Goal: Transaction & Acquisition: Purchase product/service

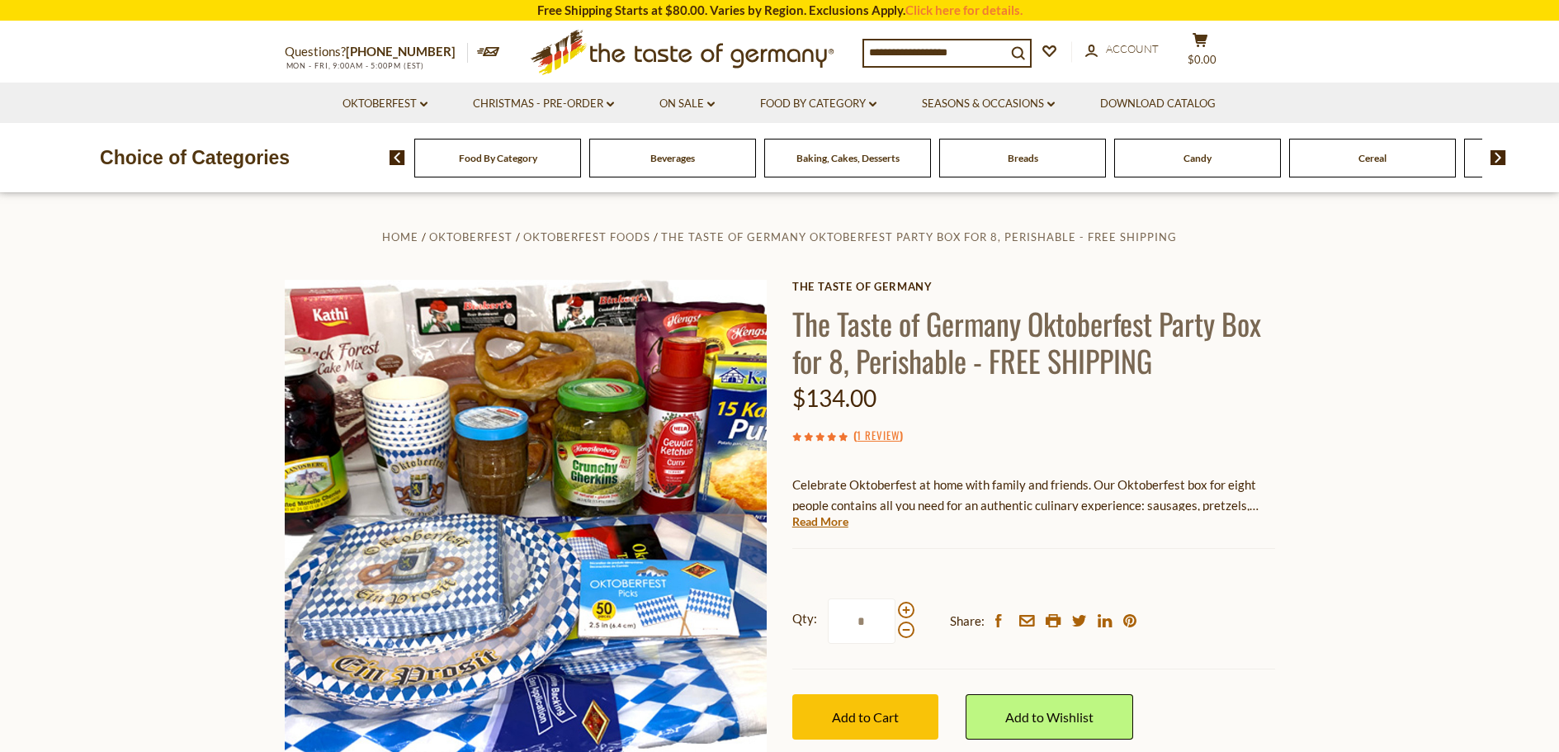
click at [506, 163] on span "Food By Category" at bounding box center [498, 158] width 78 height 12
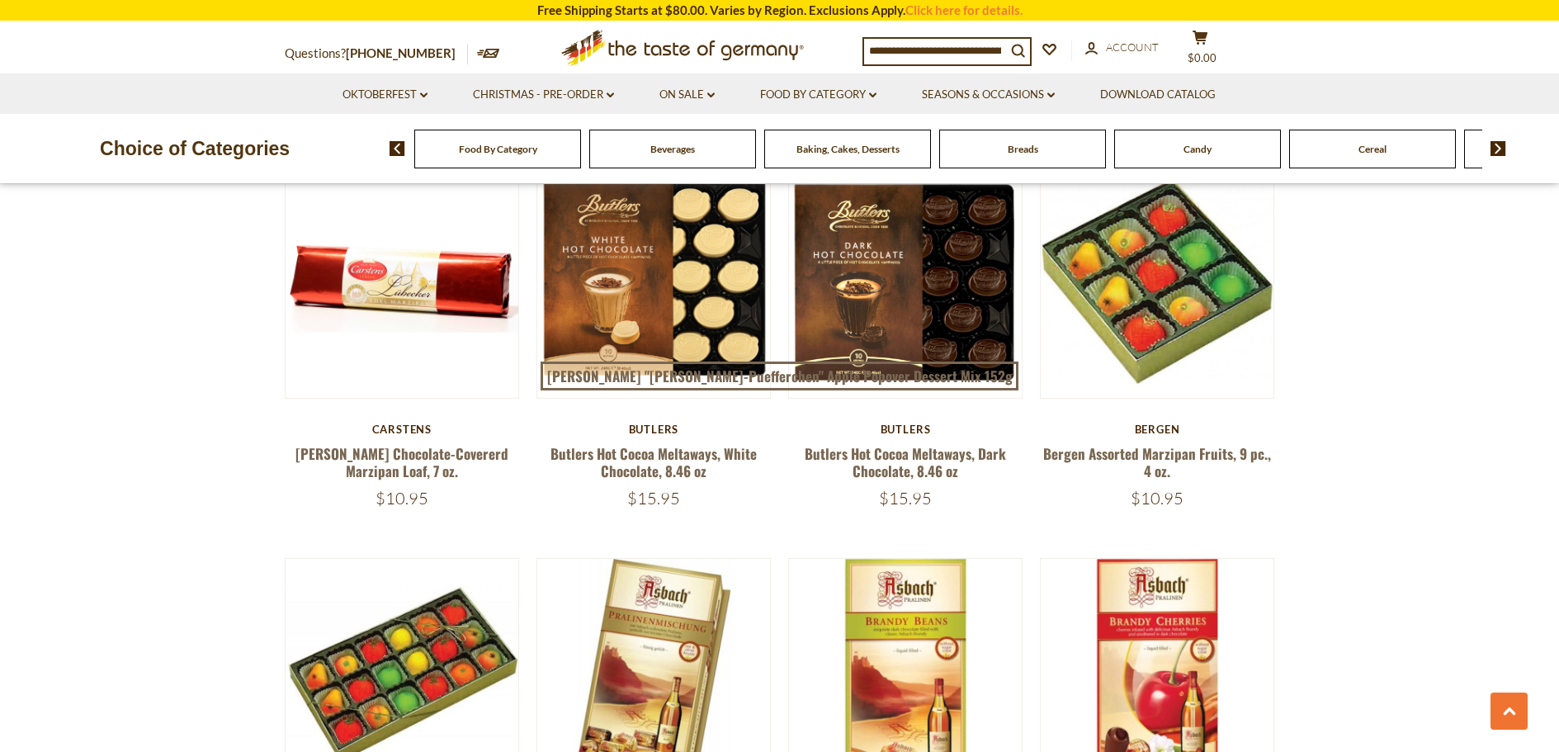
scroll to position [2393, 0]
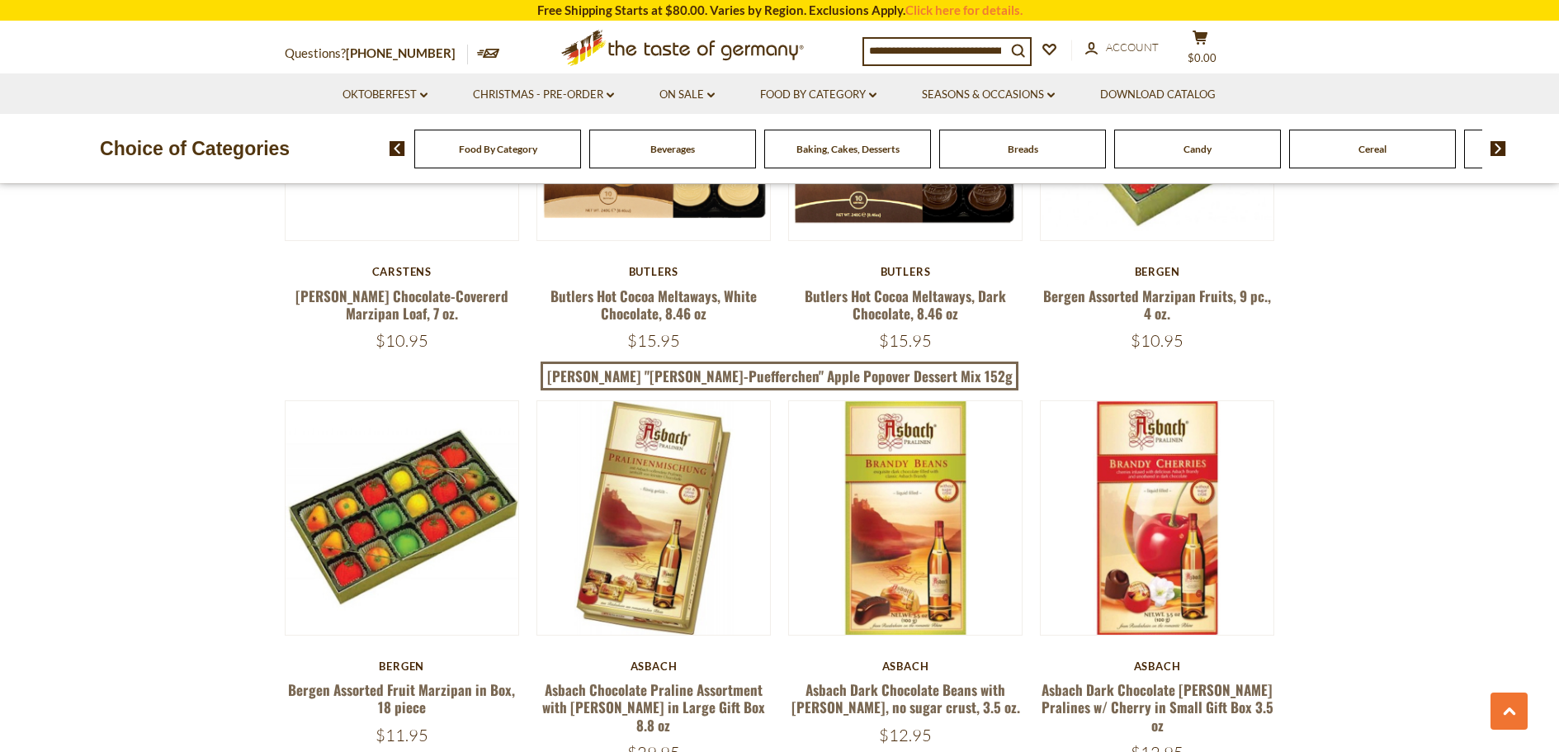
click at [486, 149] on span "Food By Category" at bounding box center [498, 149] width 78 height 12
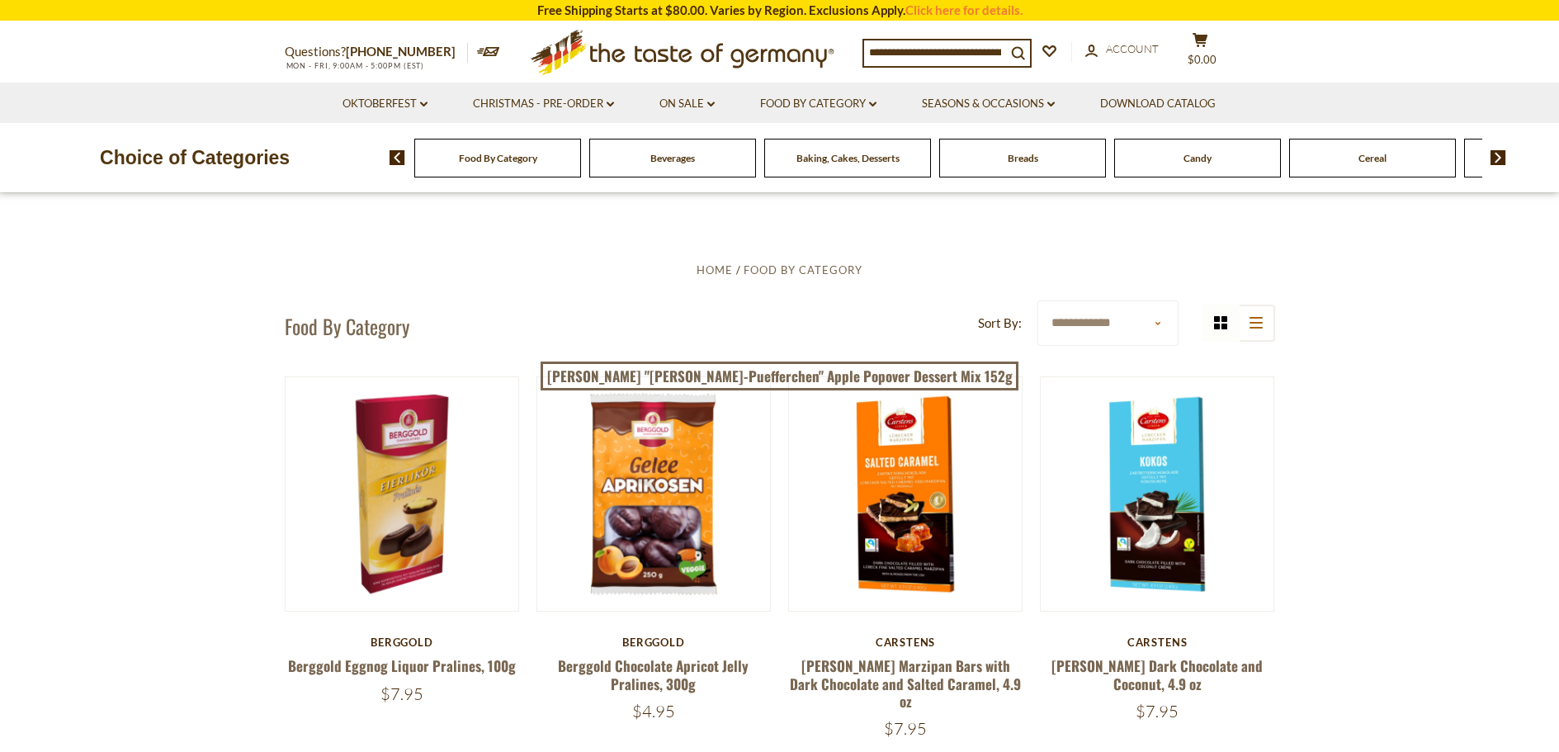
click at [1028, 165] on div "Breads" at bounding box center [1022, 158] width 167 height 39
click at [1017, 160] on span "Breads" at bounding box center [1022, 158] width 31 height 12
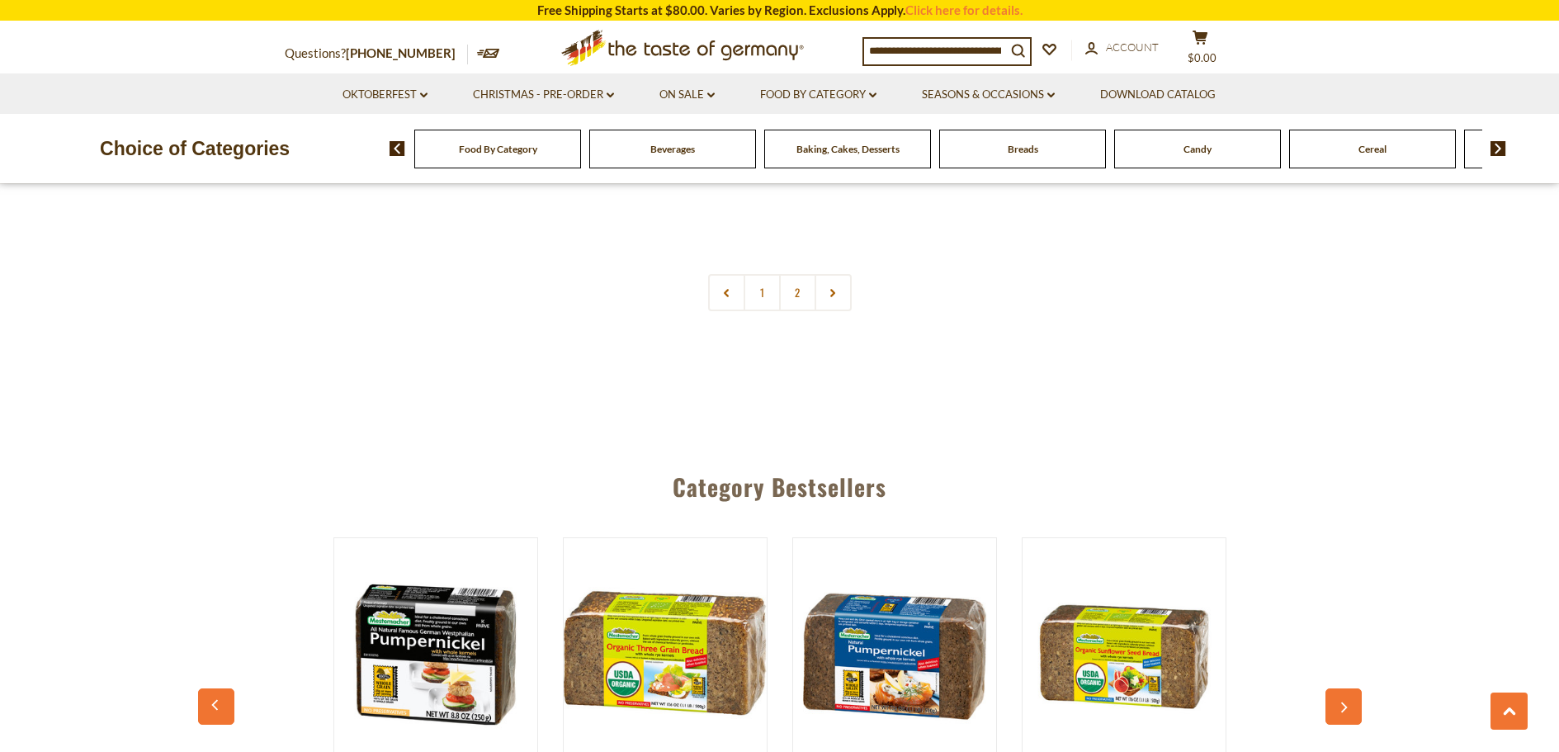
scroll to position [4043, 0]
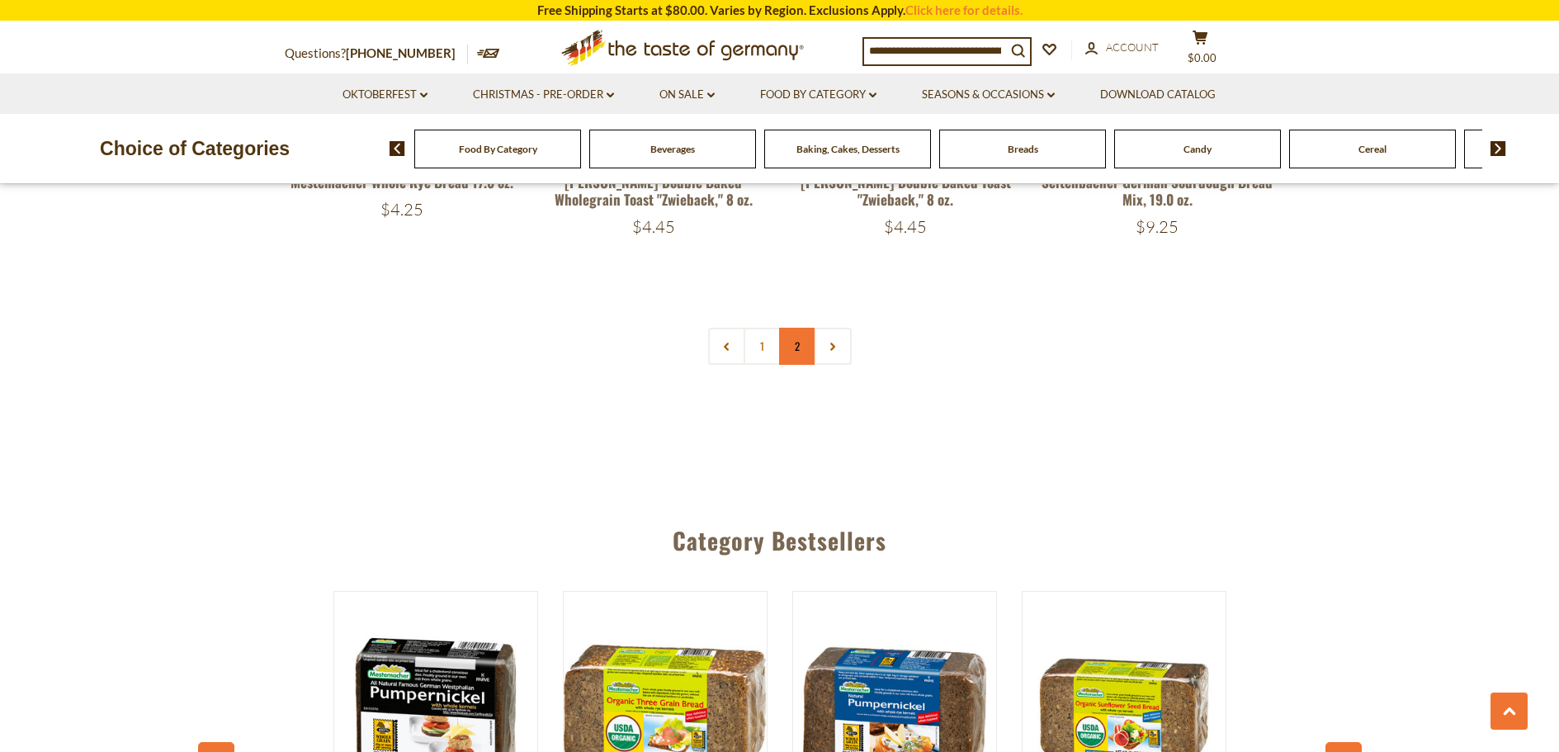
click at [795, 349] on link "2" at bounding box center [797, 346] width 37 height 37
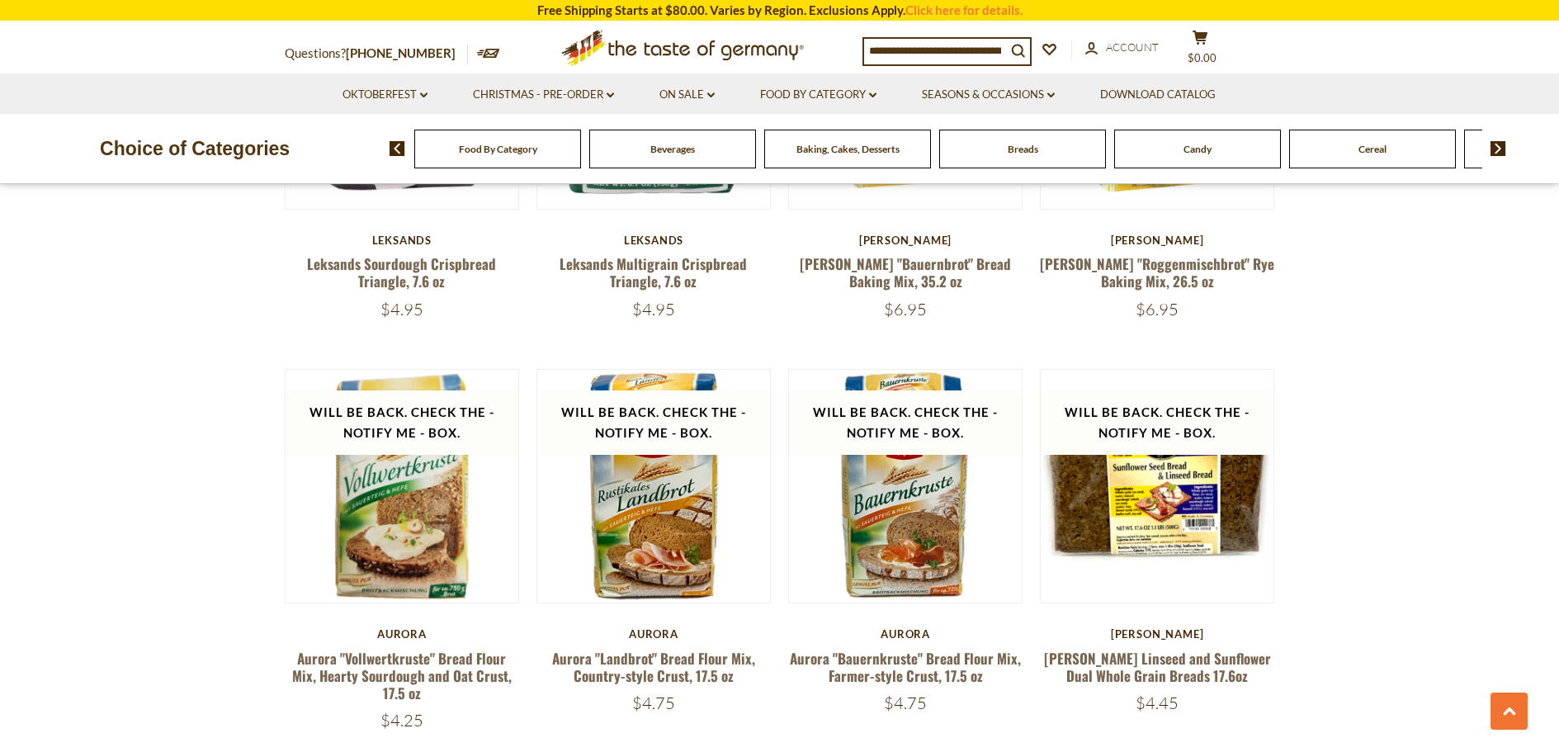
scroll to position [1103, 0]
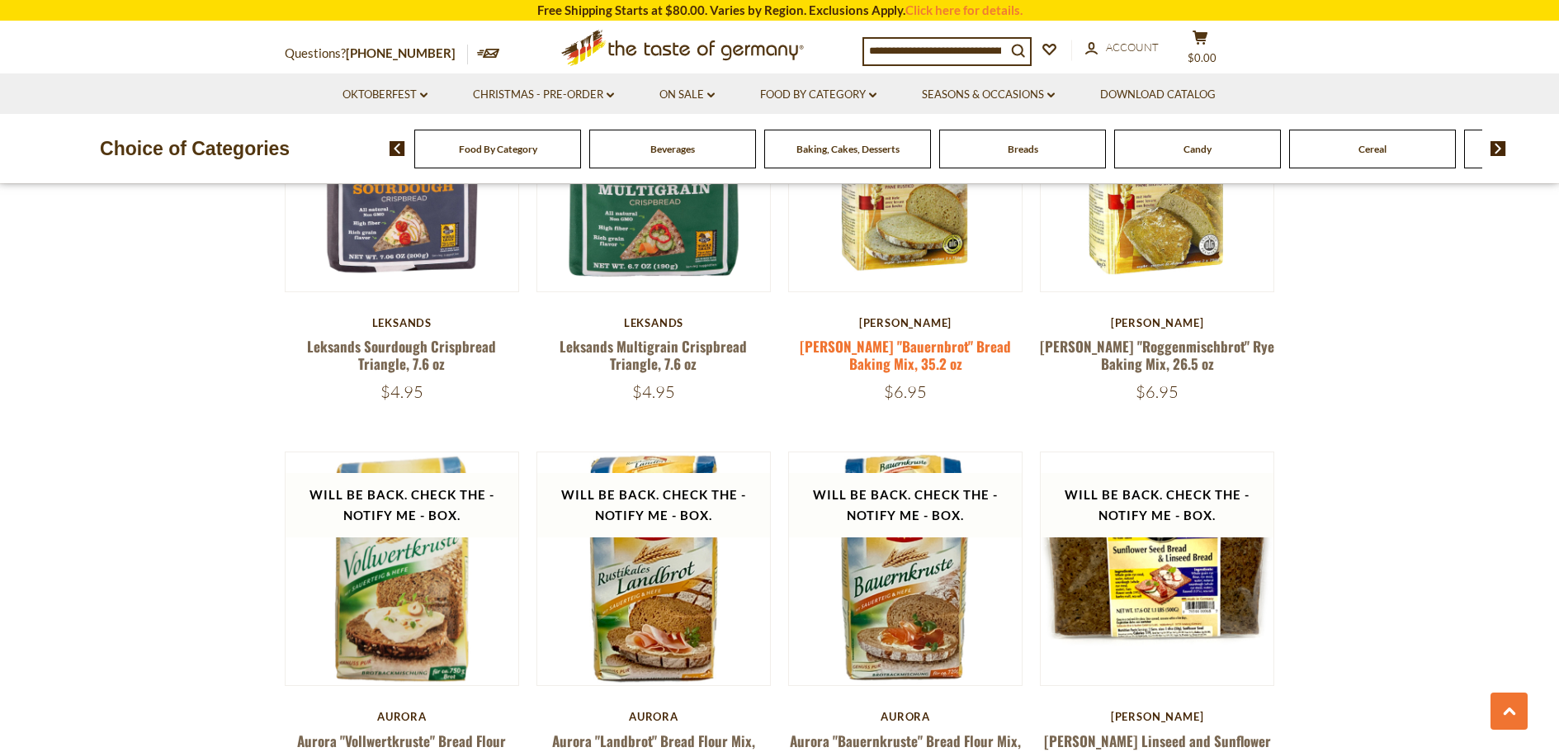
click at [870, 348] on link "Kuchenmeister "Bauernbrot" Bread Baking Mix, 35.2 oz" at bounding box center [905, 355] width 211 height 38
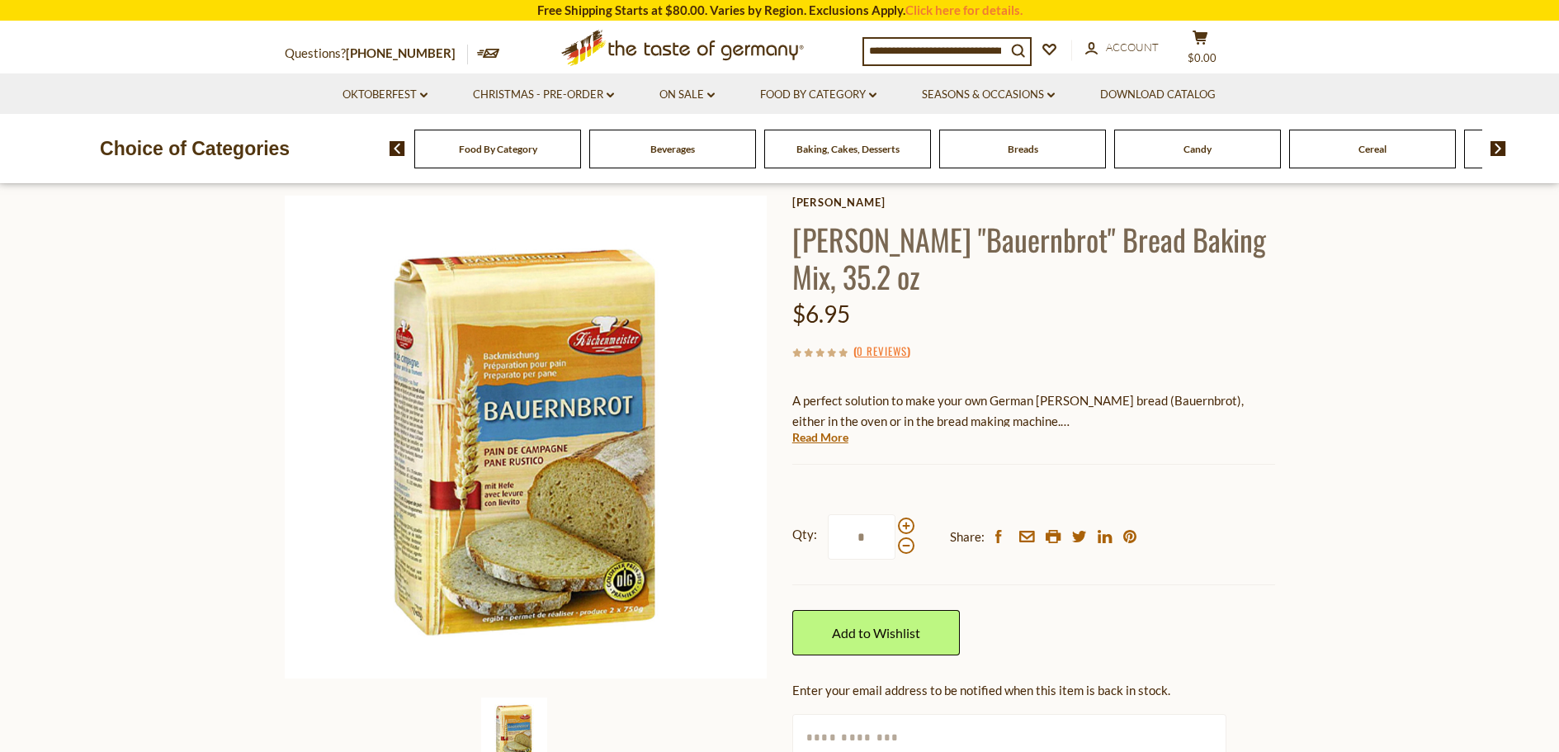
scroll to position [165, 0]
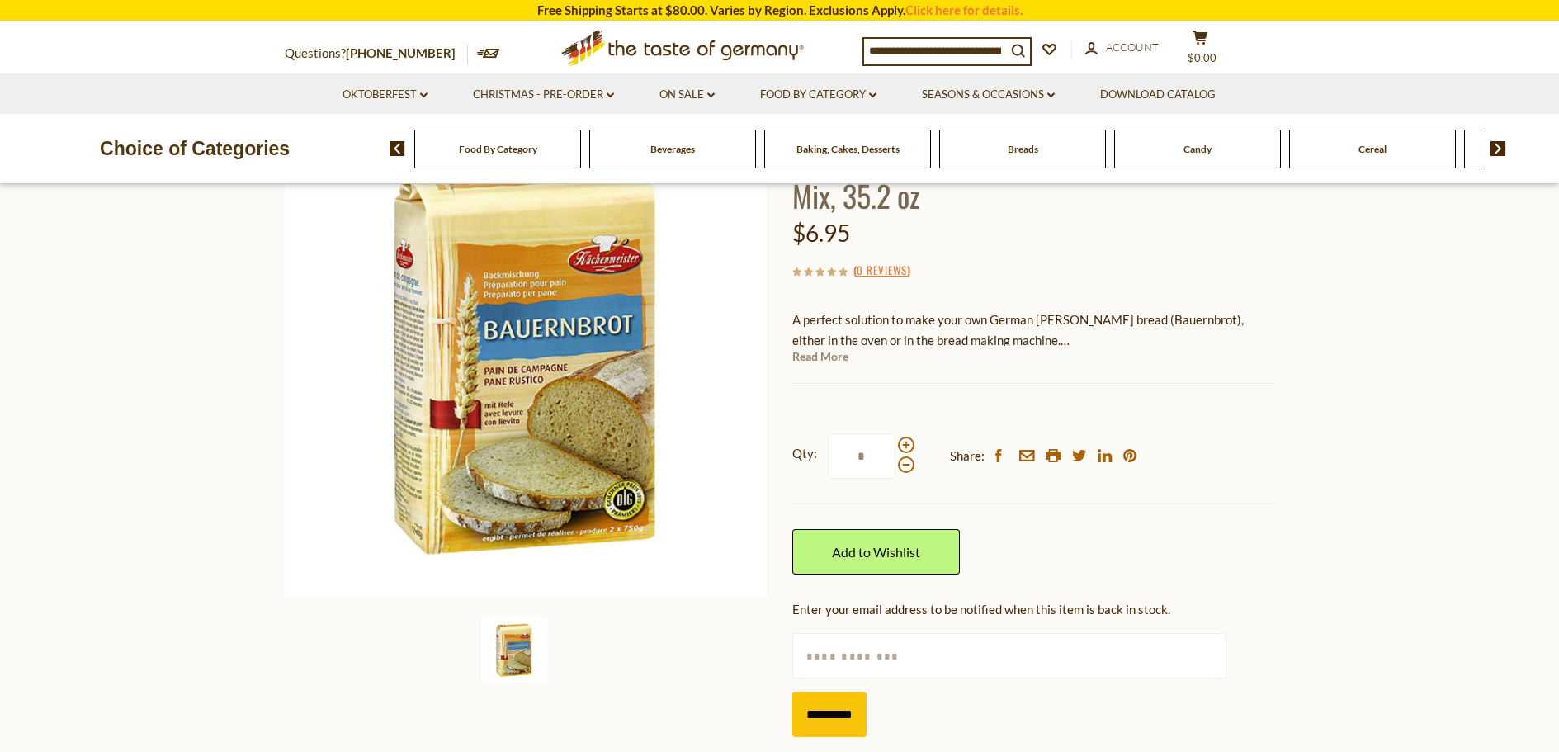
click at [820, 358] on link "Read More" at bounding box center [820, 356] width 56 height 17
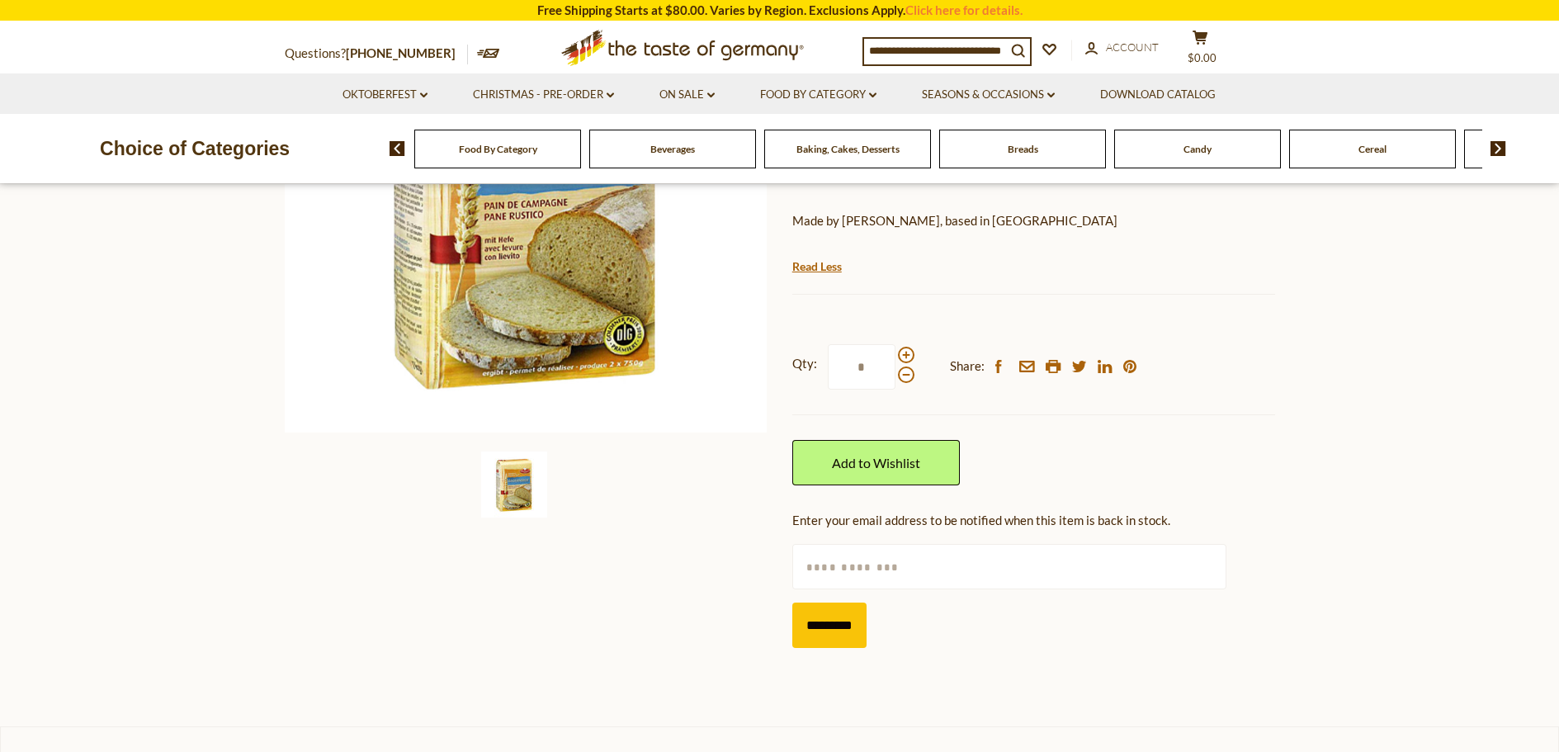
scroll to position [248, 0]
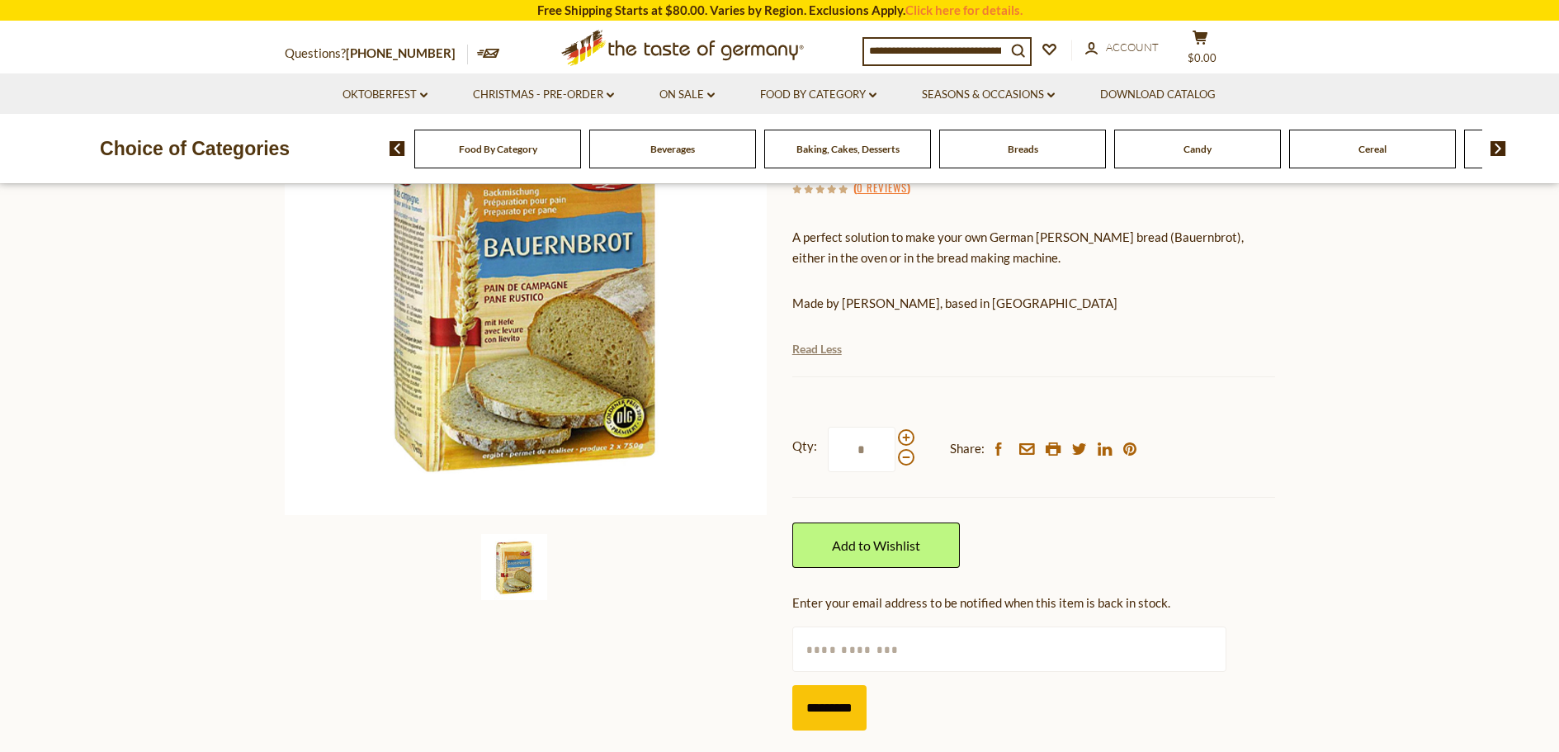
click at [827, 349] on link "Read Less" at bounding box center [817, 349] width 50 height 17
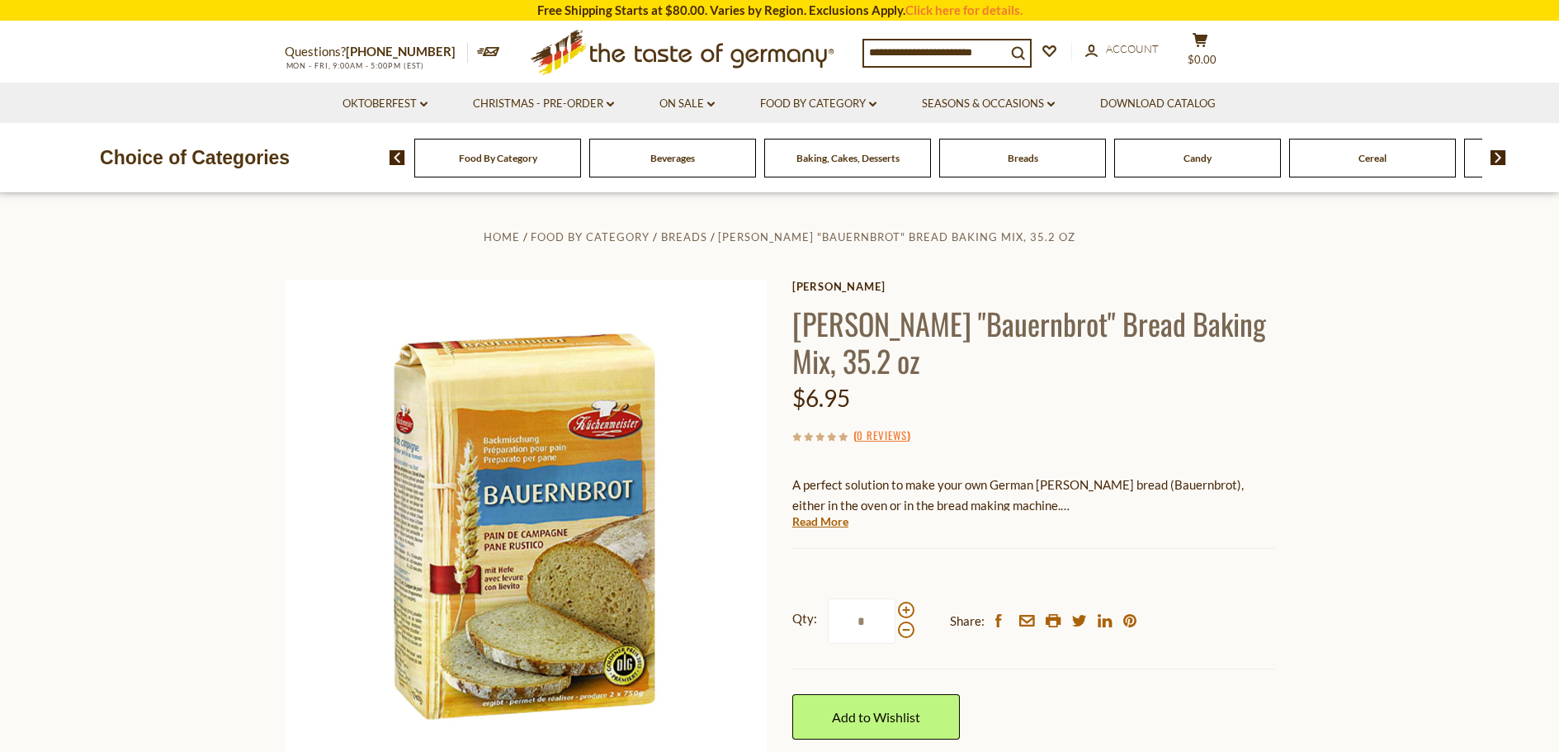
scroll to position [83, 0]
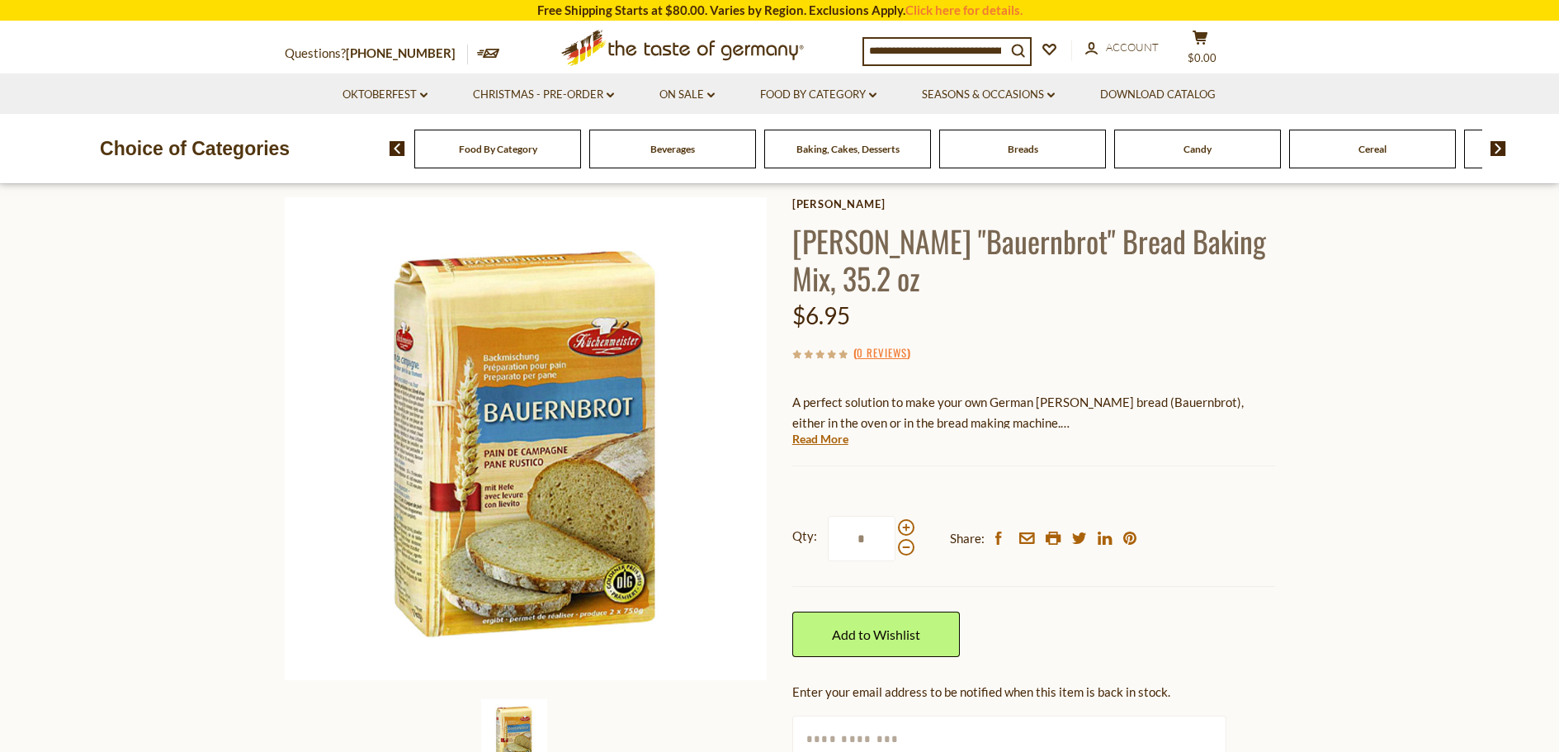
click at [1498, 149] on img at bounding box center [1498, 148] width 16 height 15
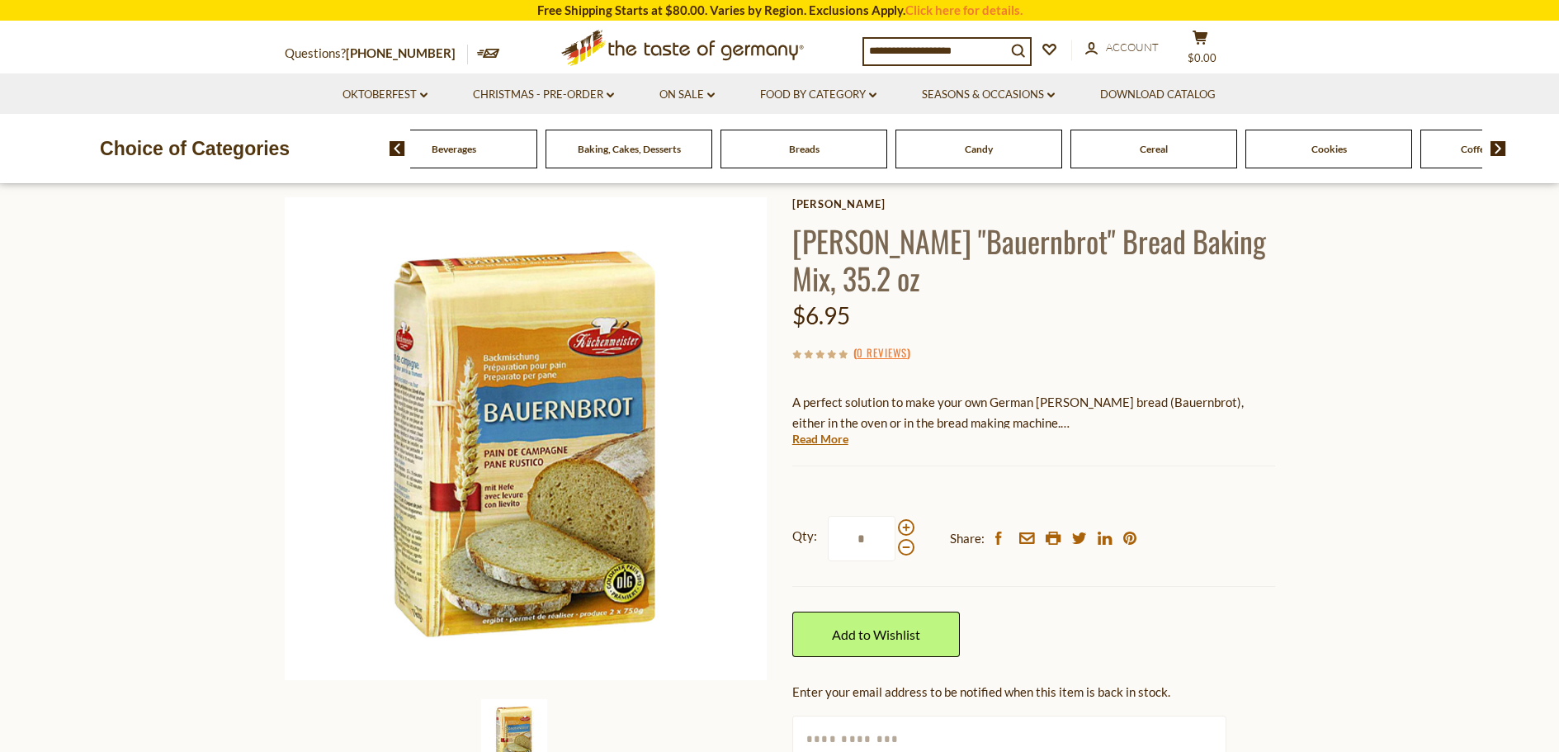
click at [1498, 149] on img at bounding box center [1498, 148] width 16 height 15
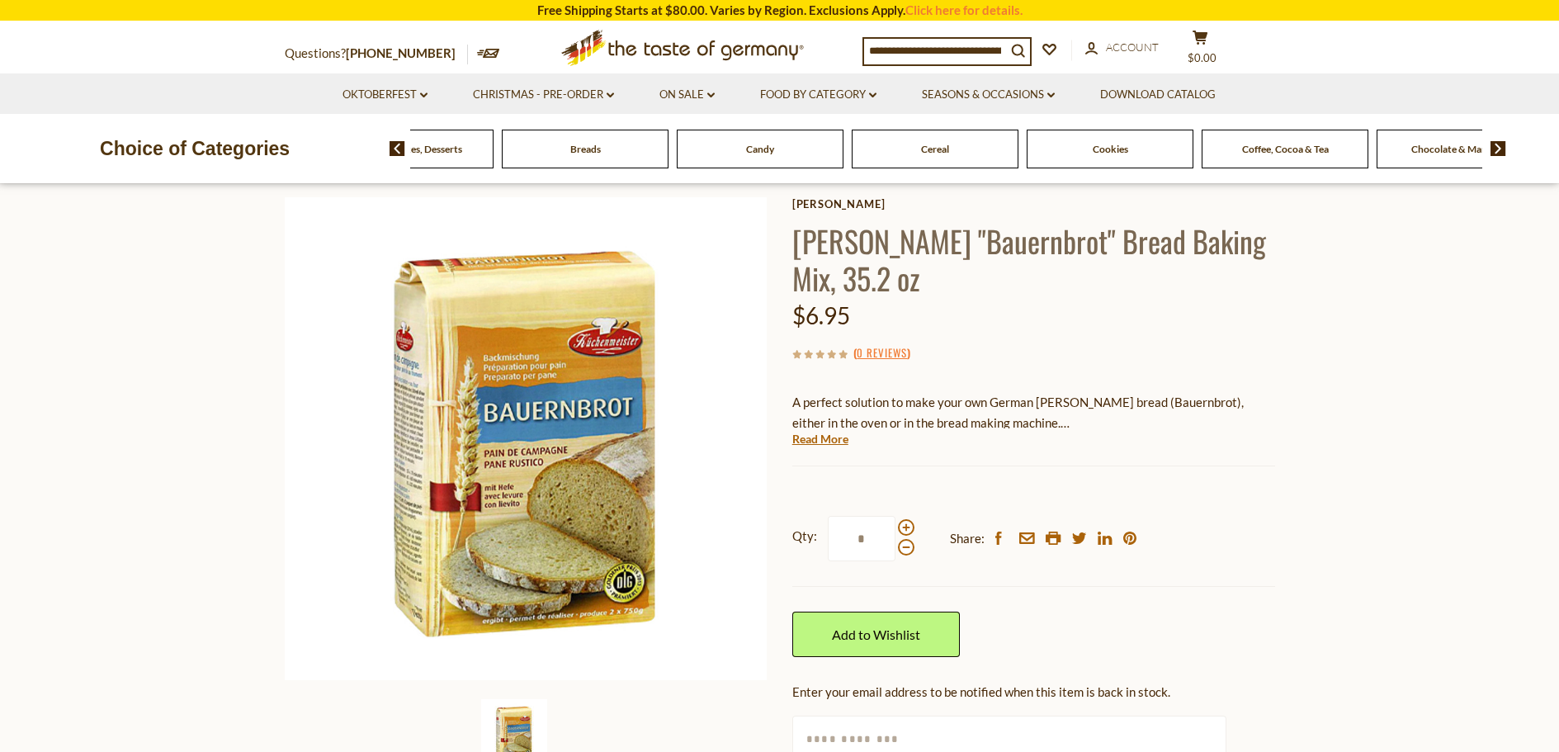
click at [1498, 149] on img at bounding box center [1498, 148] width 16 height 15
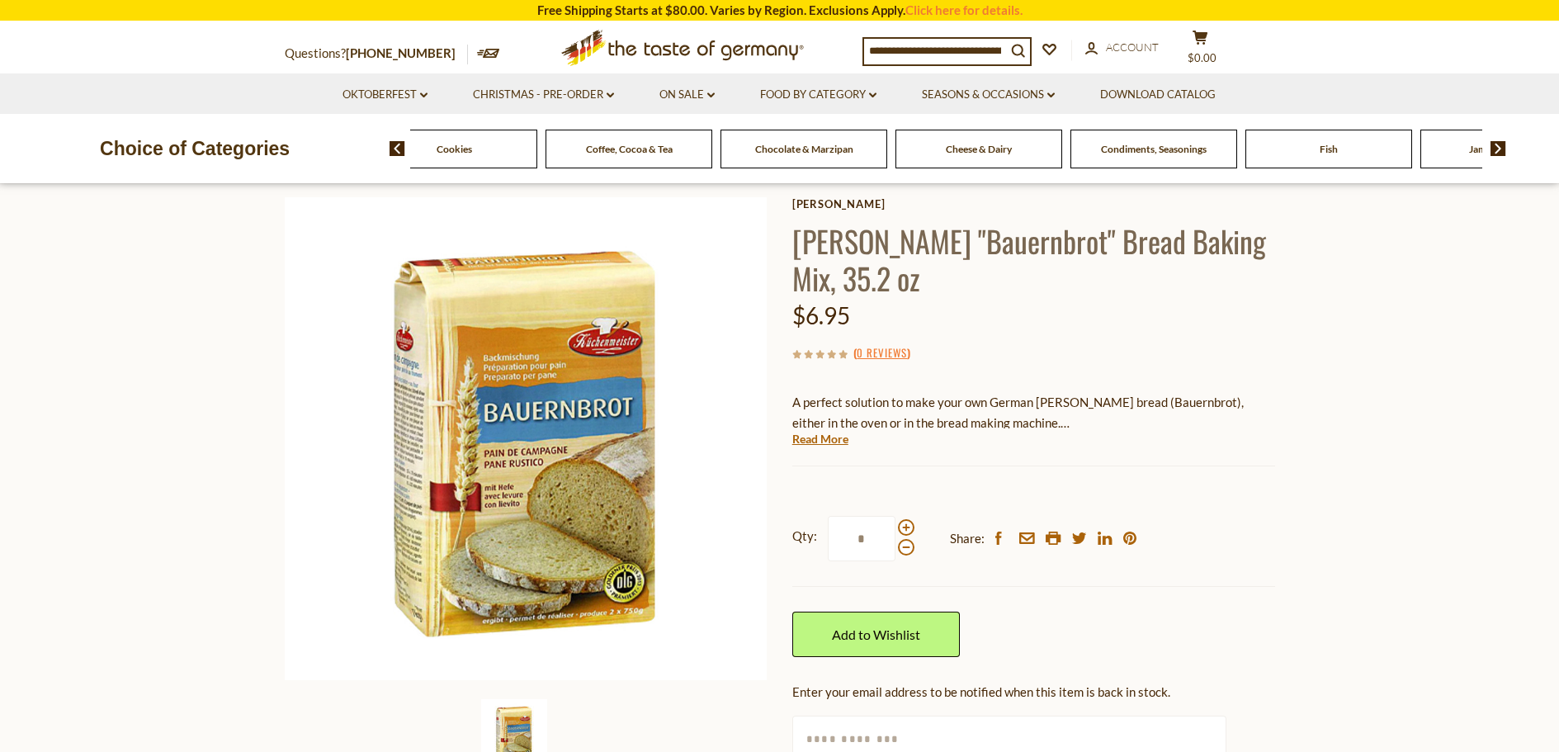
click at [1498, 149] on img at bounding box center [1498, 148] width 16 height 15
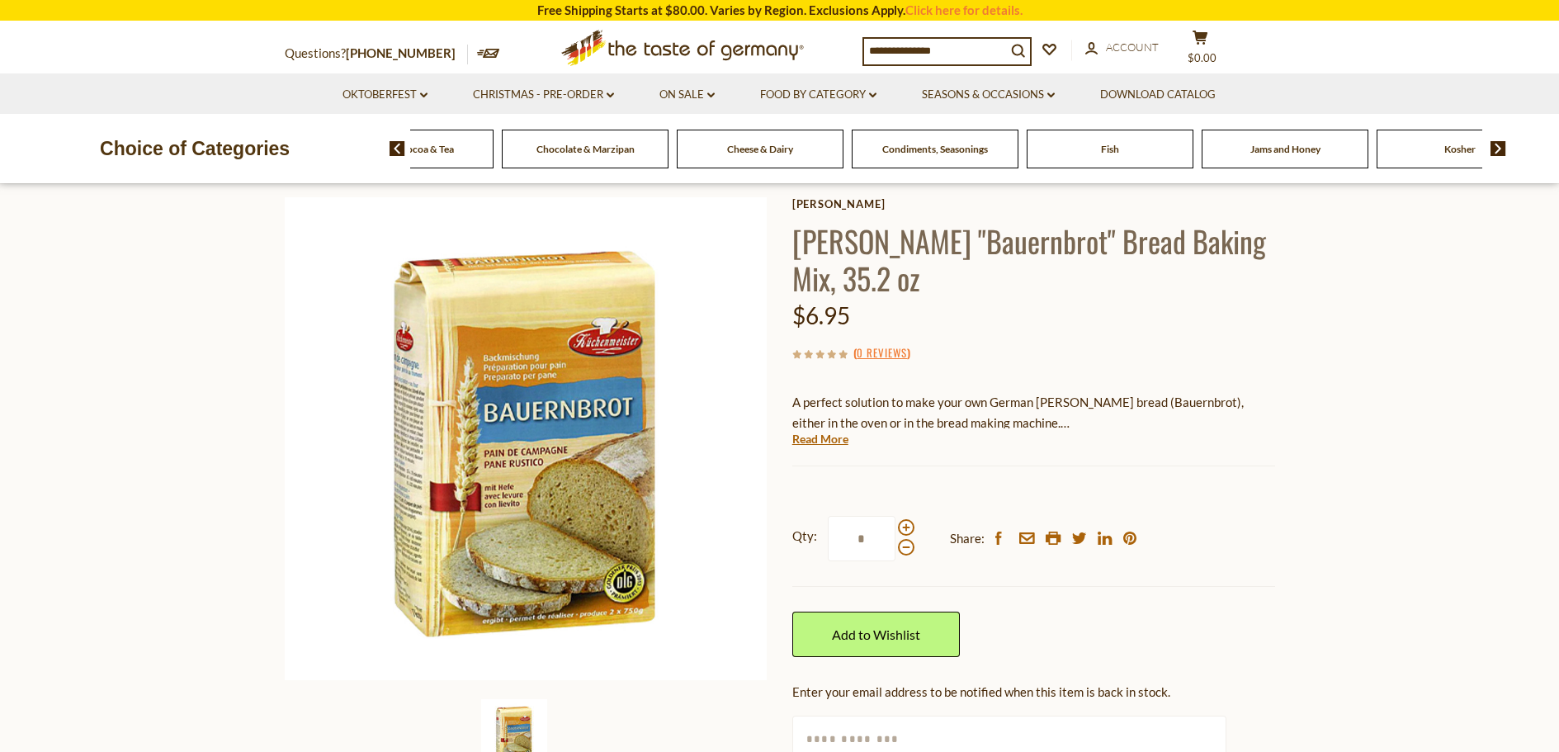
click at [1498, 149] on img at bounding box center [1498, 148] width 16 height 15
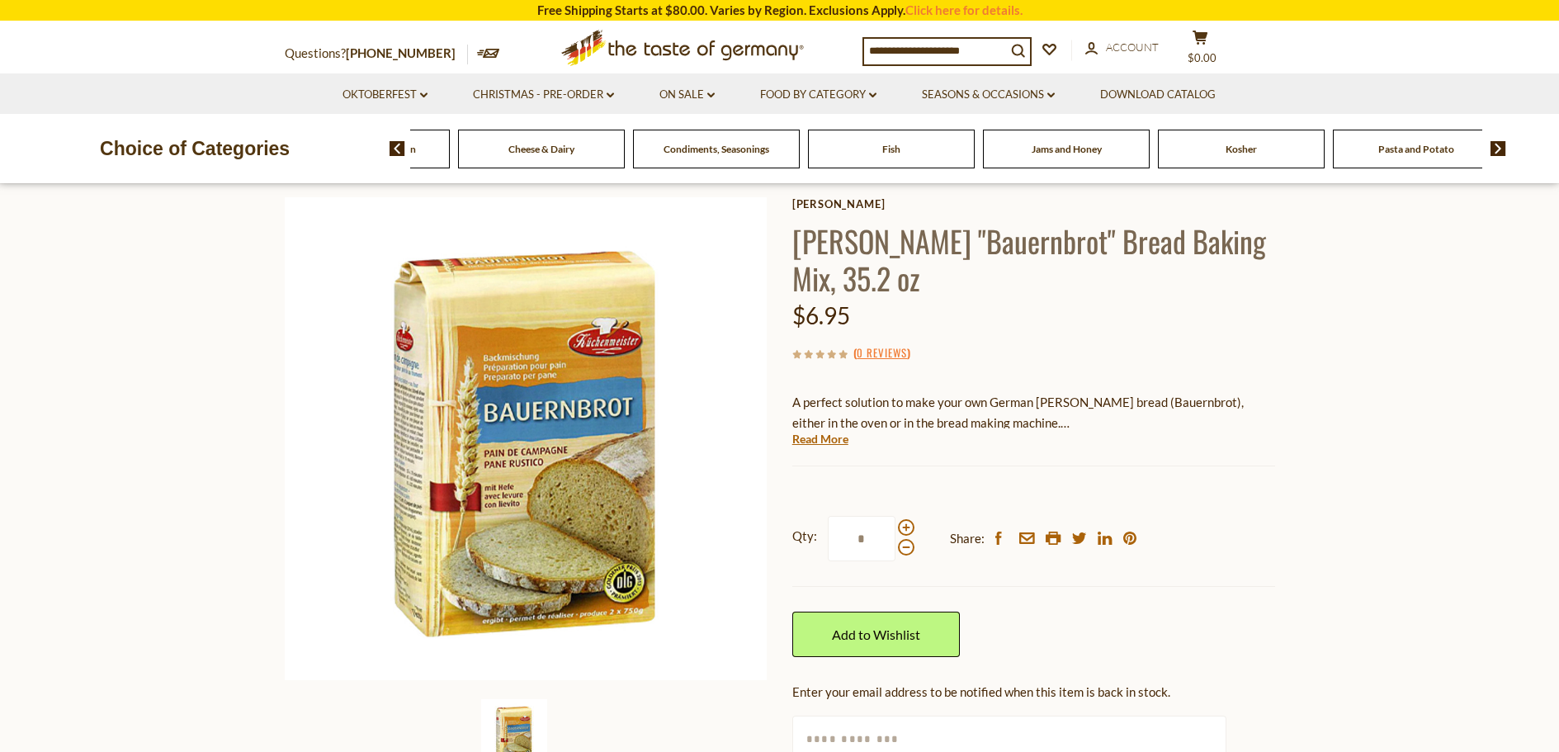
click at [1498, 149] on img at bounding box center [1498, 148] width 16 height 15
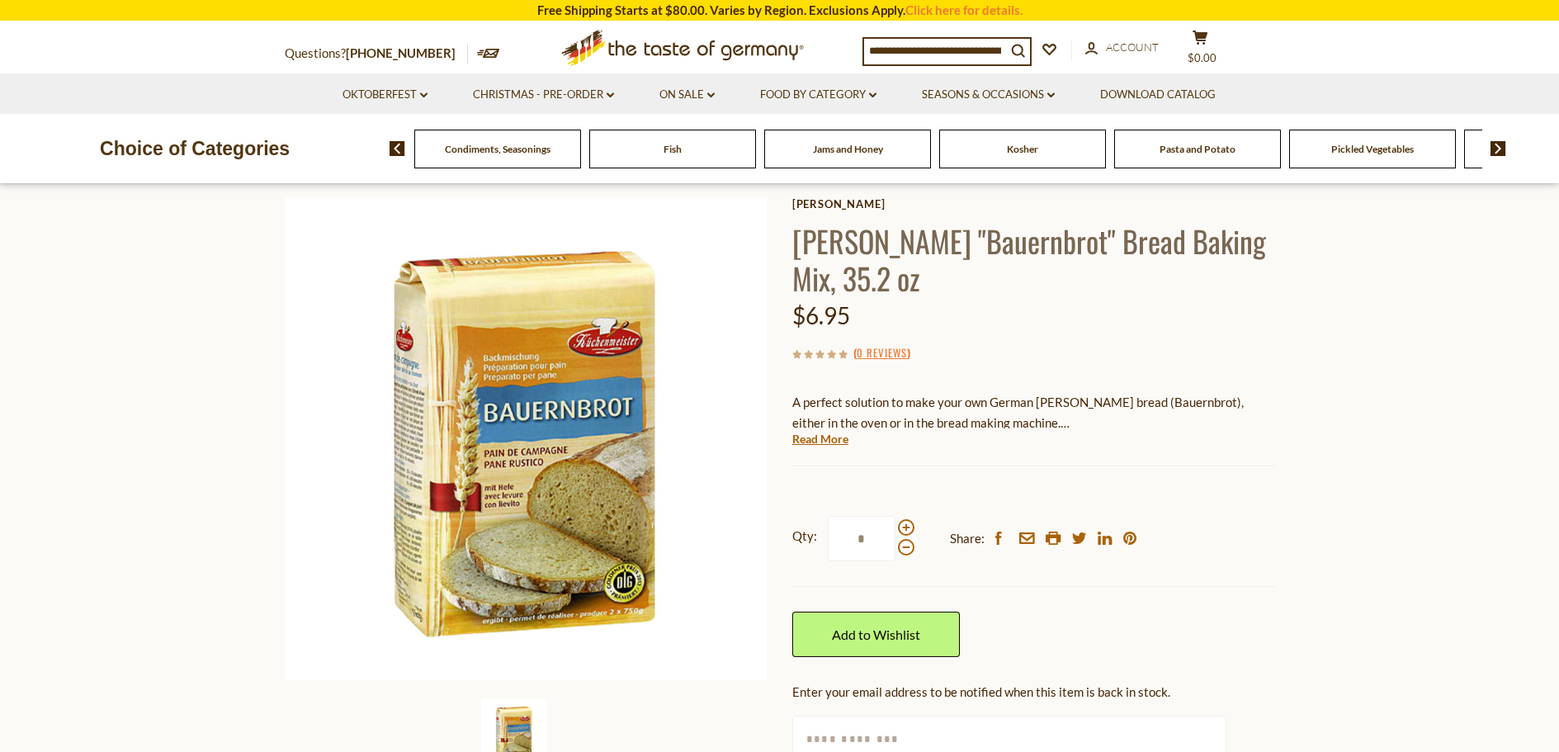
click at [1498, 149] on img at bounding box center [1498, 148] width 16 height 15
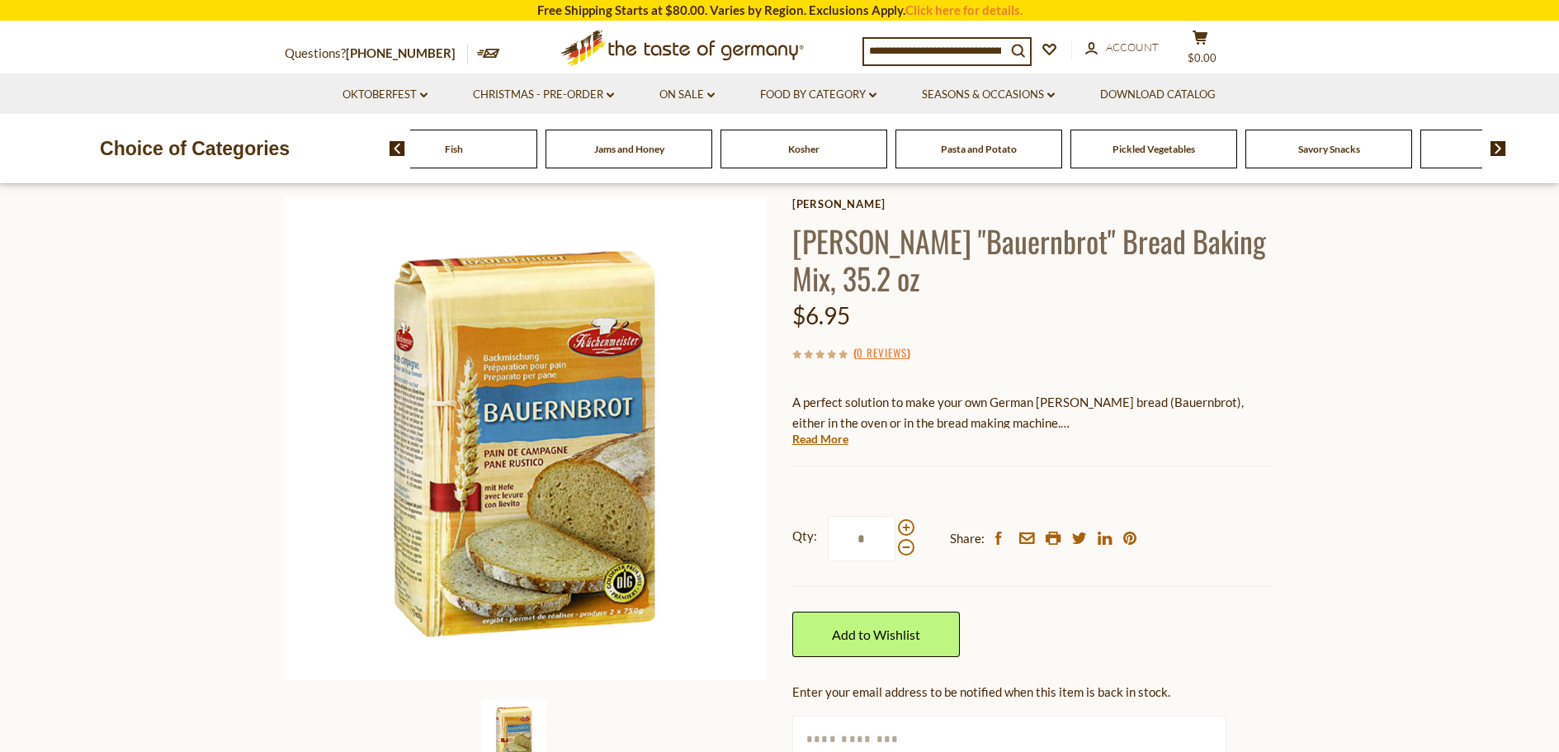
click at [1498, 149] on img at bounding box center [1498, 148] width 16 height 15
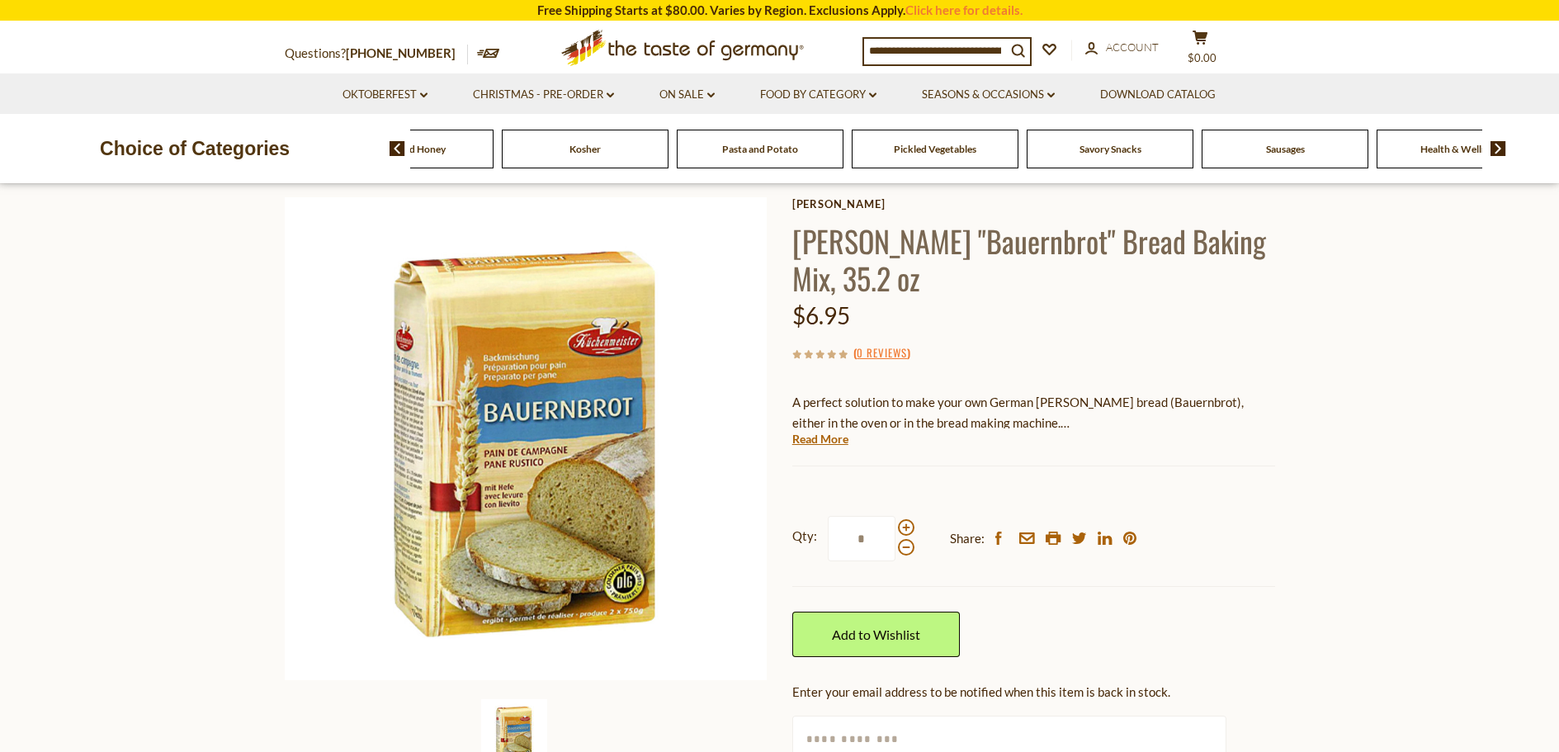
click at [1288, 151] on span "Sausages" at bounding box center [1285, 149] width 39 height 12
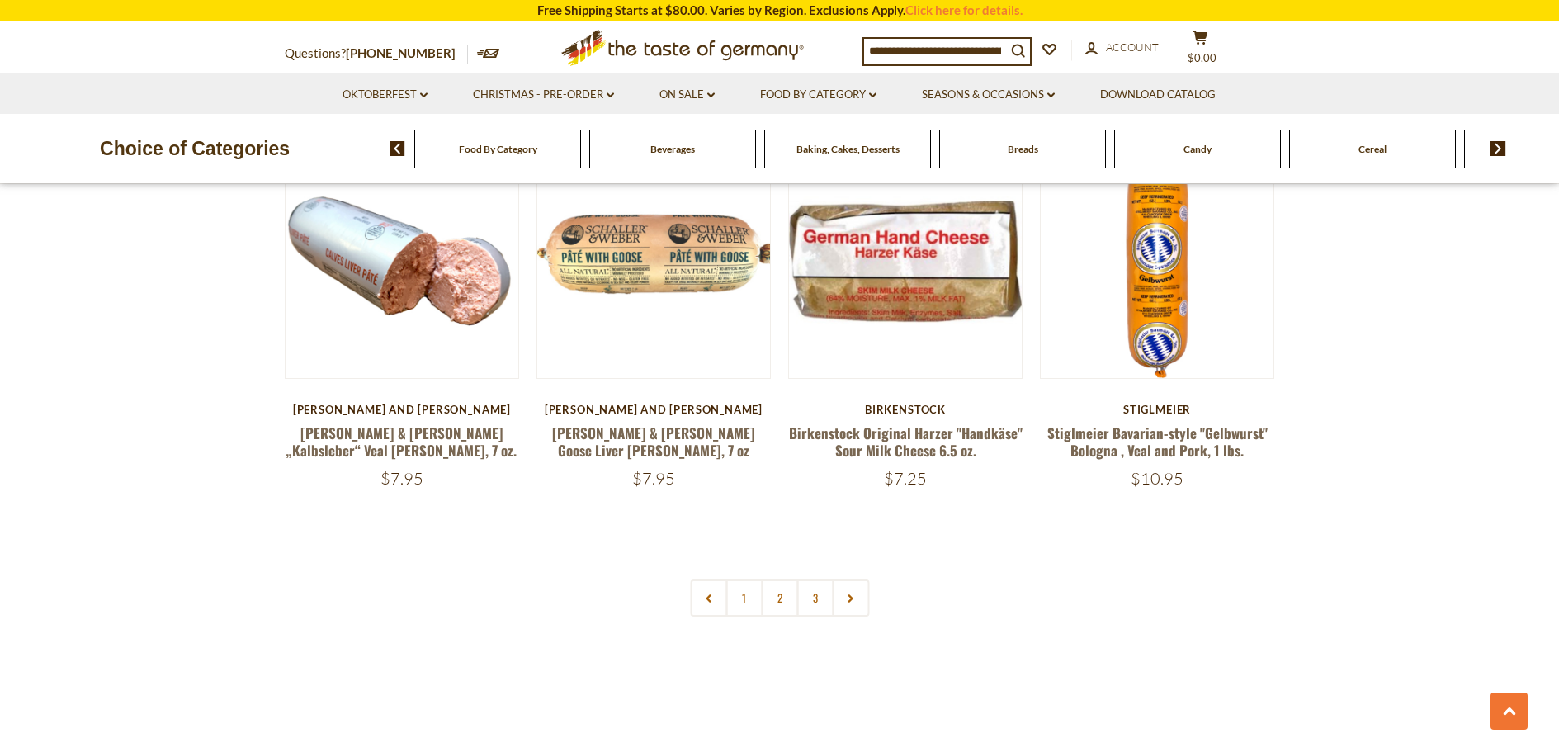
scroll to position [3961, 0]
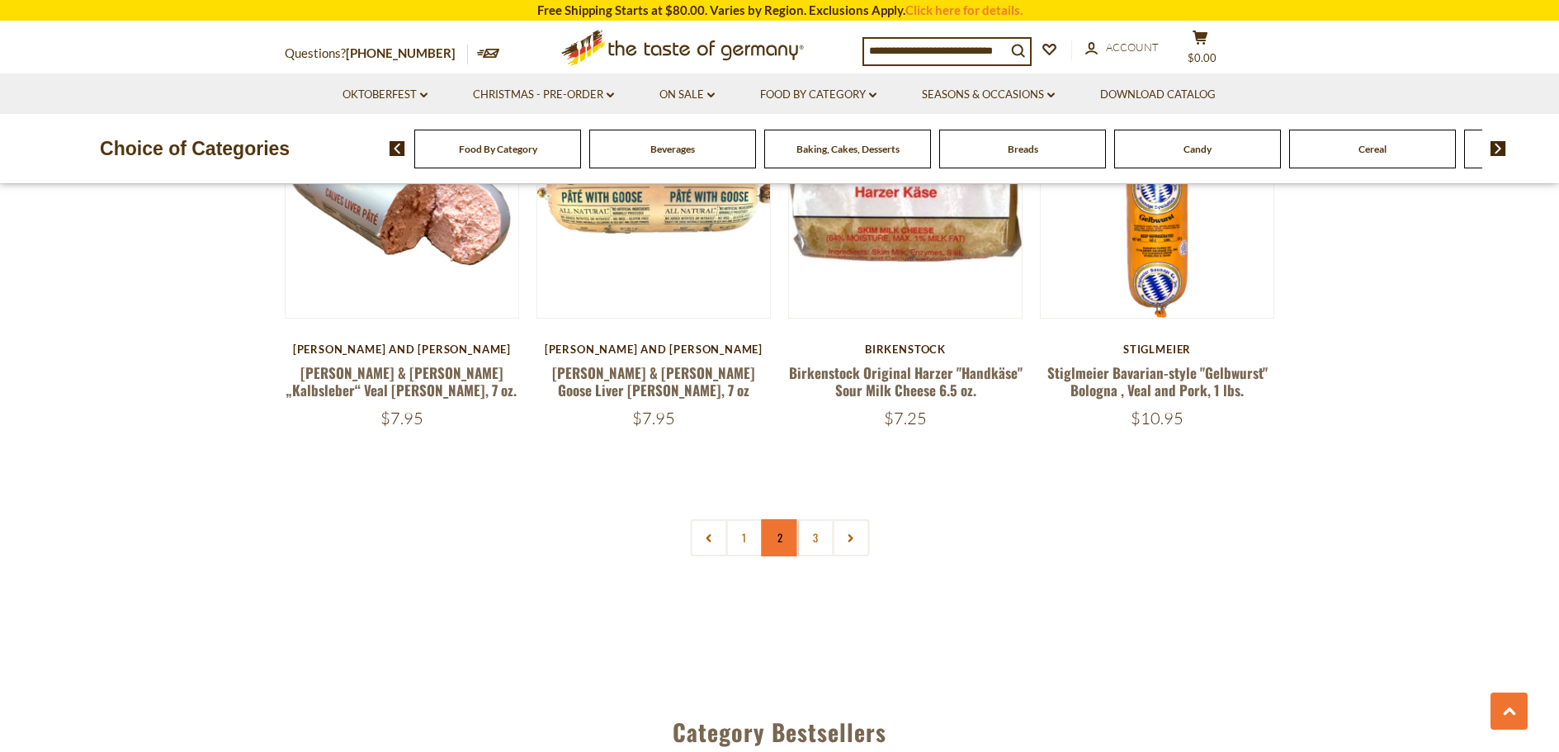
click at [781, 519] on link "2" at bounding box center [779, 537] width 37 height 37
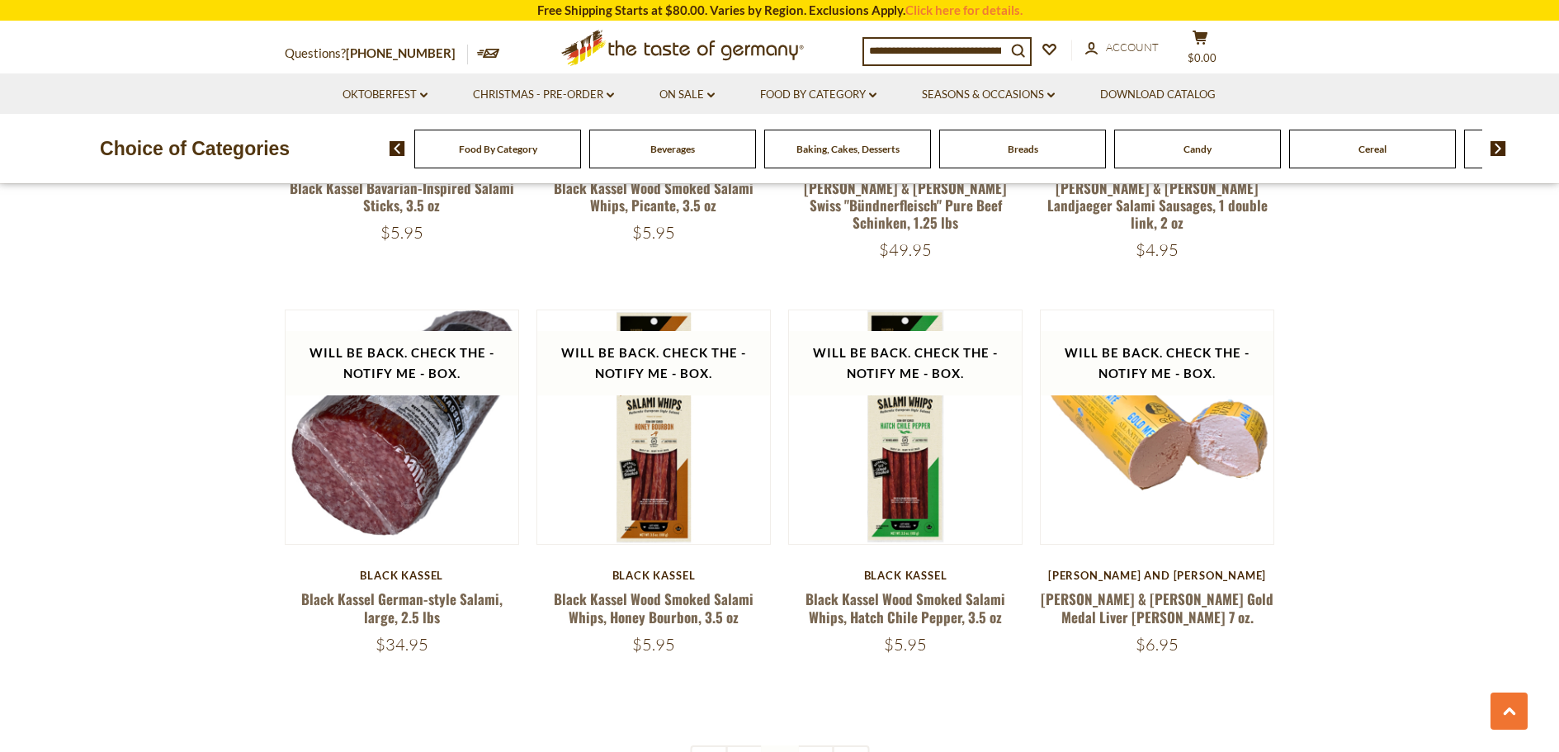
scroll to position [3744, 0]
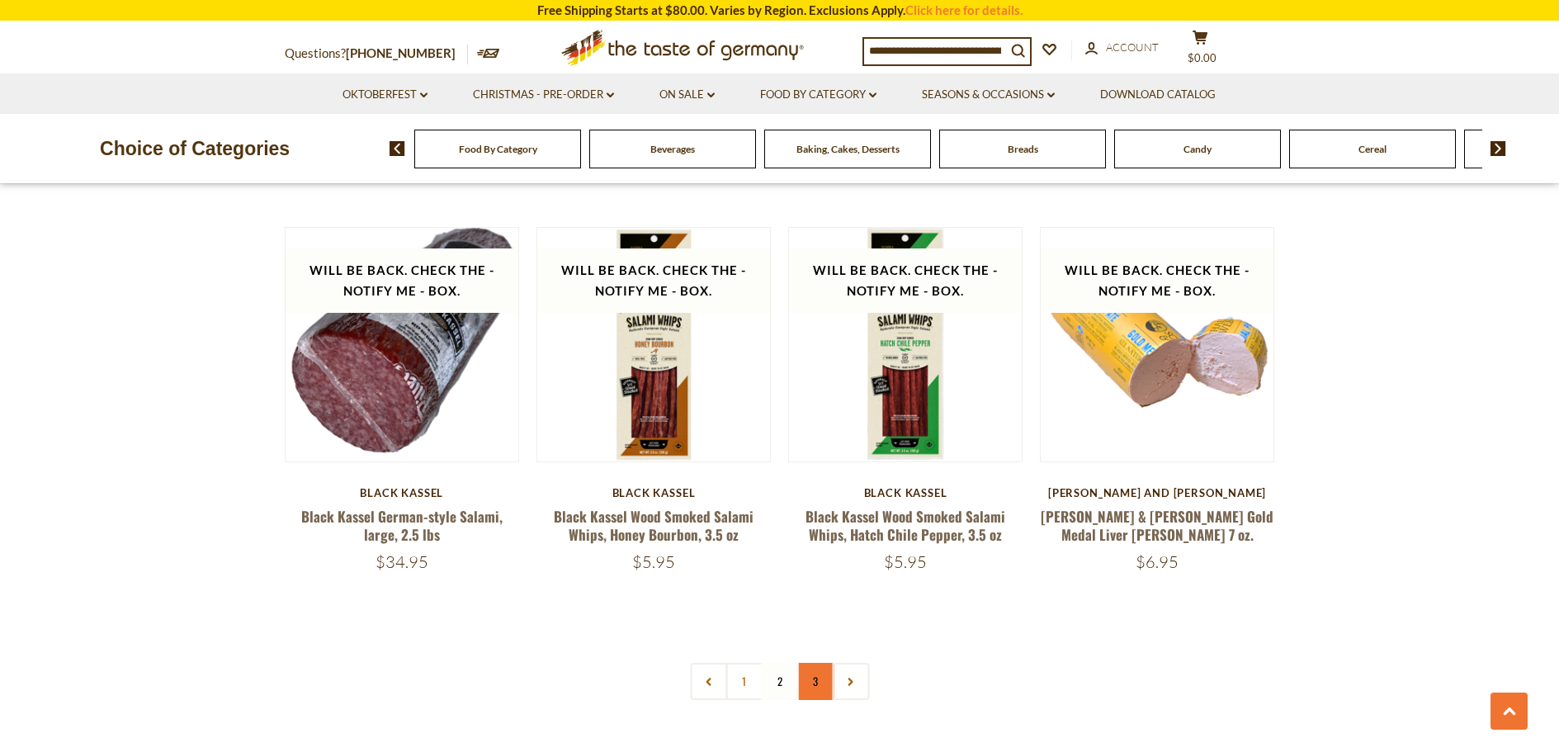
click at [819, 663] on link "3" at bounding box center [814, 681] width 37 height 37
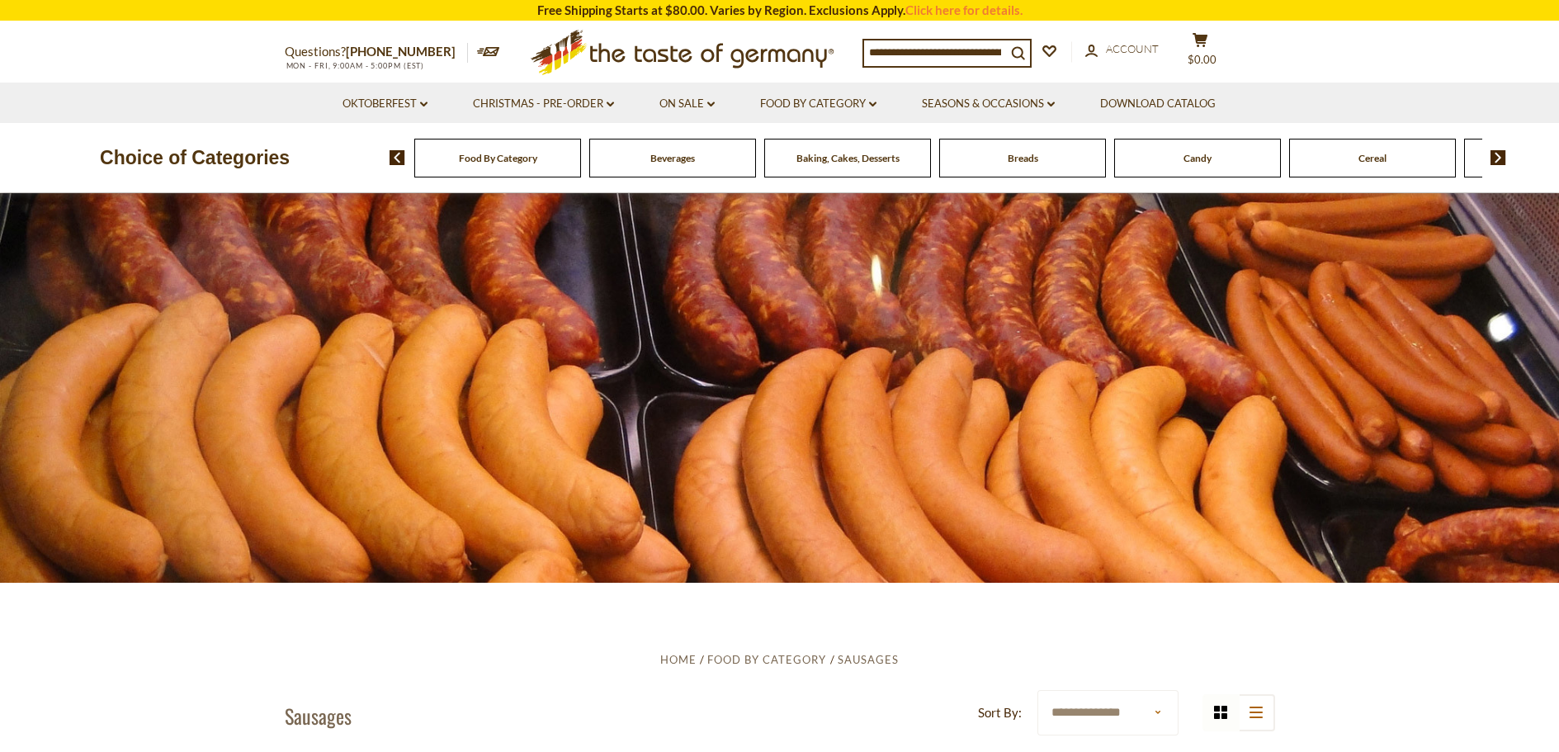
scroll to position [0, 0]
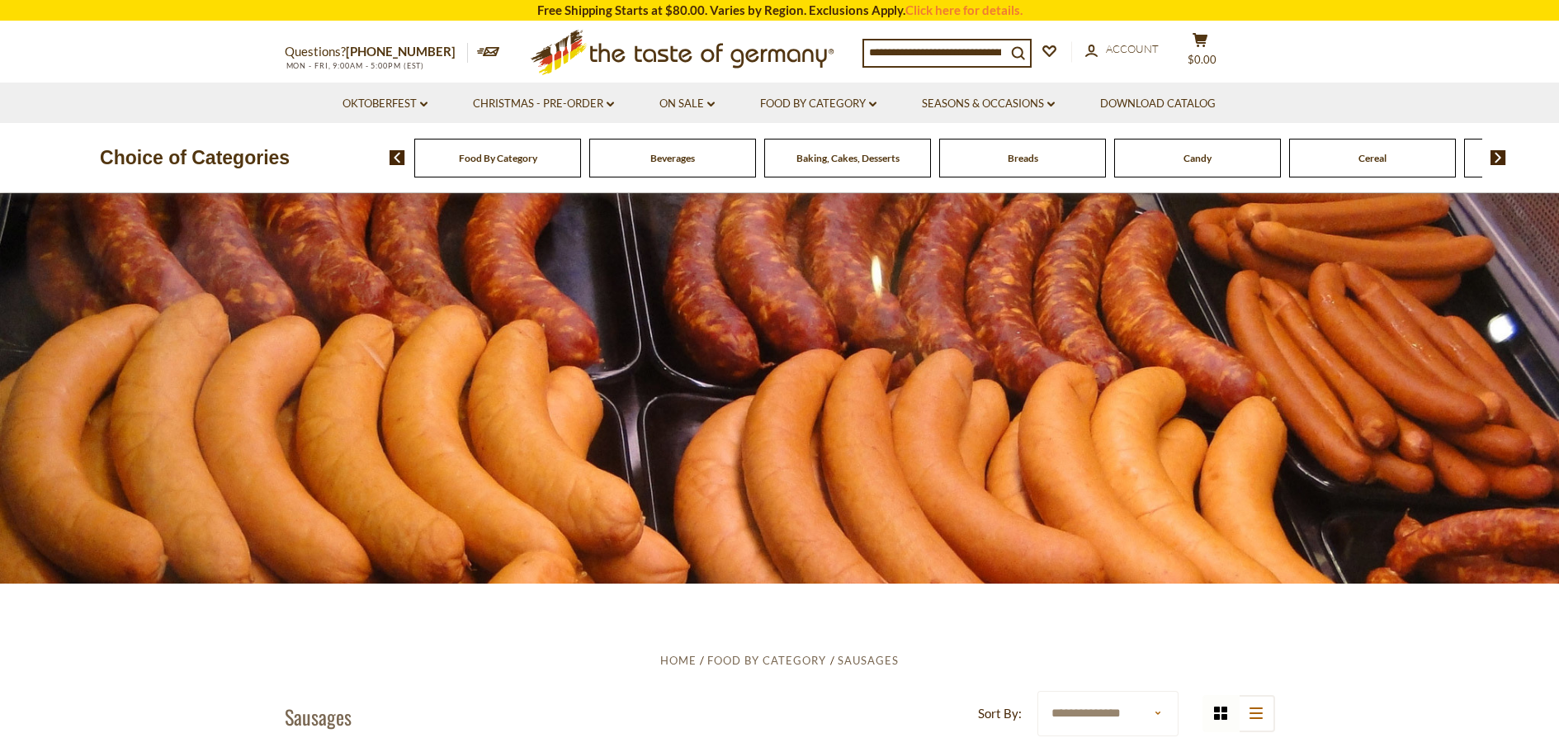
click at [1498, 159] on img at bounding box center [1498, 157] width 16 height 15
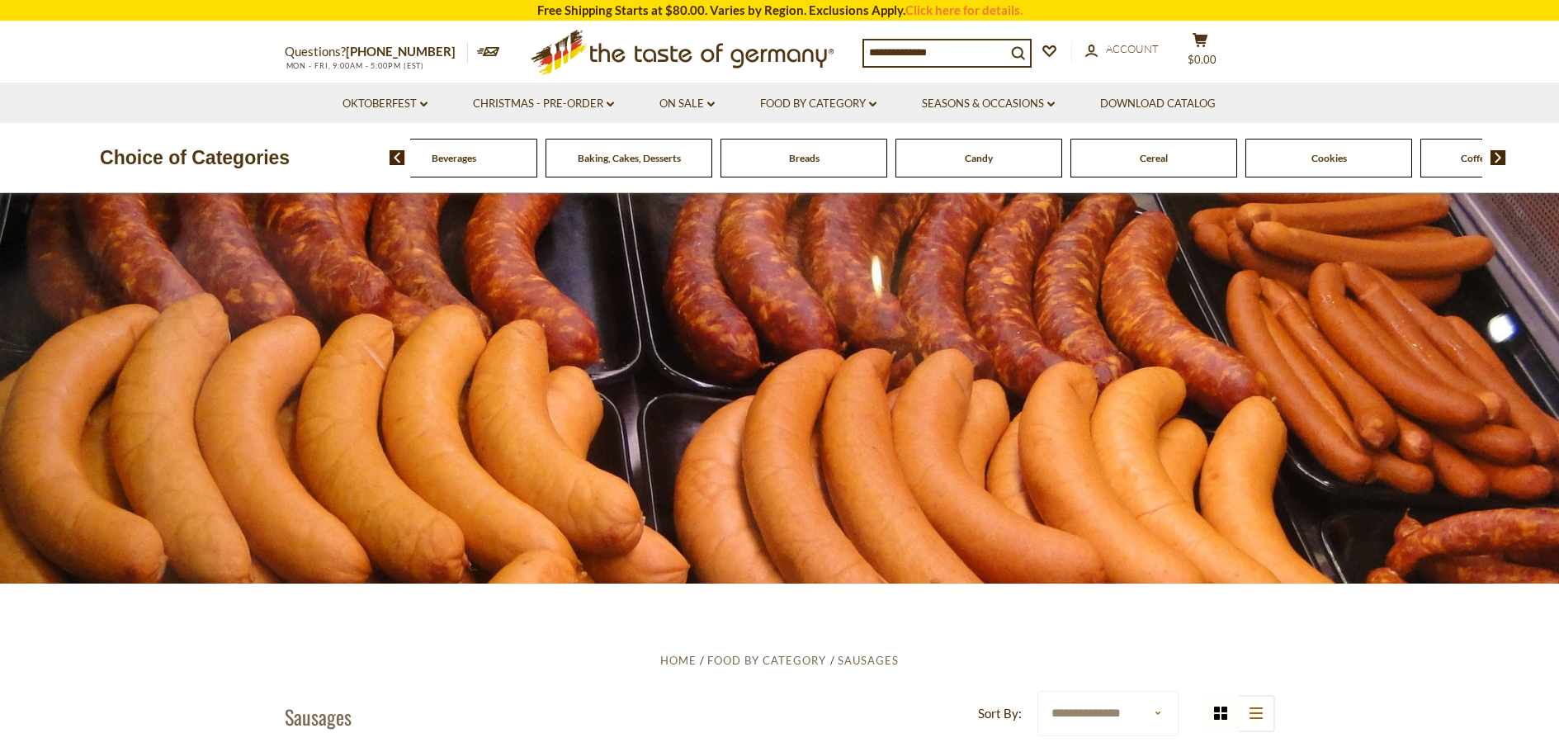
click at [1498, 159] on img at bounding box center [1498, 157] width 16 height 15
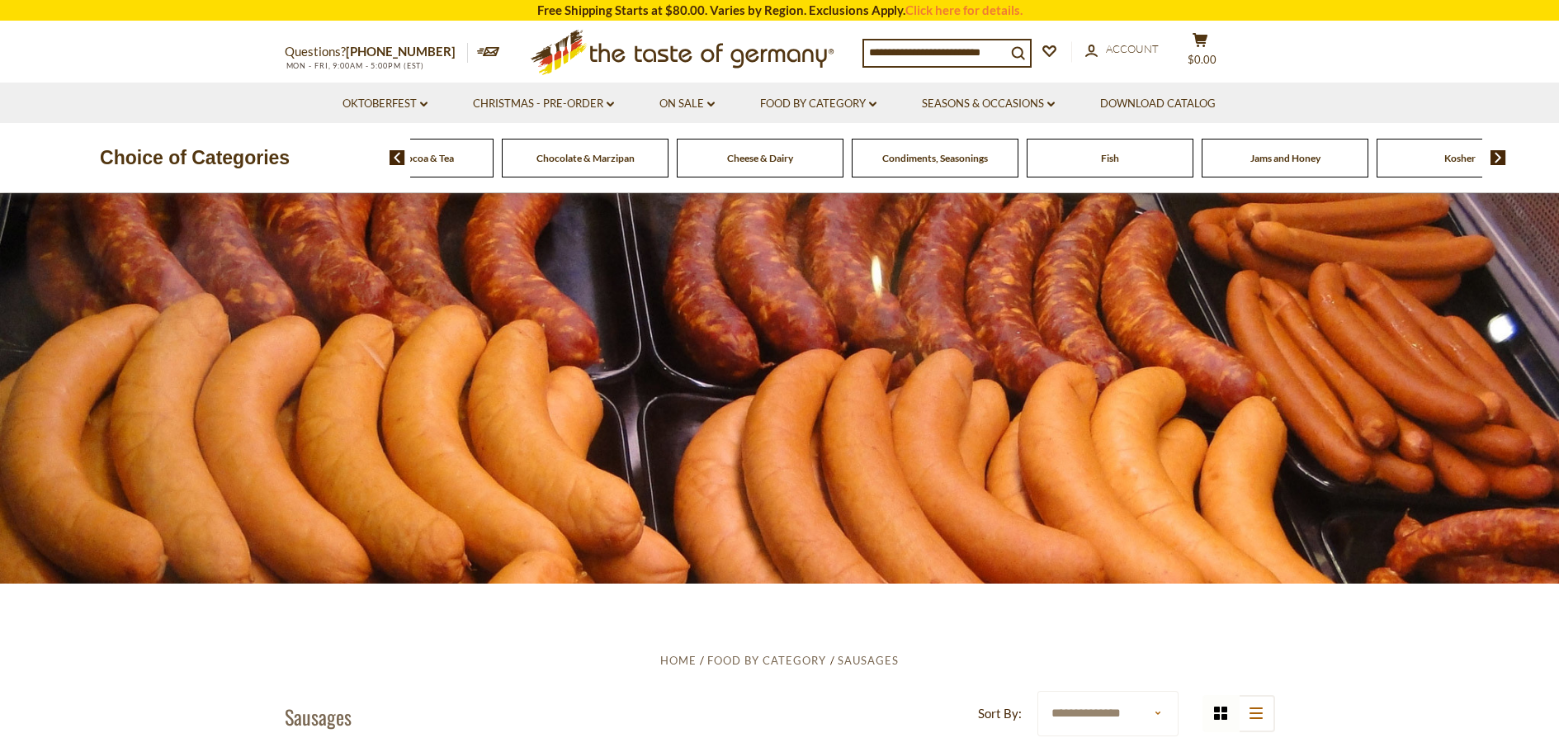
click at [1498, 159] on img at bounding box center [1498, 157] width 16 height 15
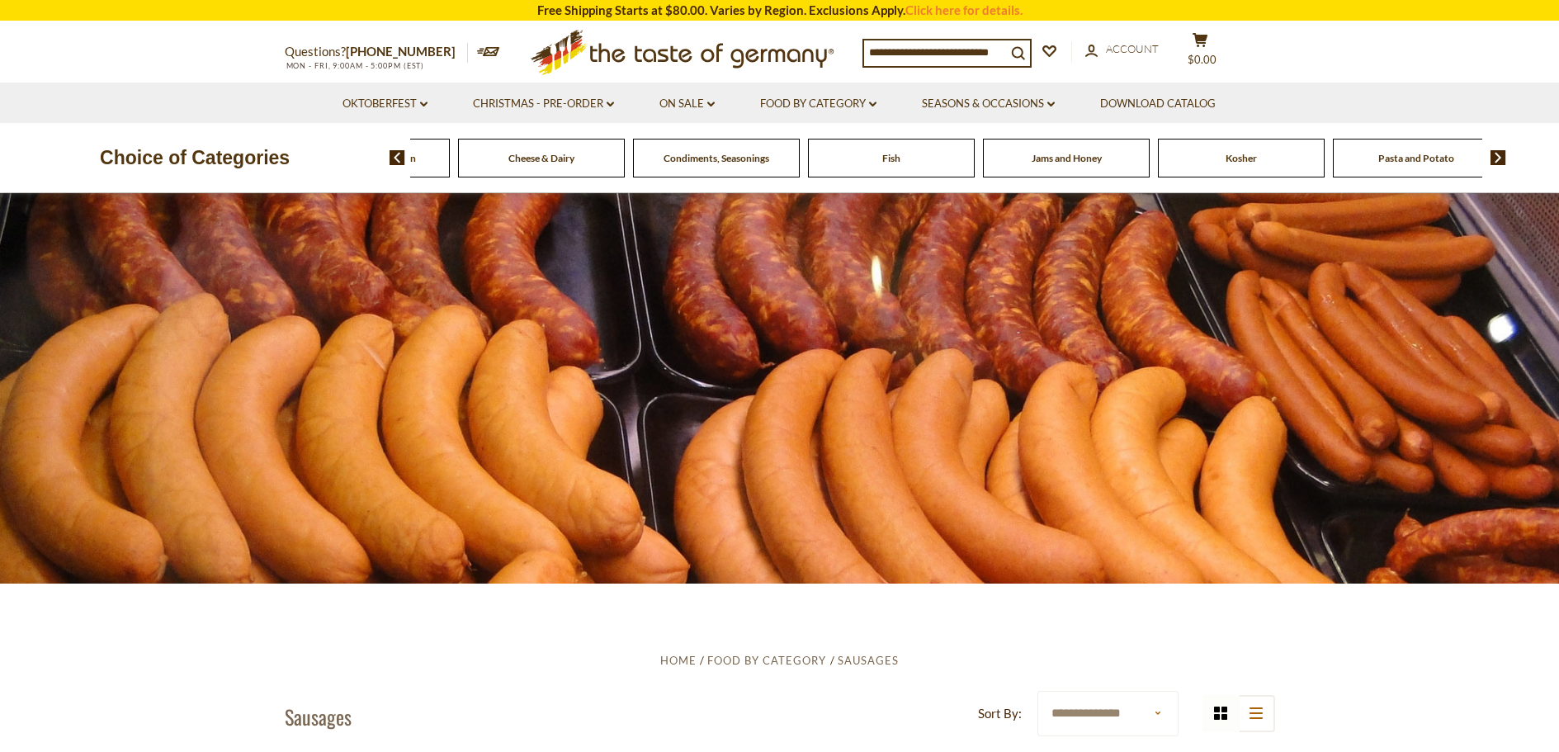
click at [1498, 159] on img at bounding box center [1498, 157] width 16 height 15
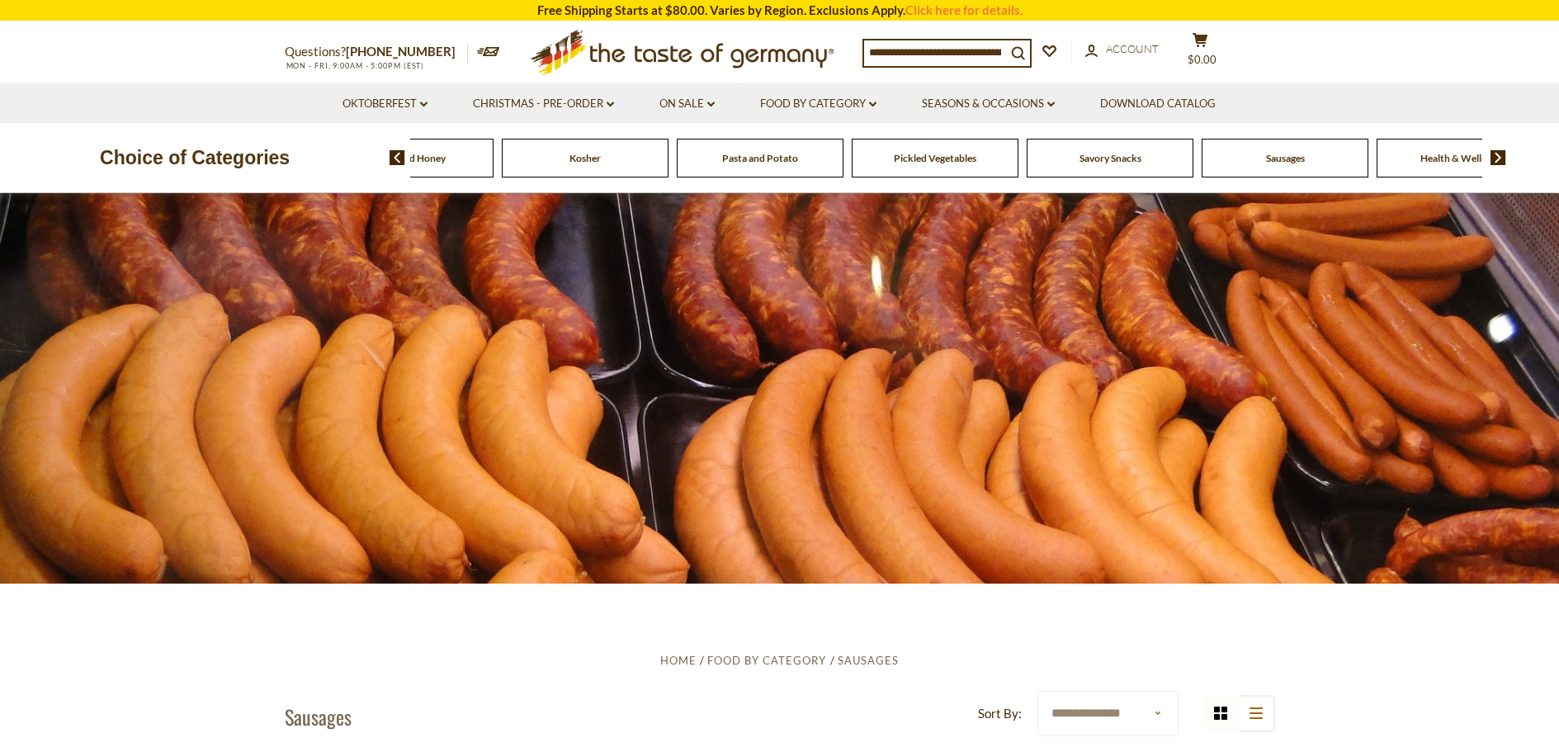
click at [1498, 159] on img at bounding box center [1498, 157] width 16 height 15
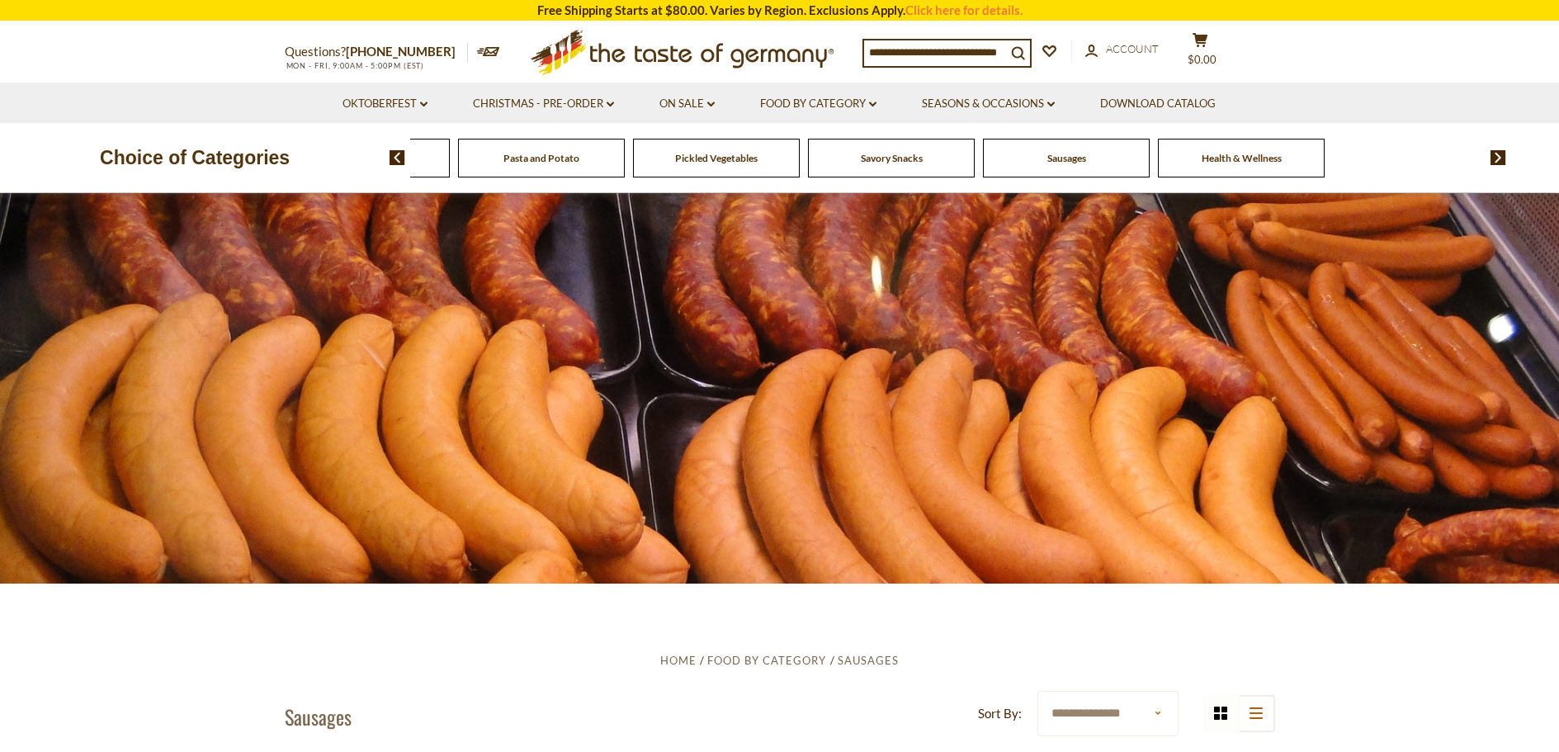
click at [705, 154] on span "Pickled Vegetables" at bounding box center [716, 158] width 83 height 12
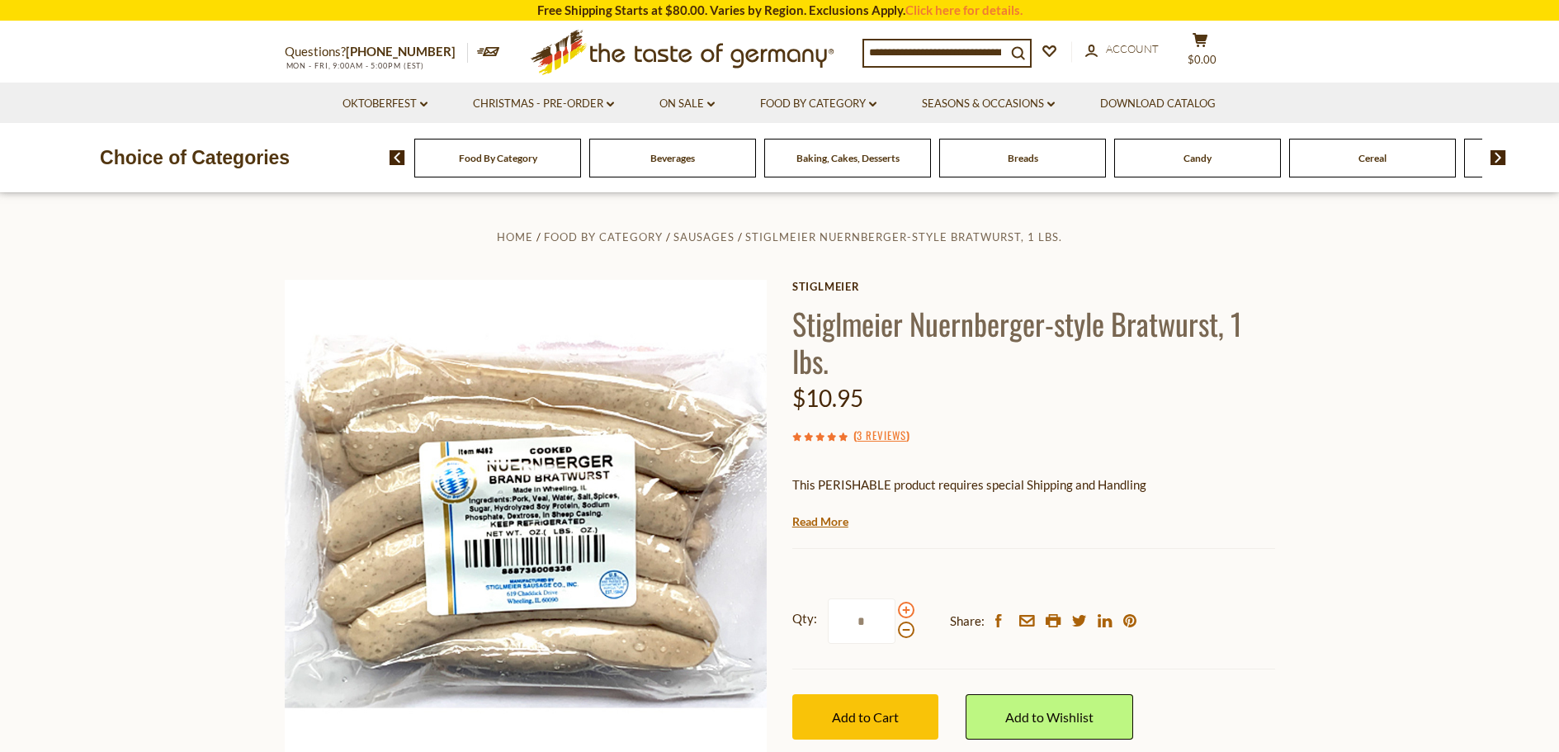
click at [904, 611] on span at bounding box center [906, 610] width 17 height 17
click at [895, 611] on input "*" at bounding box center [862, 620] width 68 height 45
click at [904, 634] on span at bounding box center [906, 629] width 17 height 17
click at [895, 634] on input "*" at bounding box center [862, 620] width 68 height 45
type input "*"
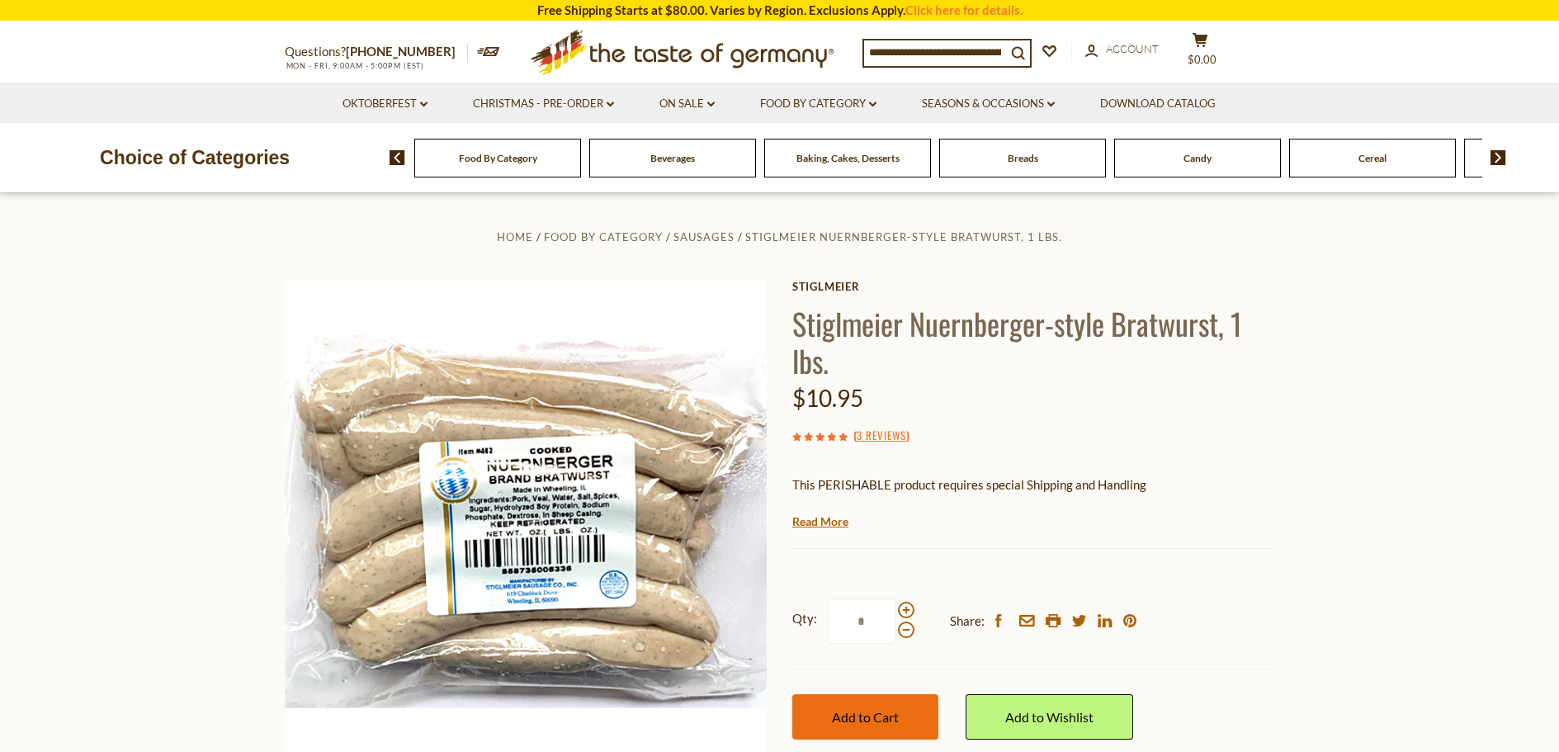
click at [866, 719] on span "Add to Cart" at bounding box center [865, 717] width 67 height 16
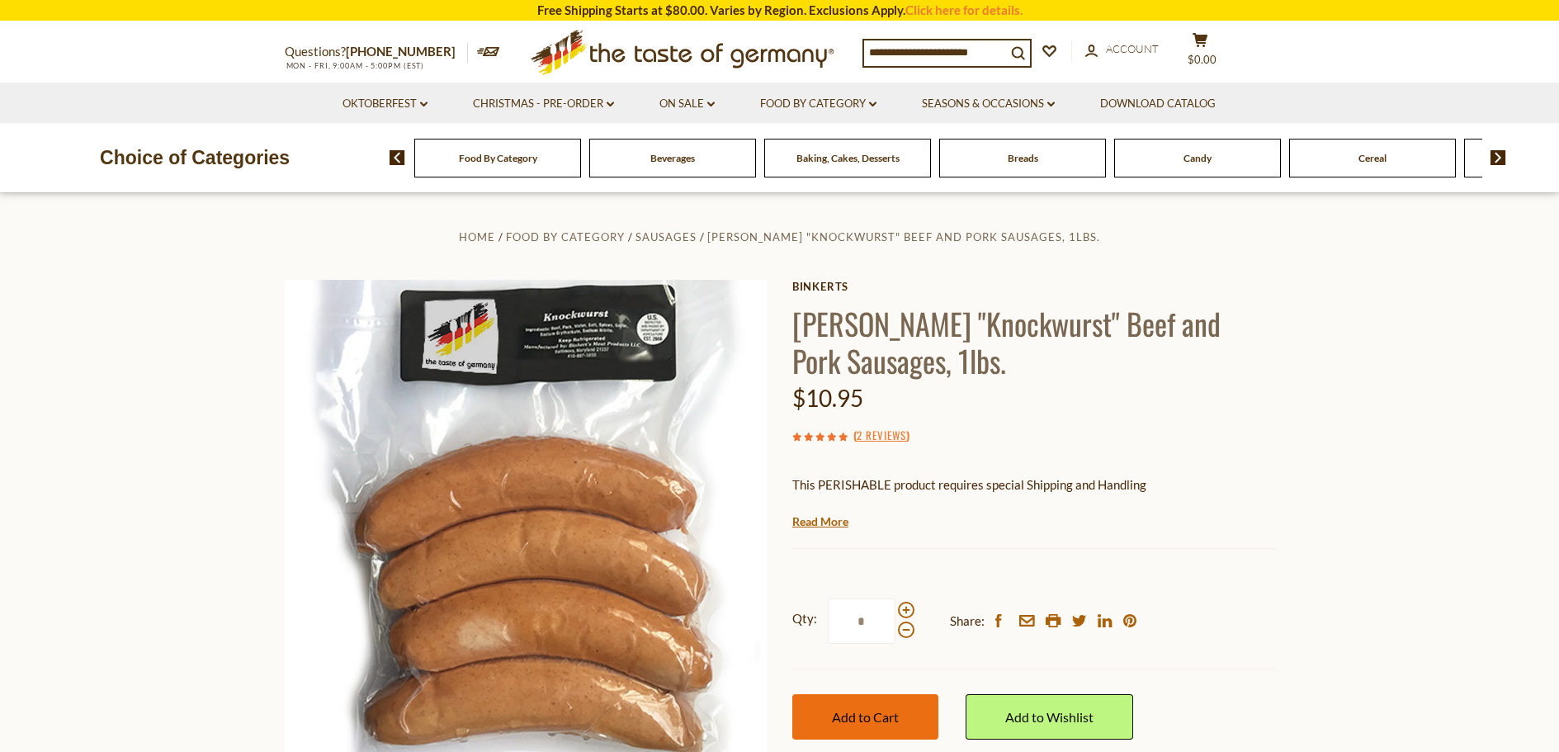
click at [869, 714] on span "Add to Cart" at bounding box center [865, 717] width 67 height 16
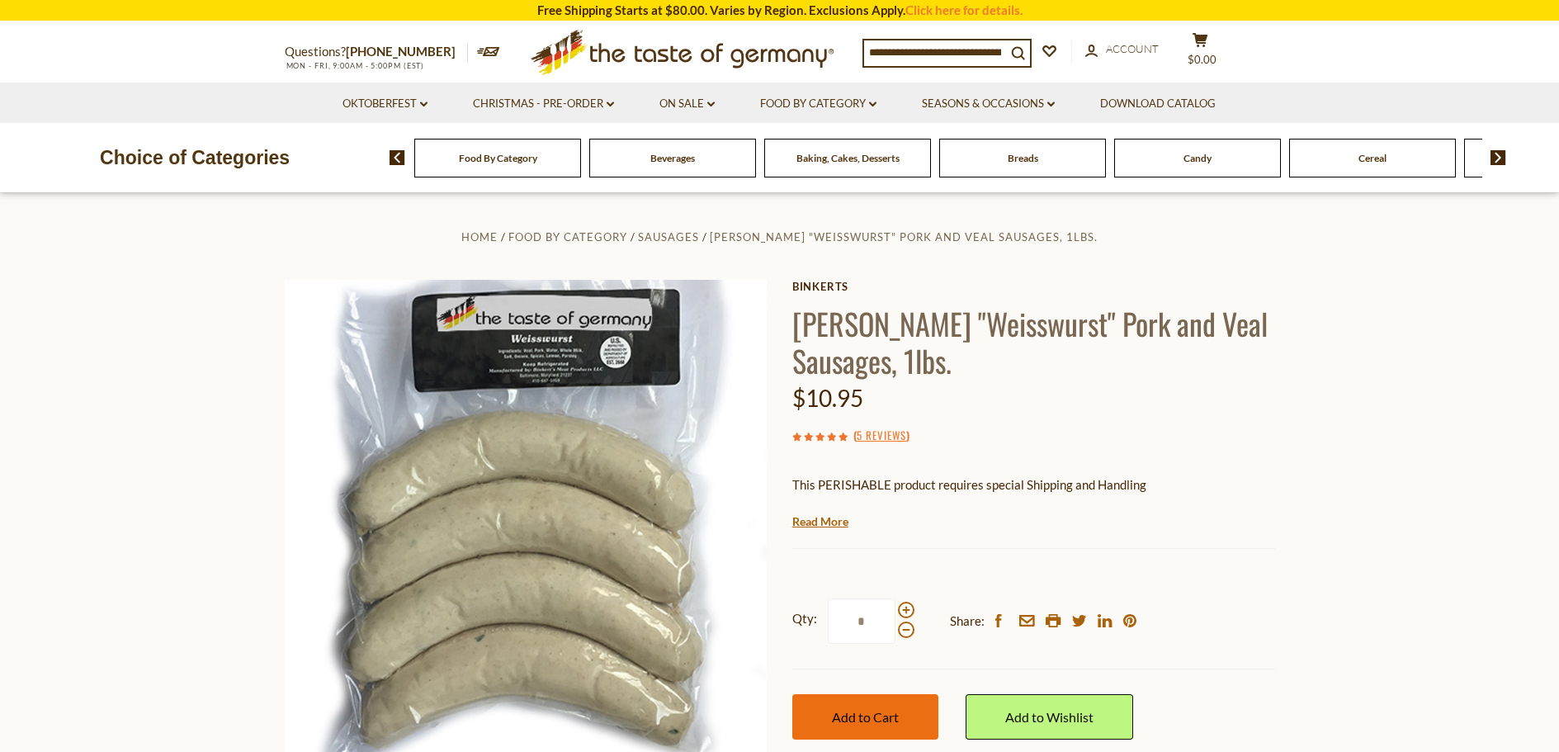
click at [877, 715] on span "Add to Cart" at bounding box center [865, 717] width 67 height 16
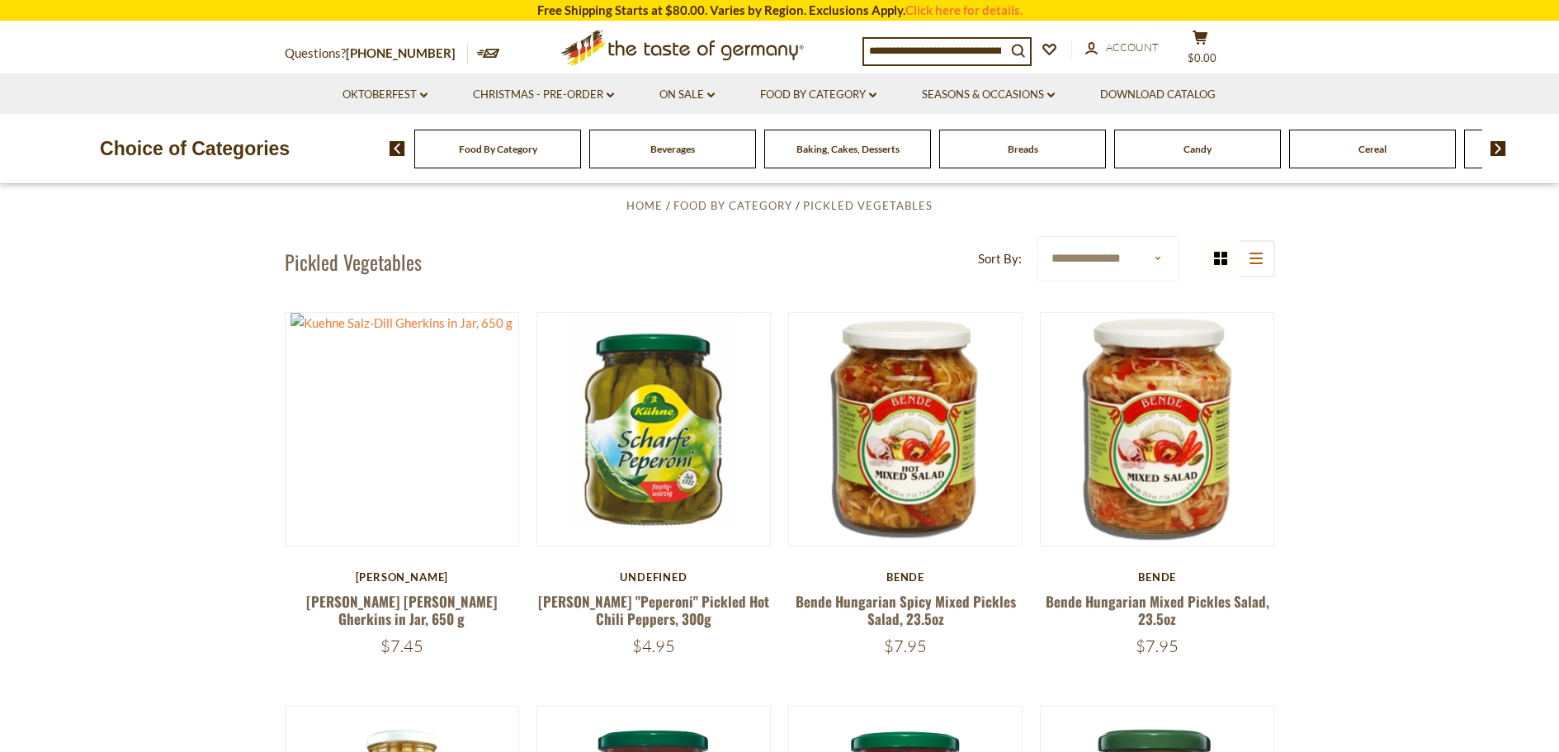
scroll to position [413, 0]
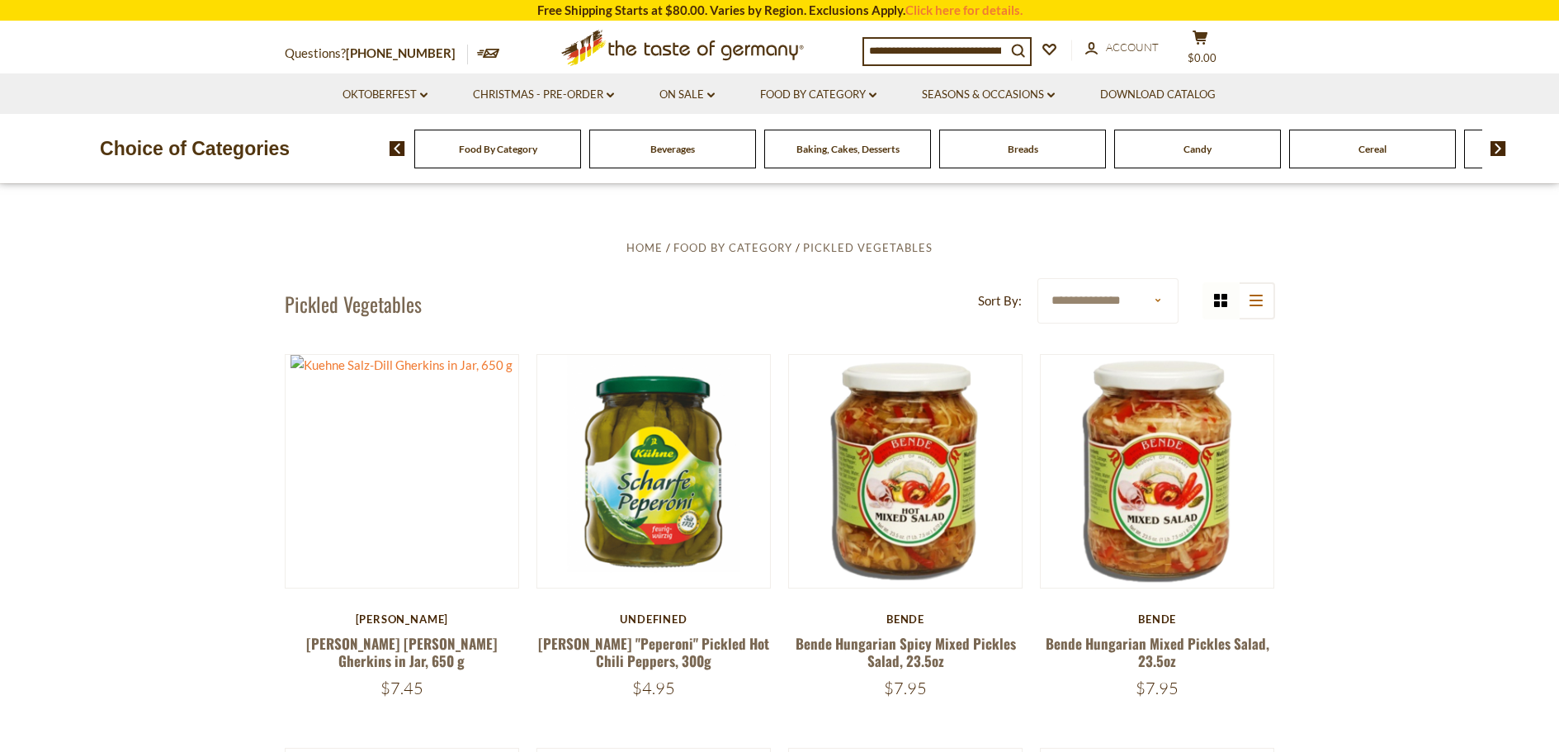
click at [1022, 158] on div "Breads" at bounding box center [1022, 149] width 167 height 39
click at [1026, 151] on span "Breads" at bounding box center [1022, 149] width 31 height 12
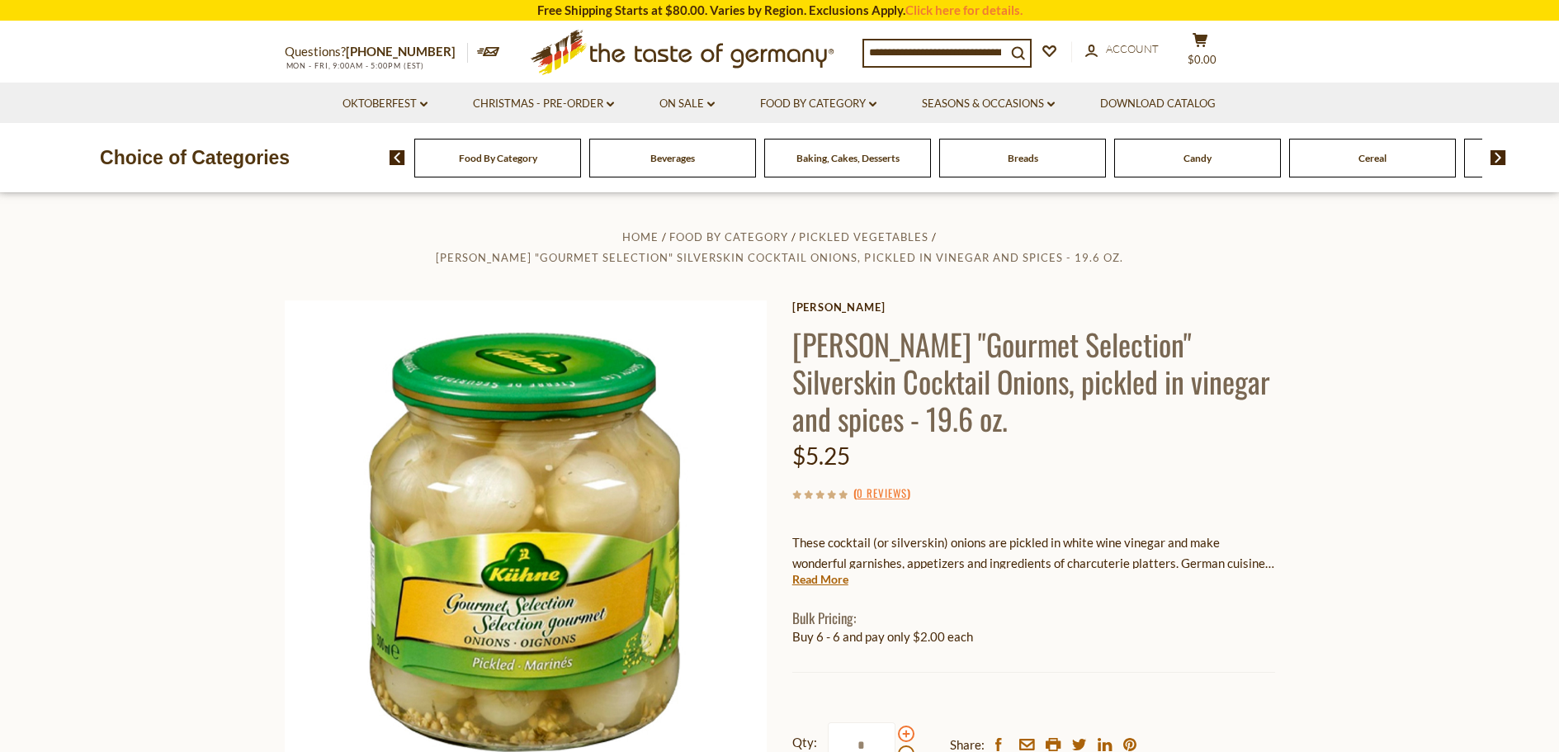
click at [906, 725] on span at bounding box center [906, 733] width 17 height 17
click at [895, 722] on input "*" at bounding box center [862, 744] width 68 height 45
type input "*"
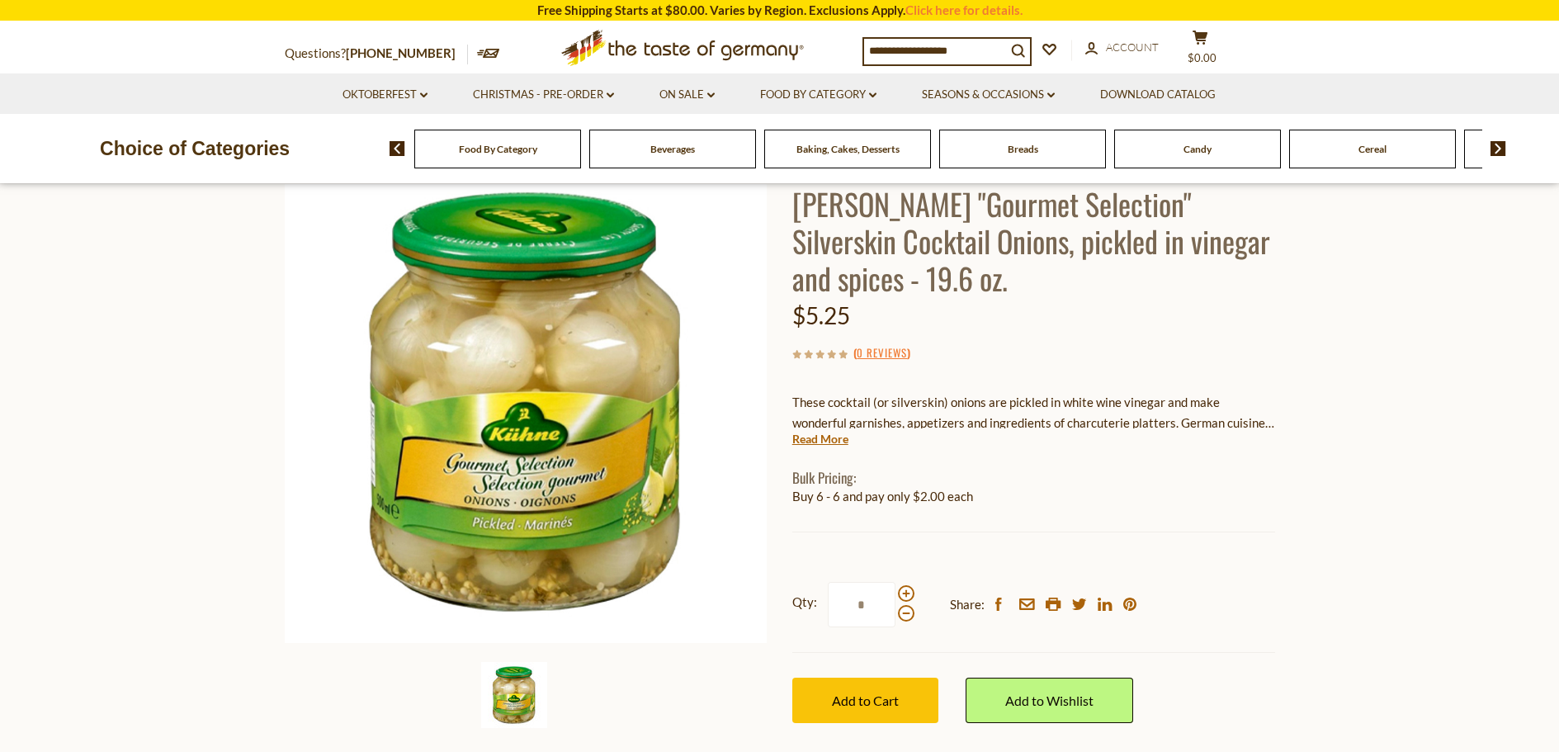
scroll to position [165, 0]
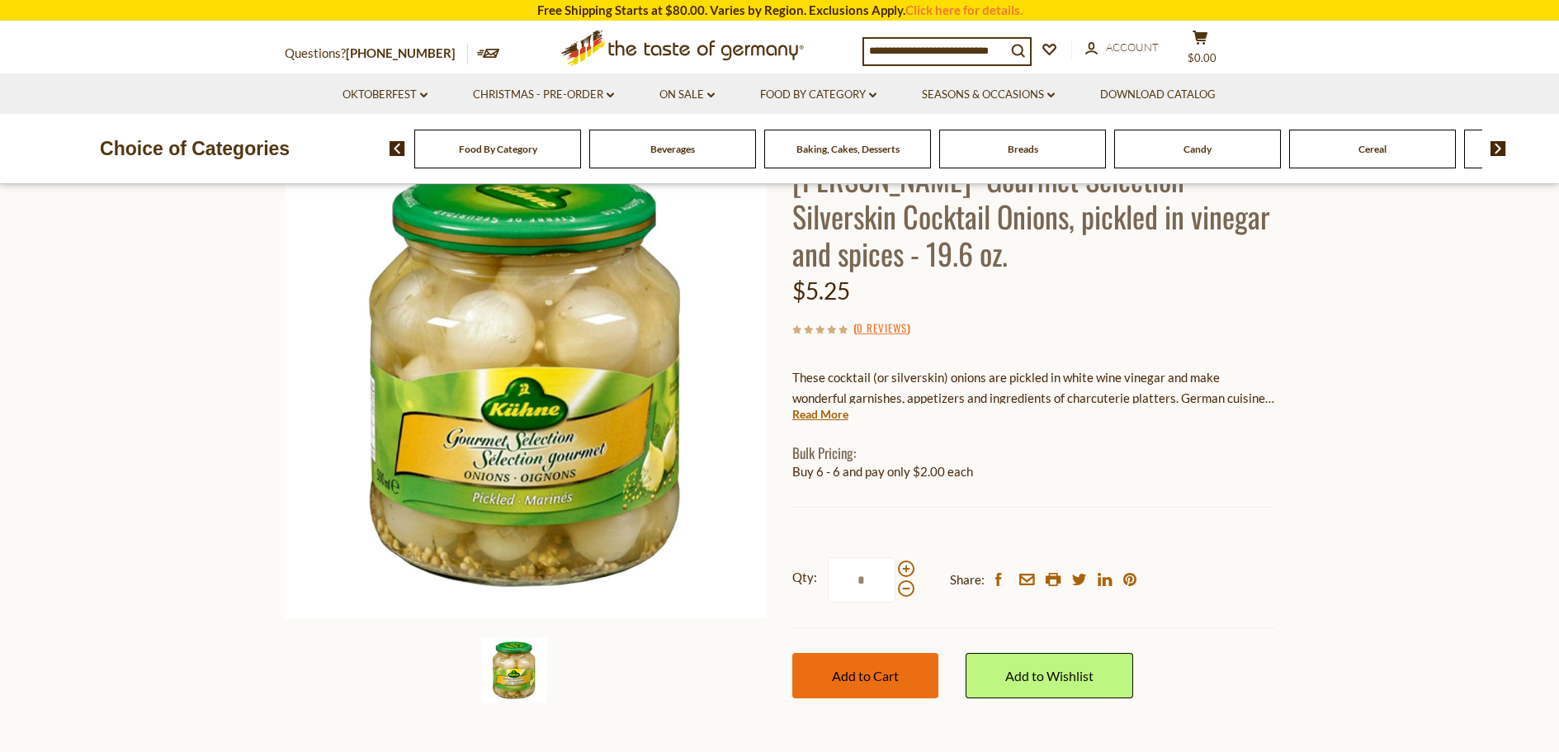
click at [864, 668] on span "Add to Cart" at bounding box center [865, 676] width 67 height 16
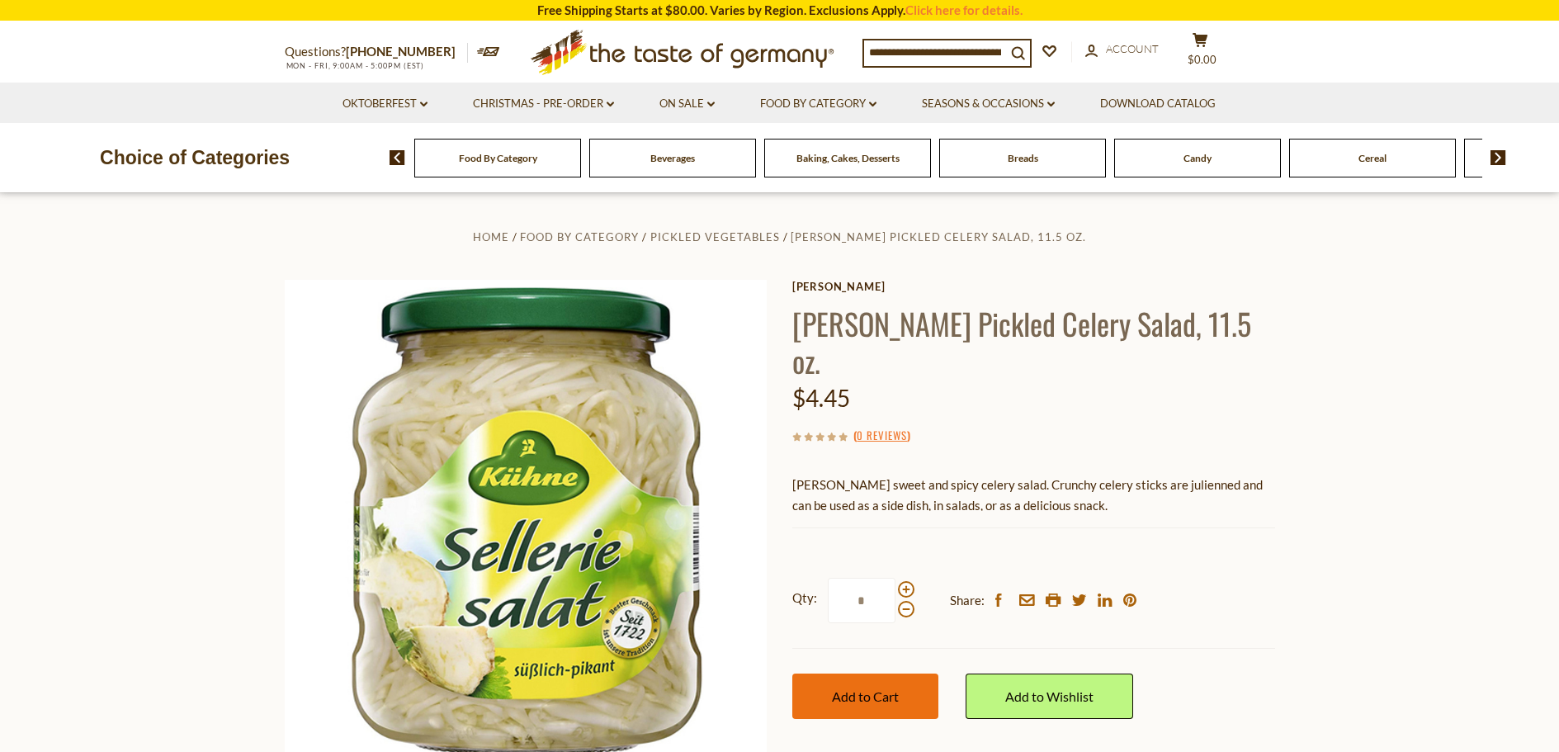
click at [871, 688] on span "Add to Cart" at bounding box center [865, 696] width 67 height 16
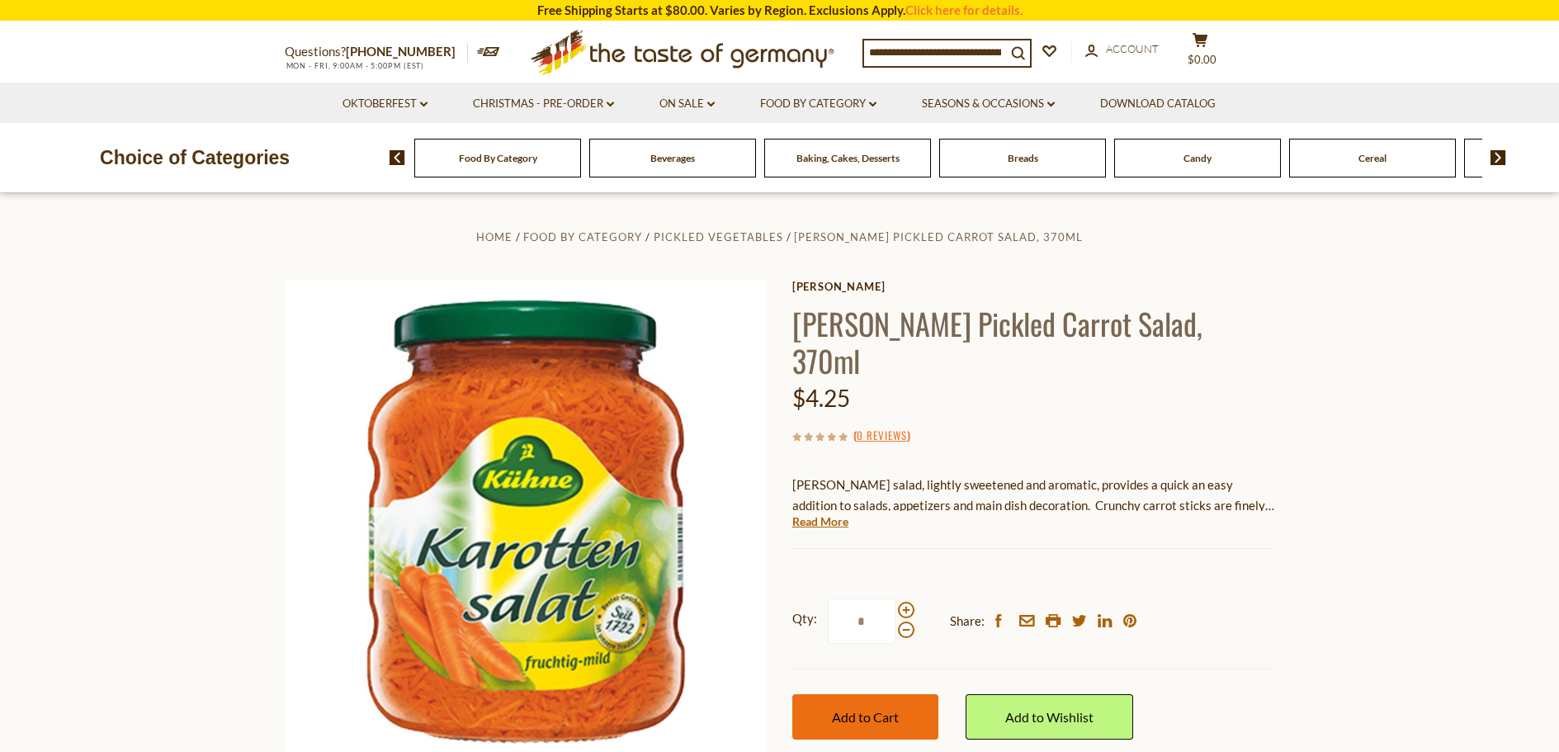
click at [880, 709] on span "Add to Cart" at bounding box center [865, 717] width 67 height 16
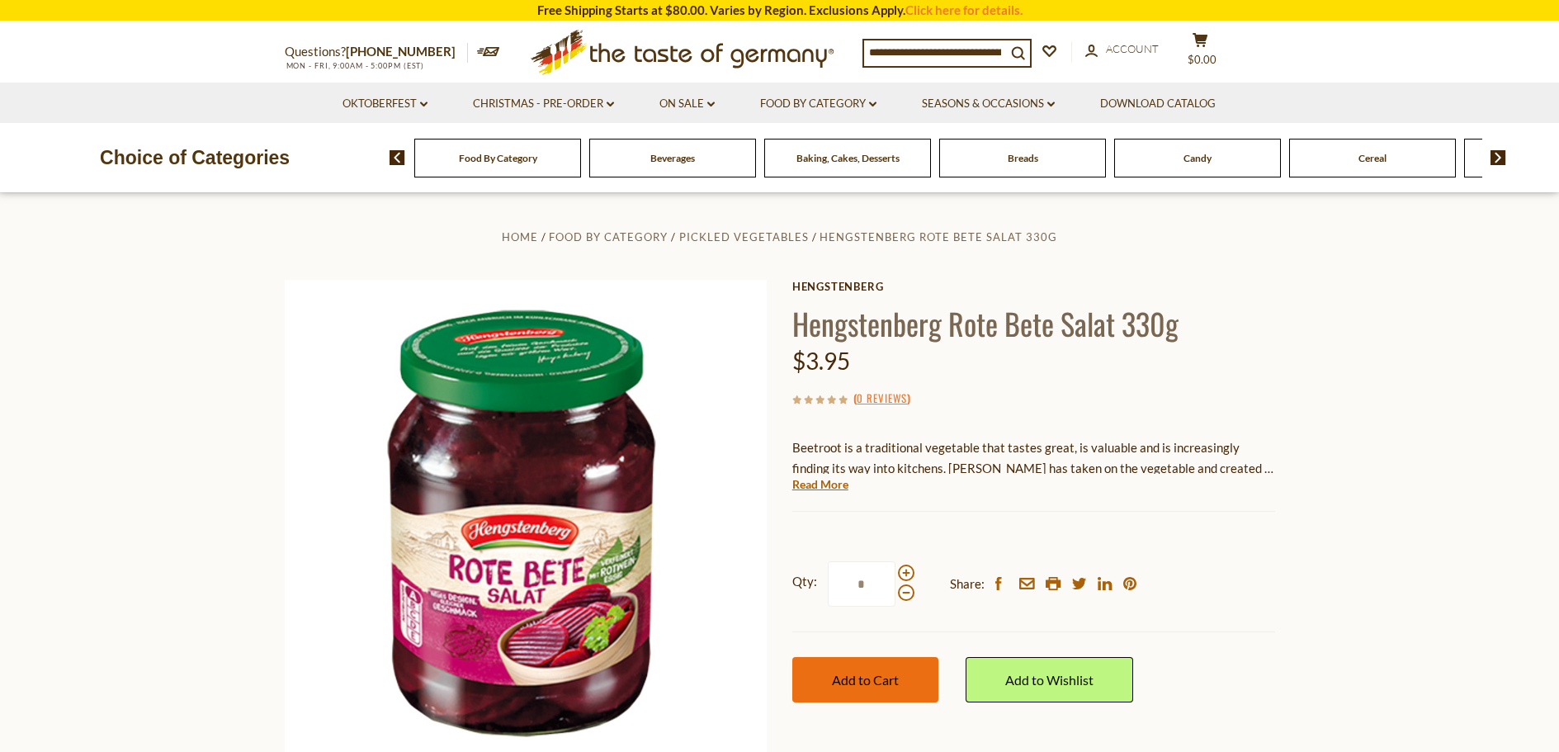
click at [869, 678] on span "Add to Cart" at bounding box center [865, 680] width 67 height 16
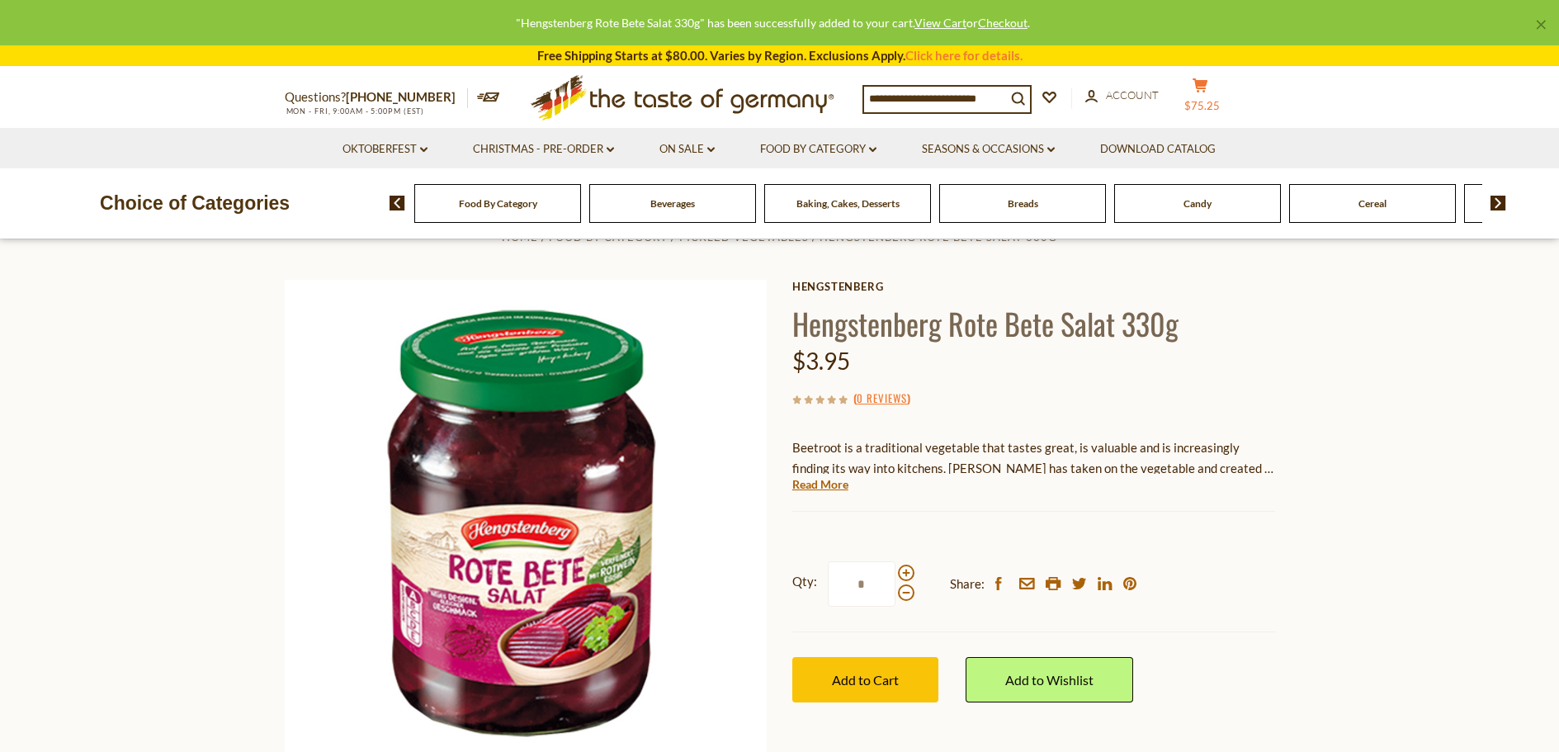
click at [1208, 87] on icon "cart" at bounding box center [1200, 85] width 16 height 14
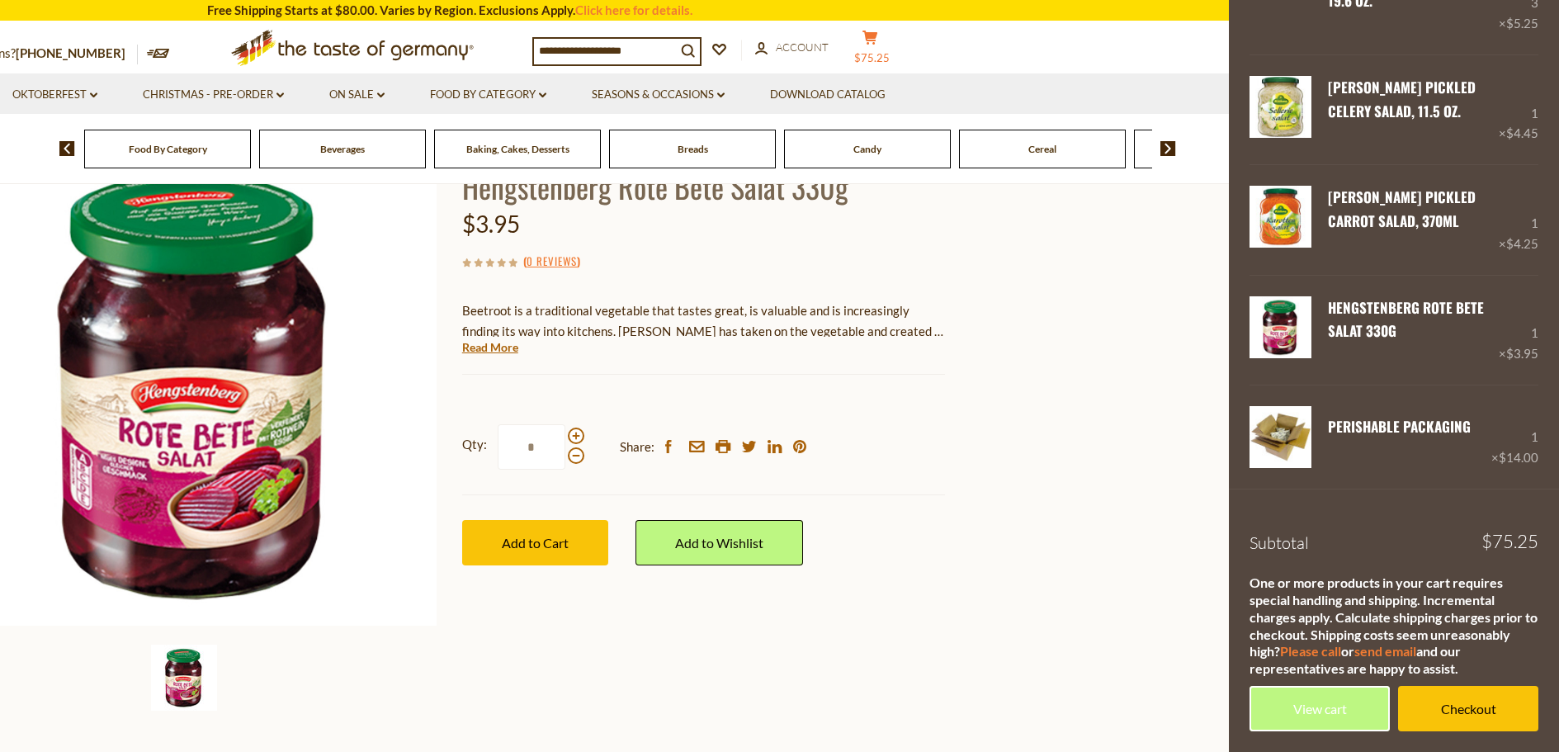
scroll to position [165, 0]
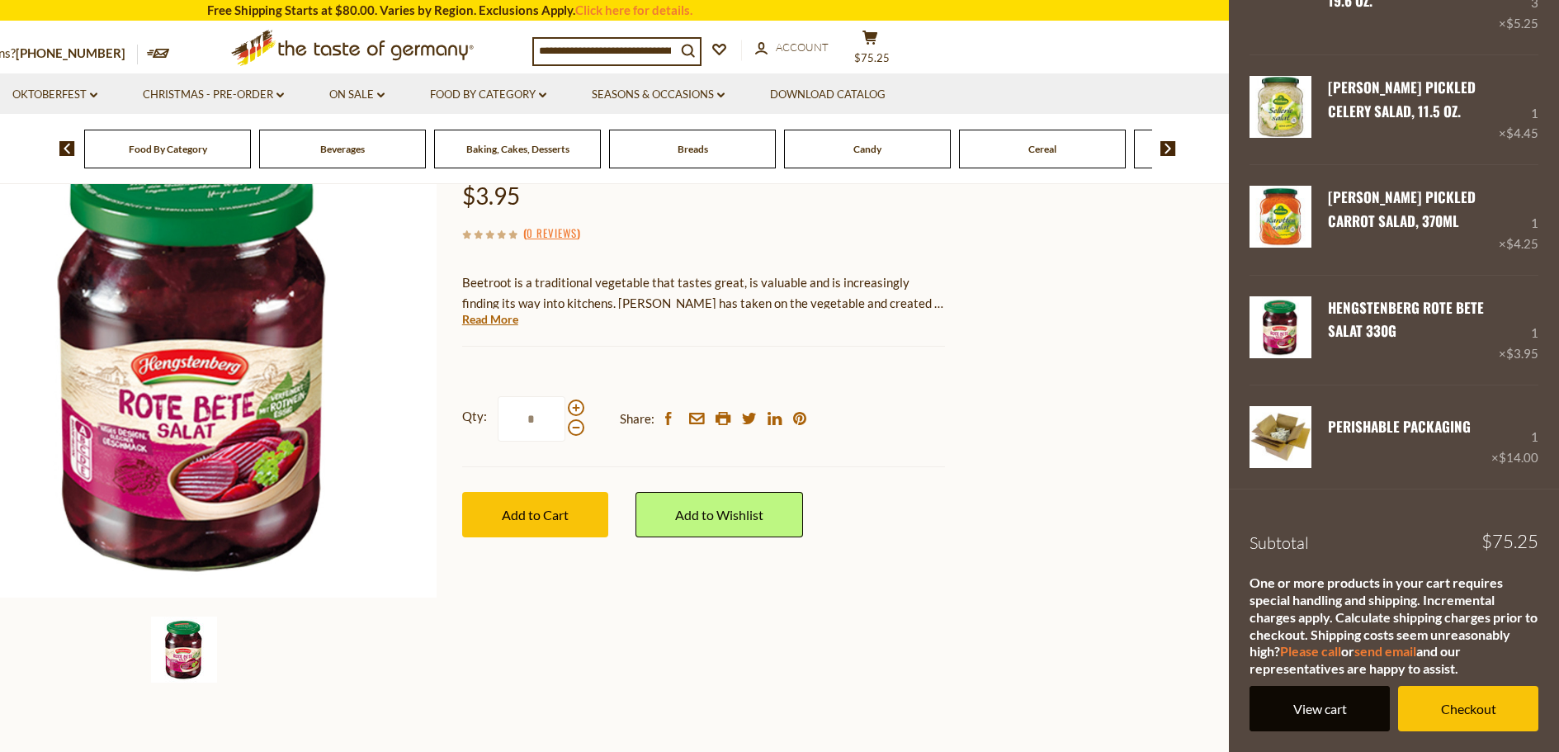
click at [1324, 710] on link "View cart" at bounding box center [1319, 708] width 140 height 45
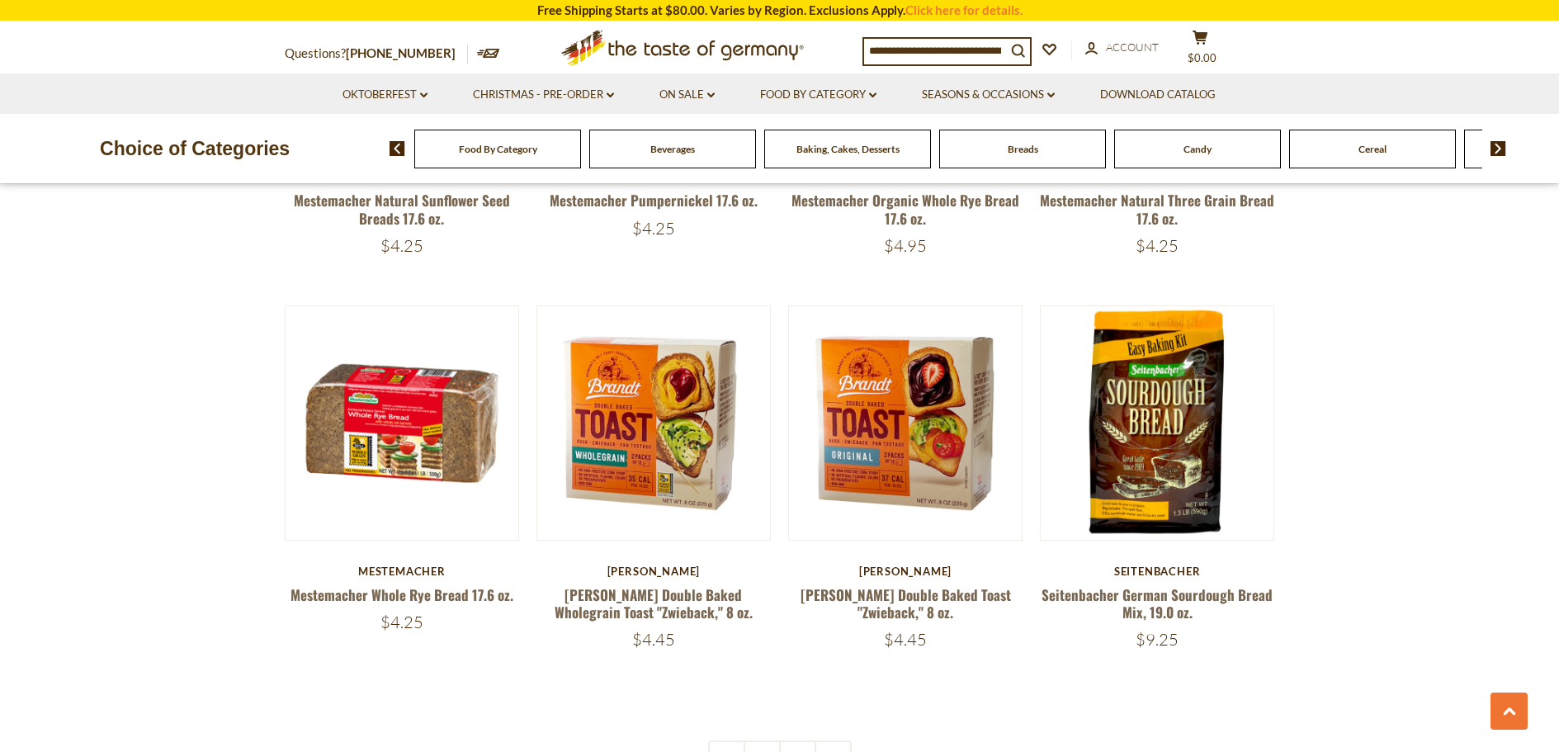
scroll to position [4043, 0]
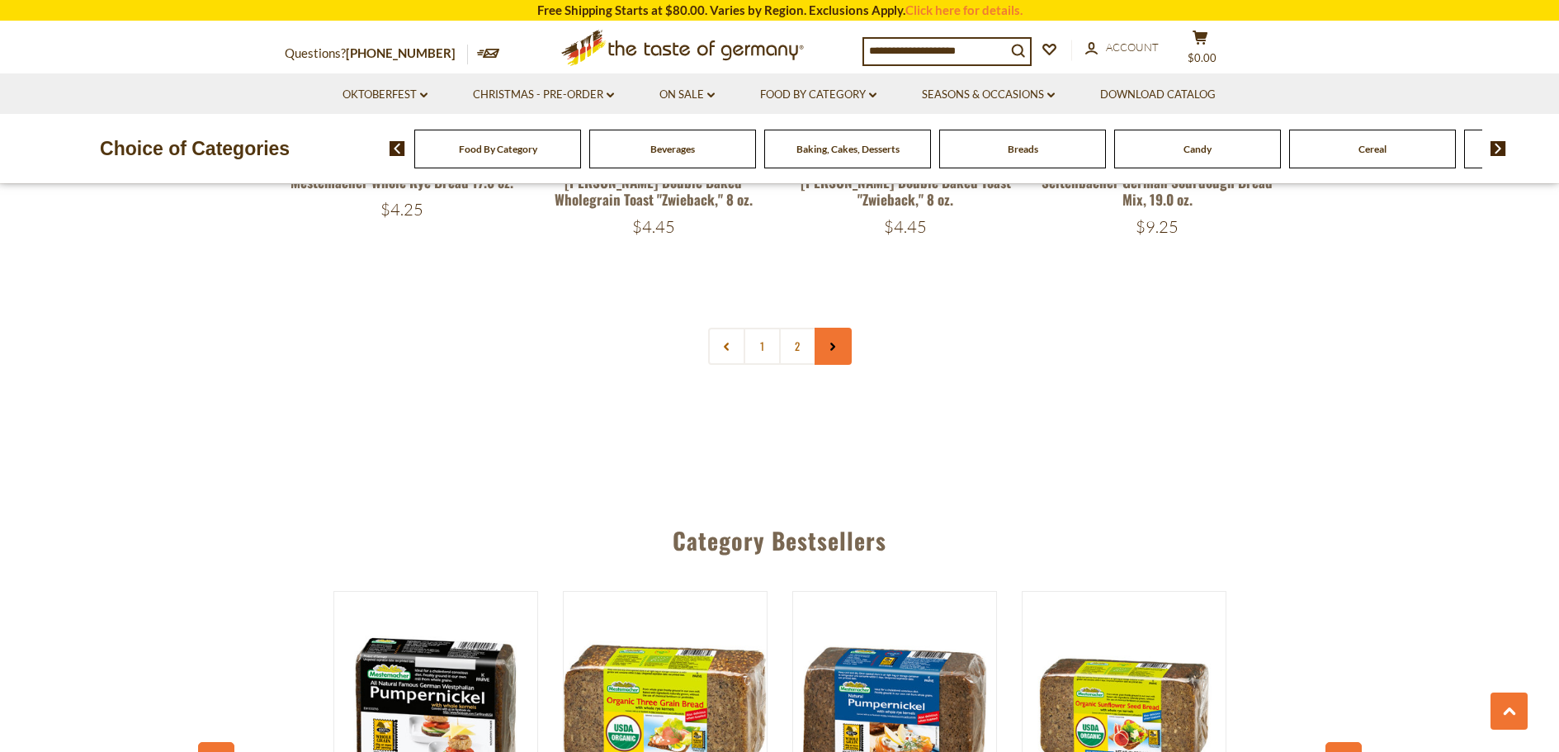
click at [833, 354] on link at bounding box center [832, 346] width 37 height 37
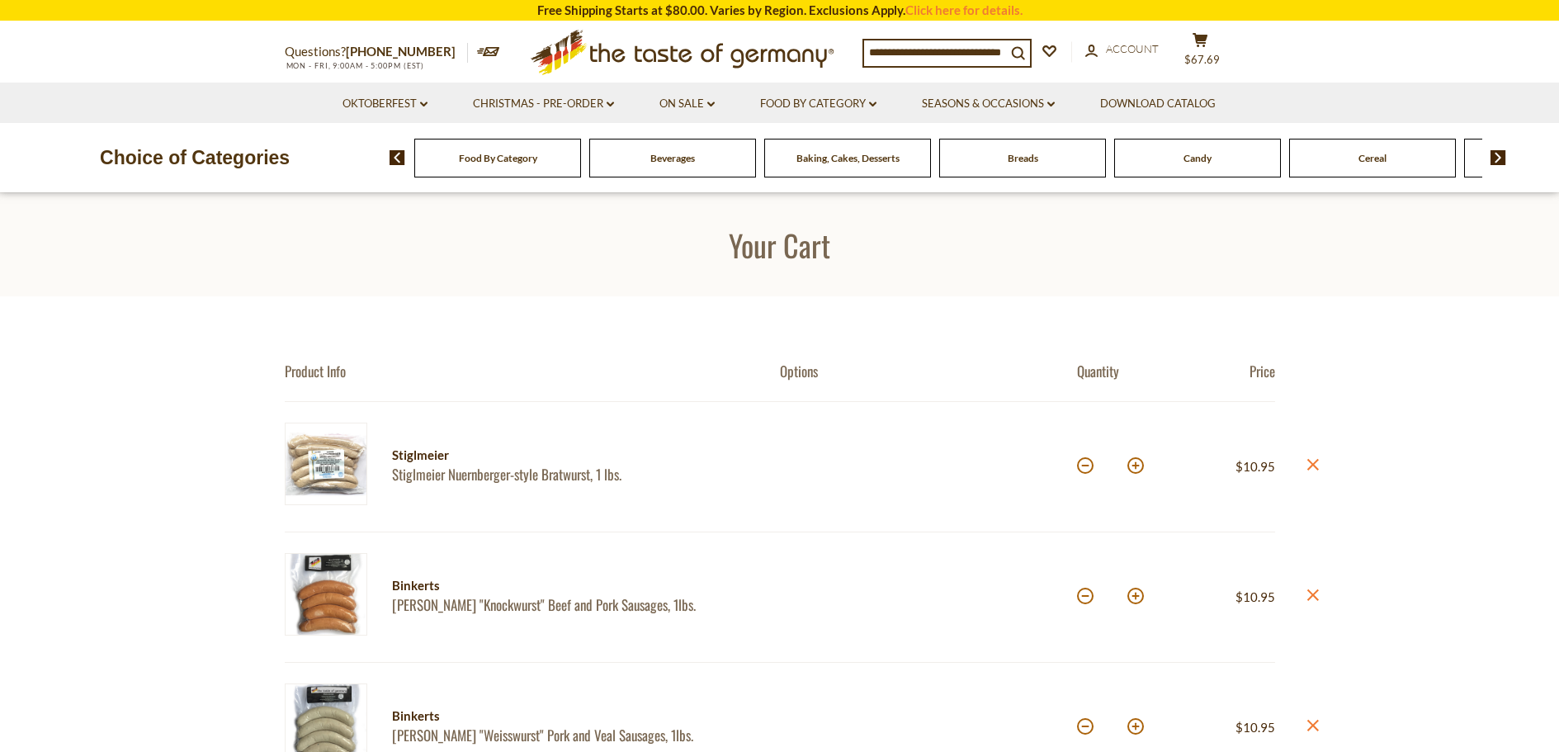
click at [1154, 162] on div "Candy" at bounding box center [1197, 158] width 167 height 39
click at [1197, 159] on span "Candy" at bounding box center [1197, 158] width 28 height 12
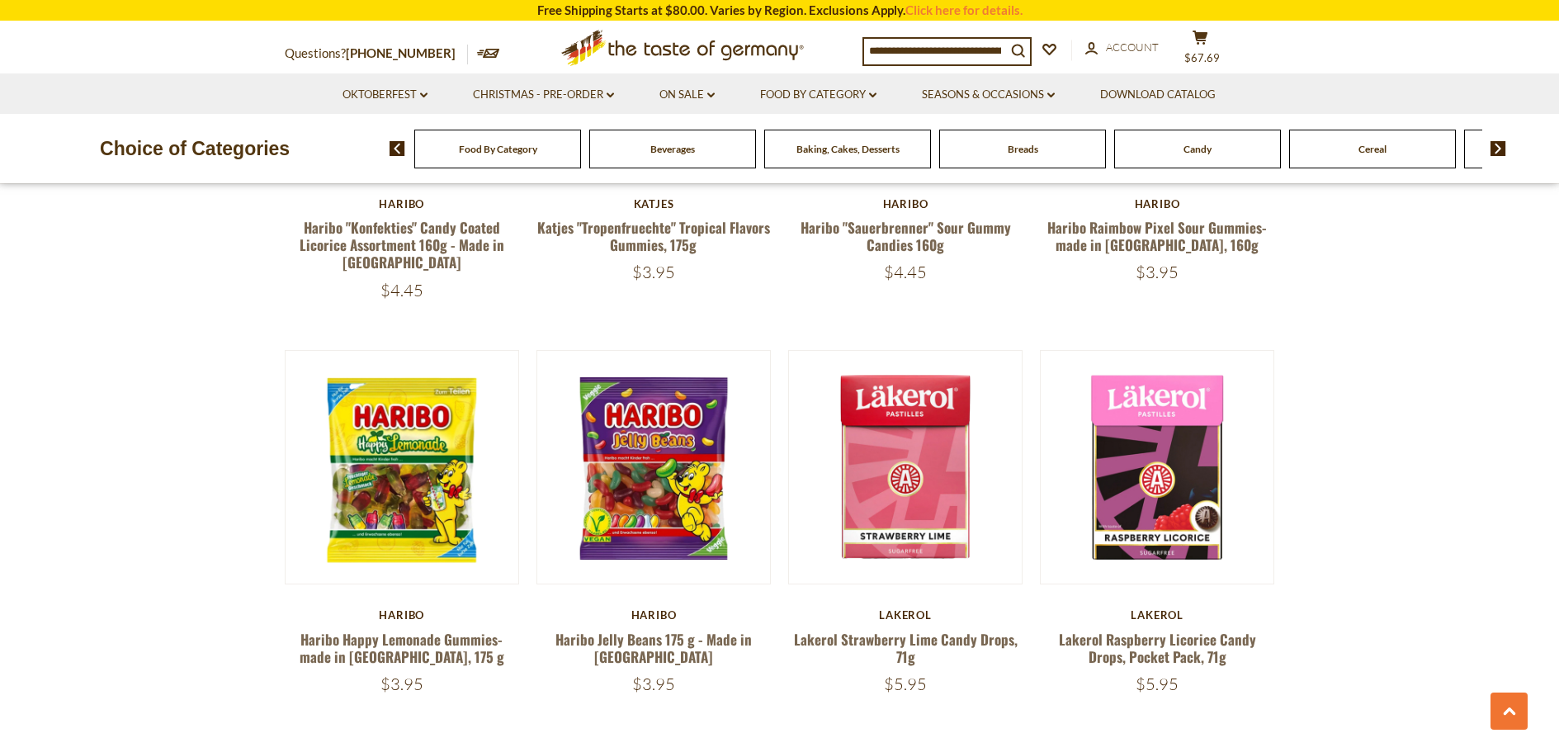
scroll to position [3961, 0]
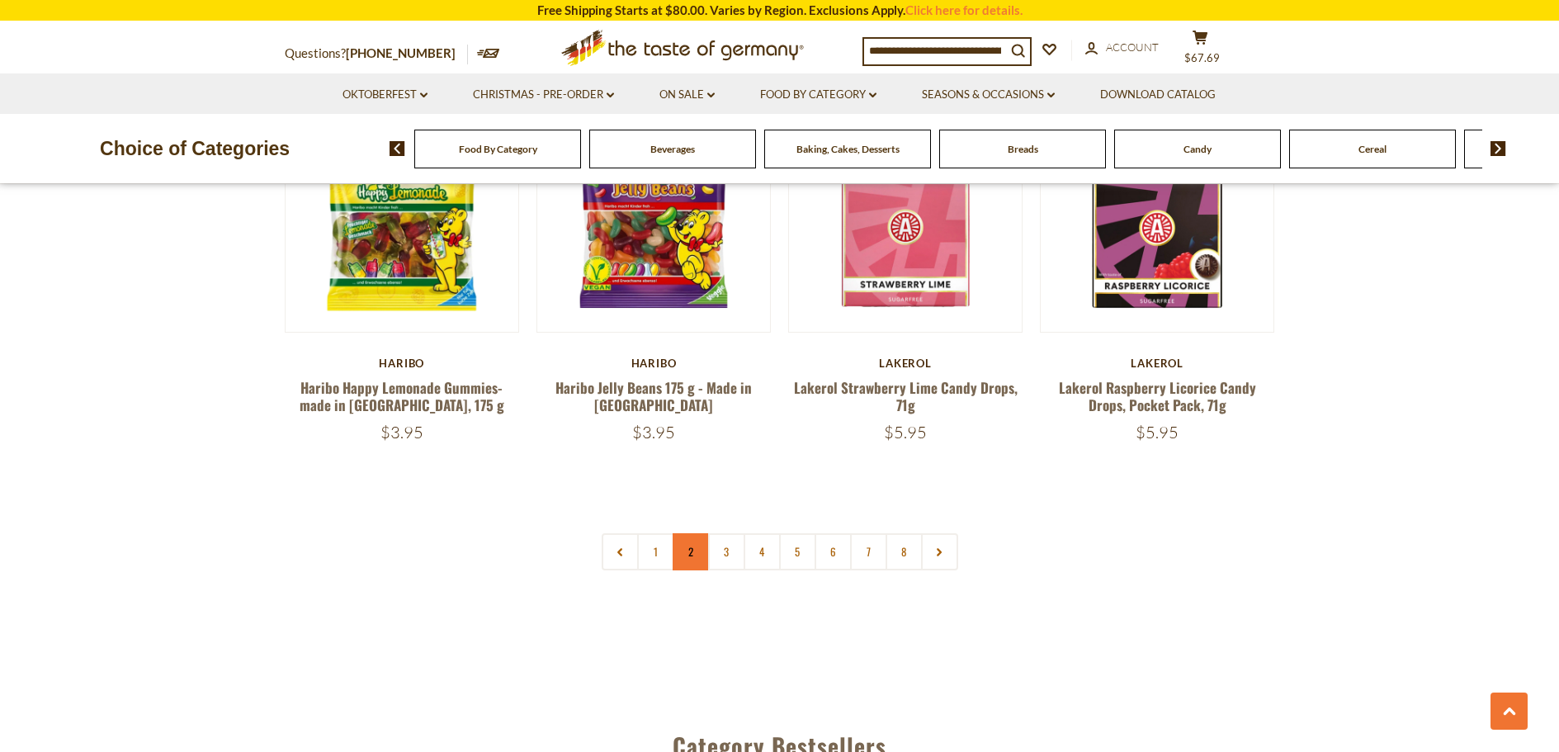
click at [686, 533] on link "2" at bounding box center [690, 551] width 37 height 37
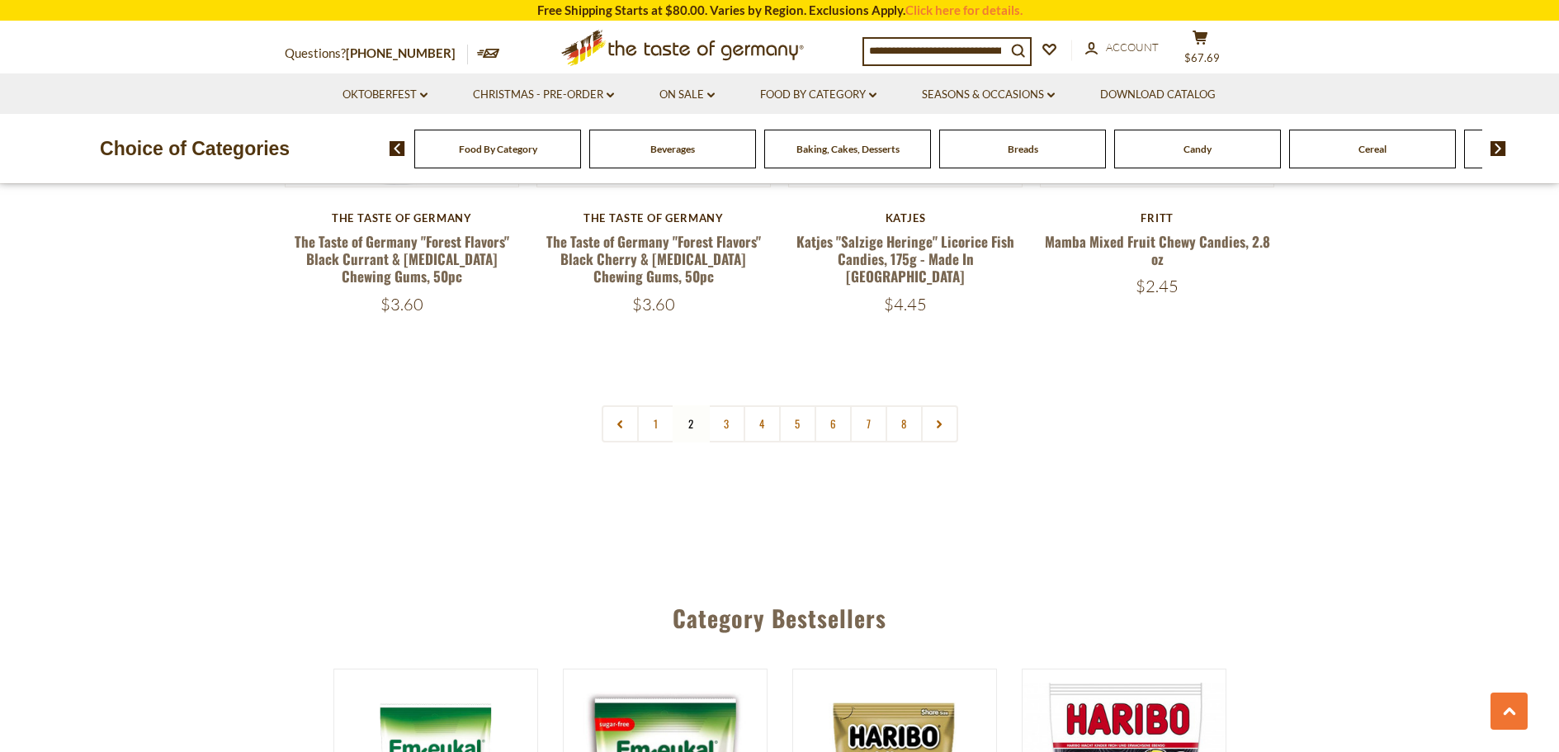
scroll to position [4074, 0]
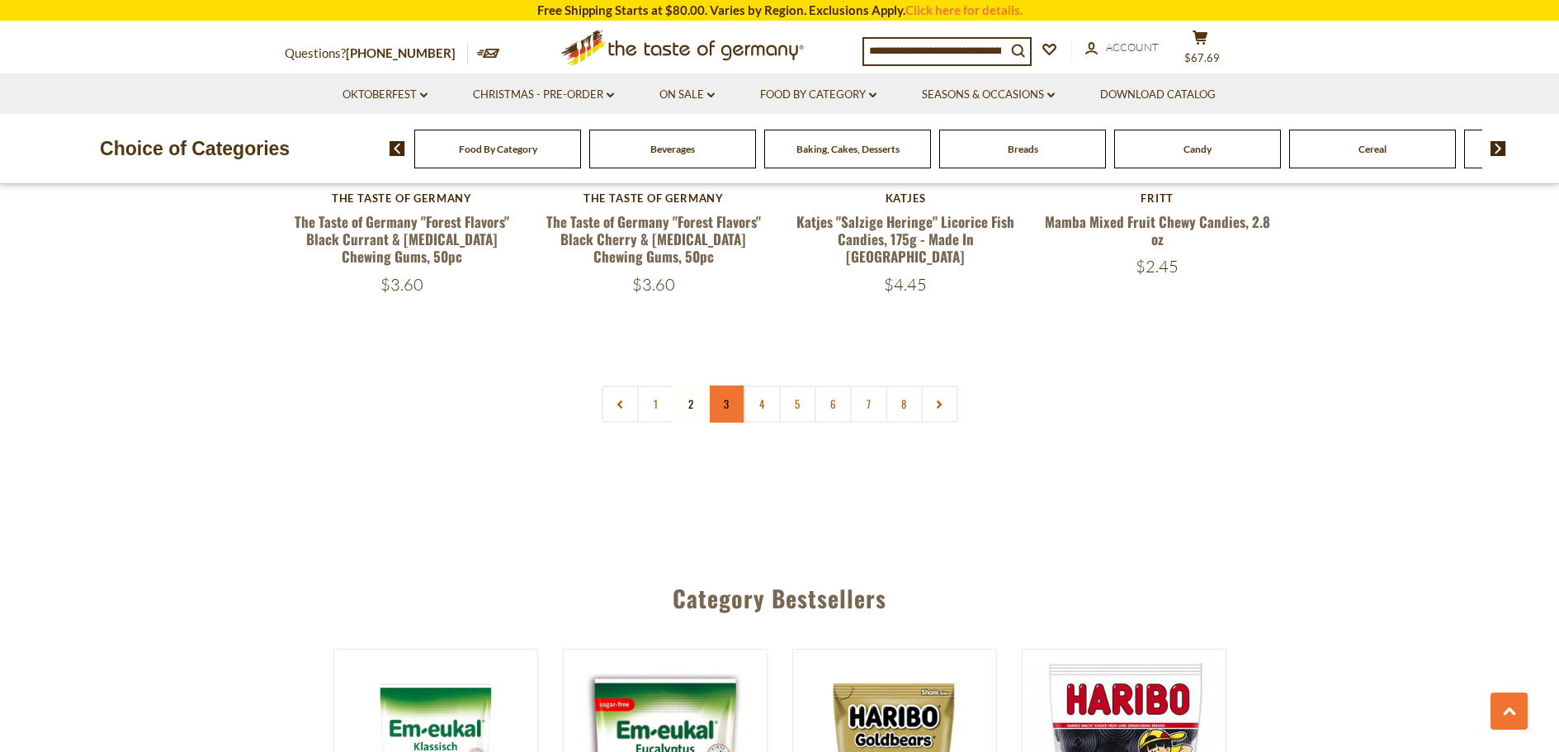
click at [724, 385] on link "3" at bounding box center [726, 403] width 37 height 37
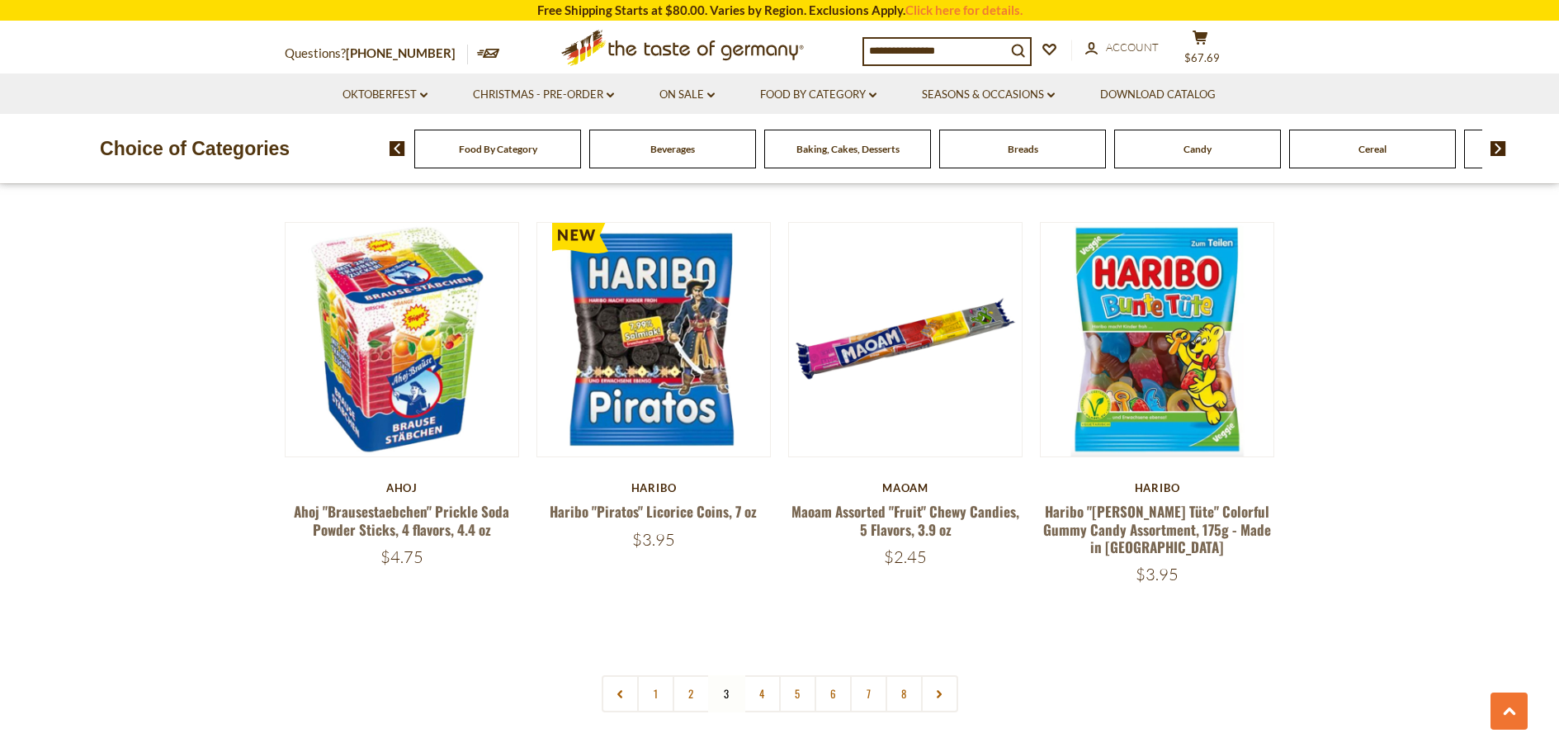
scroll to position [3826, 0]
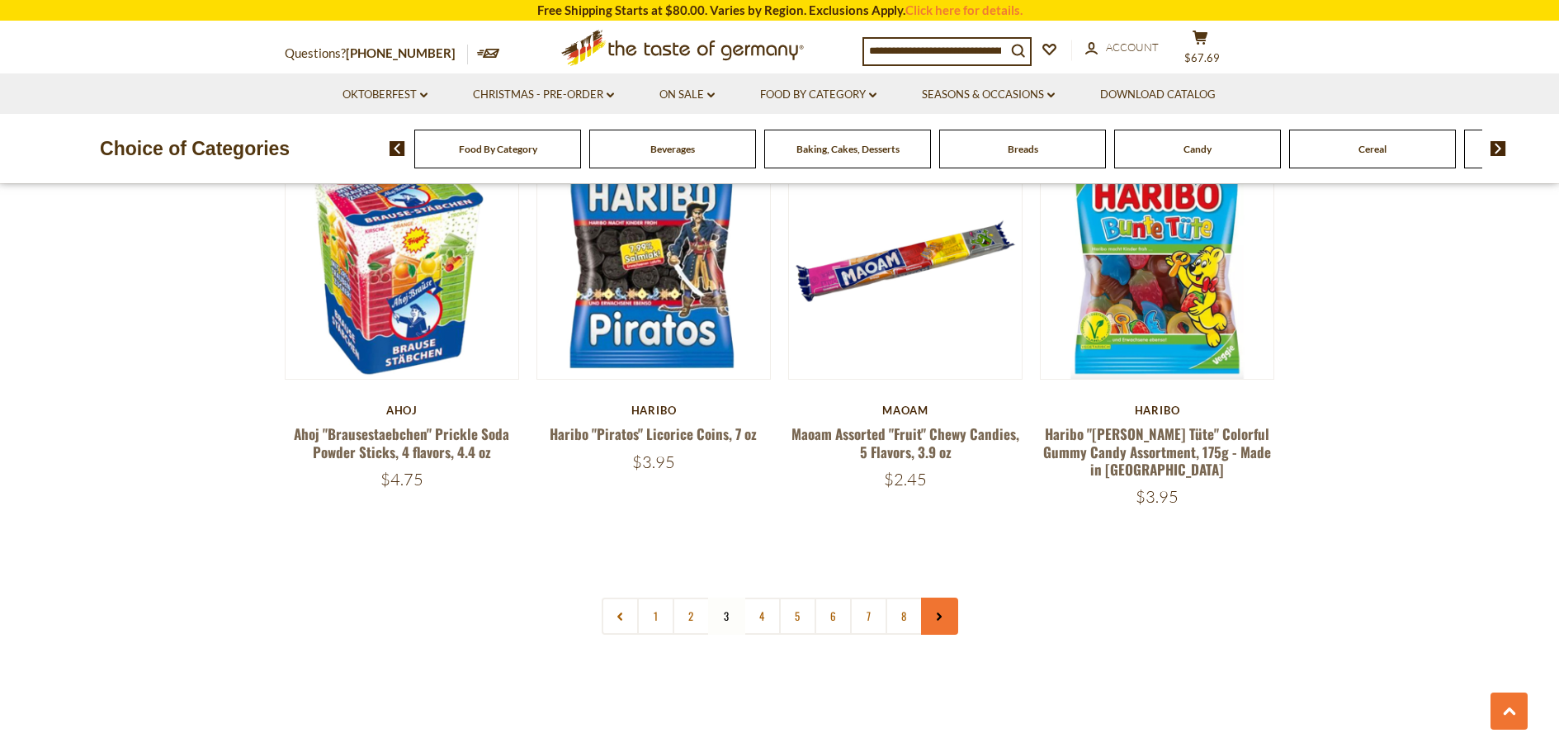
click at [939, 597] on link at bounding box center [939, 615] width 37 height 37
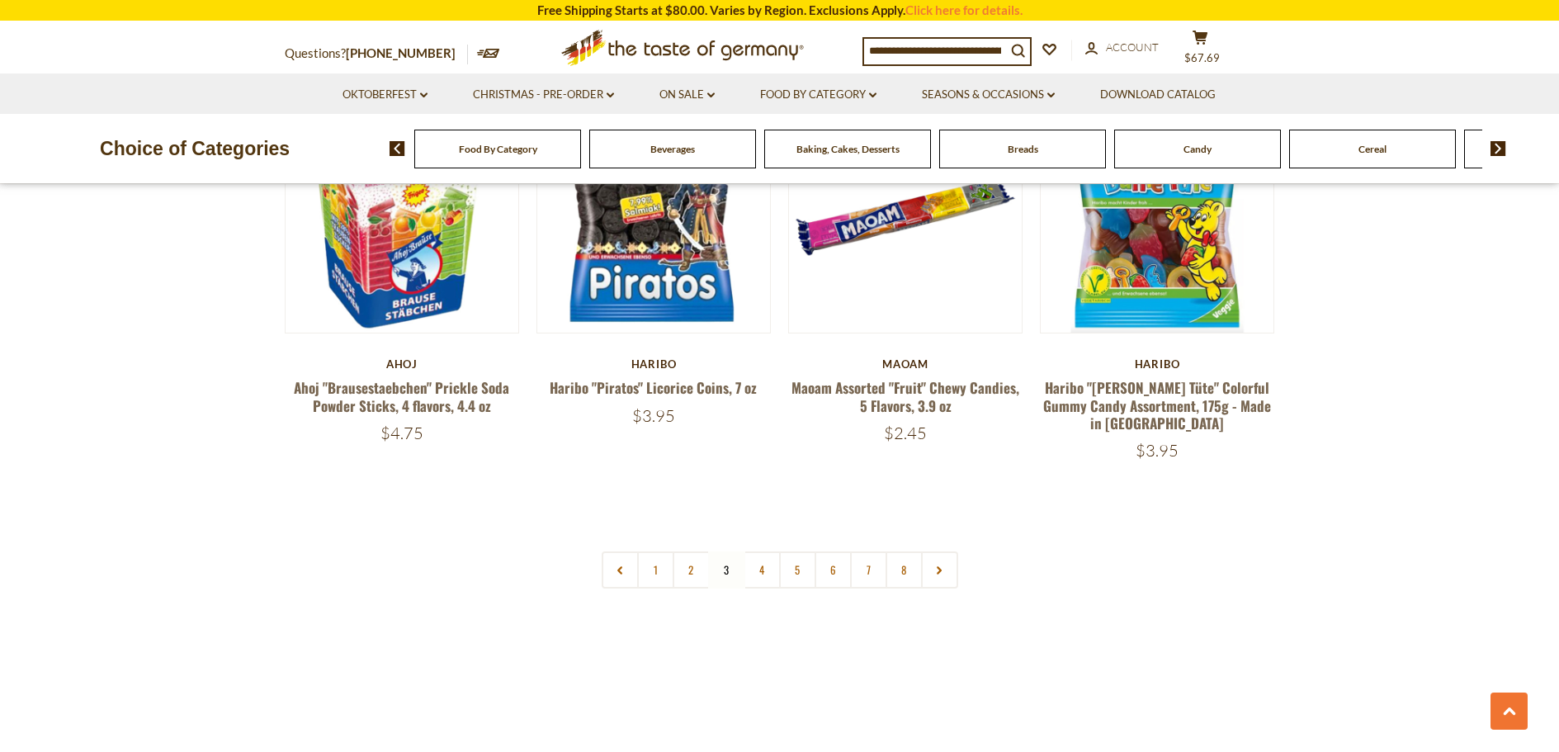
scroll to position [3878, 0]
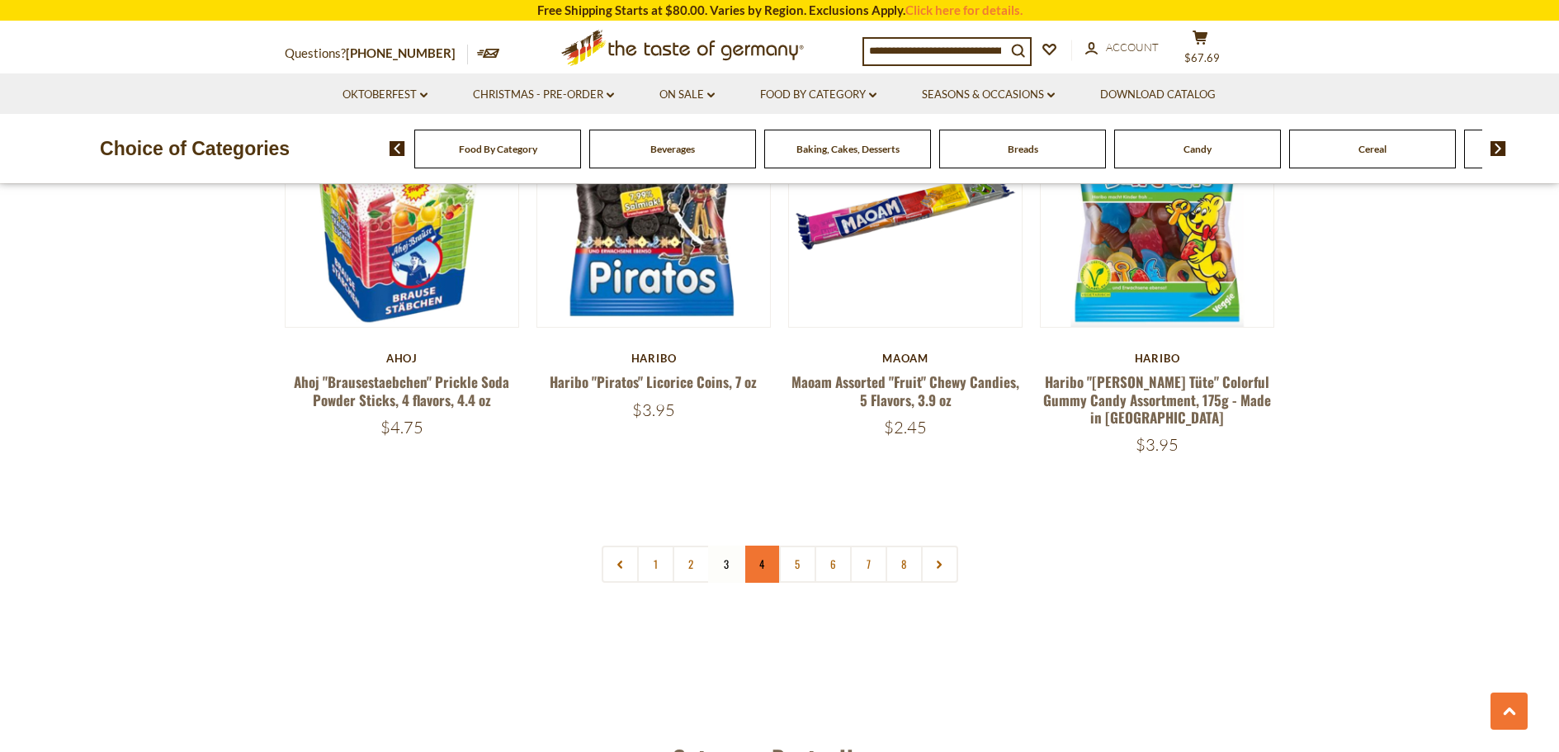
click at [762, 545] on link "4" at bounding box center [761, 563] width 37 height 37
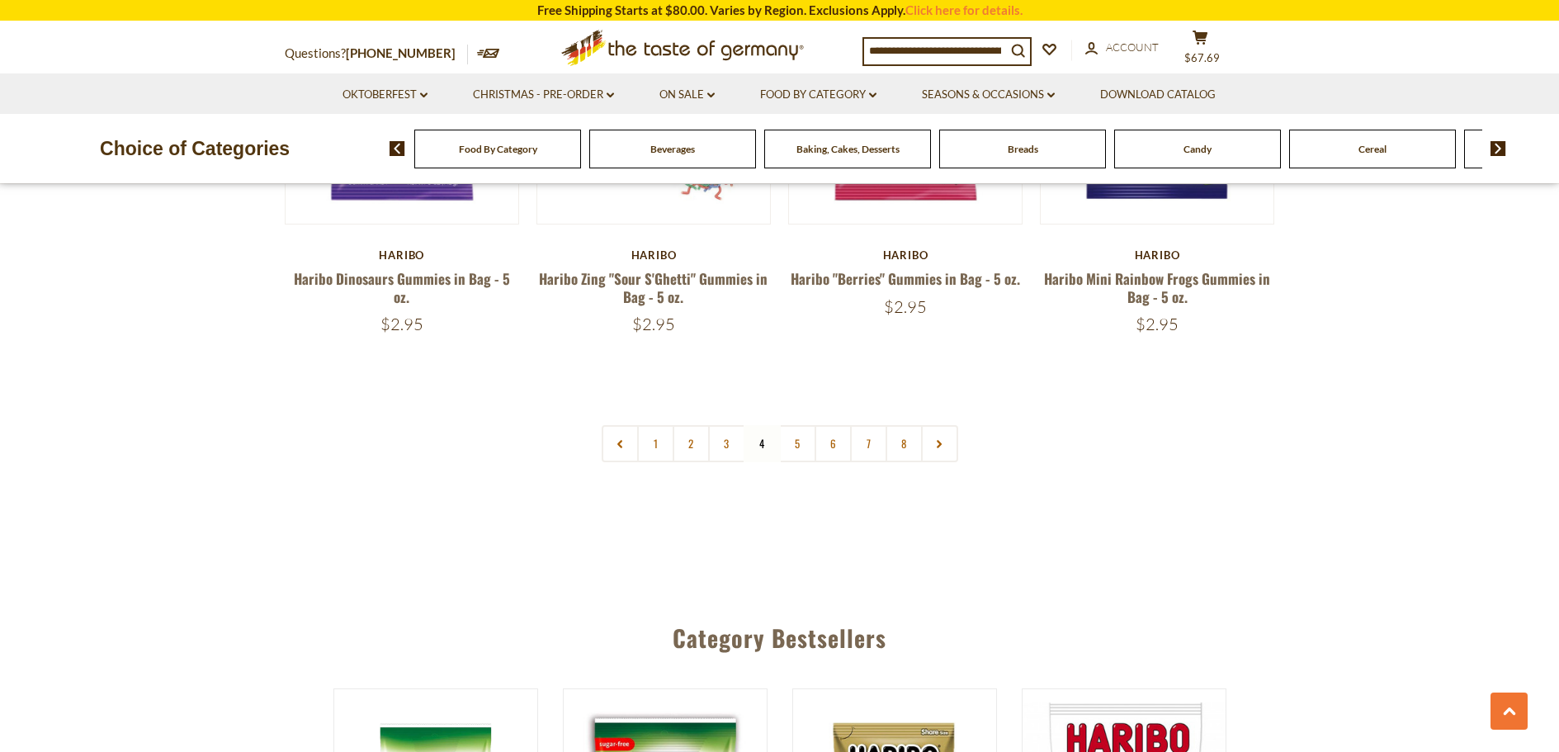
scroll to position [4074, 0]
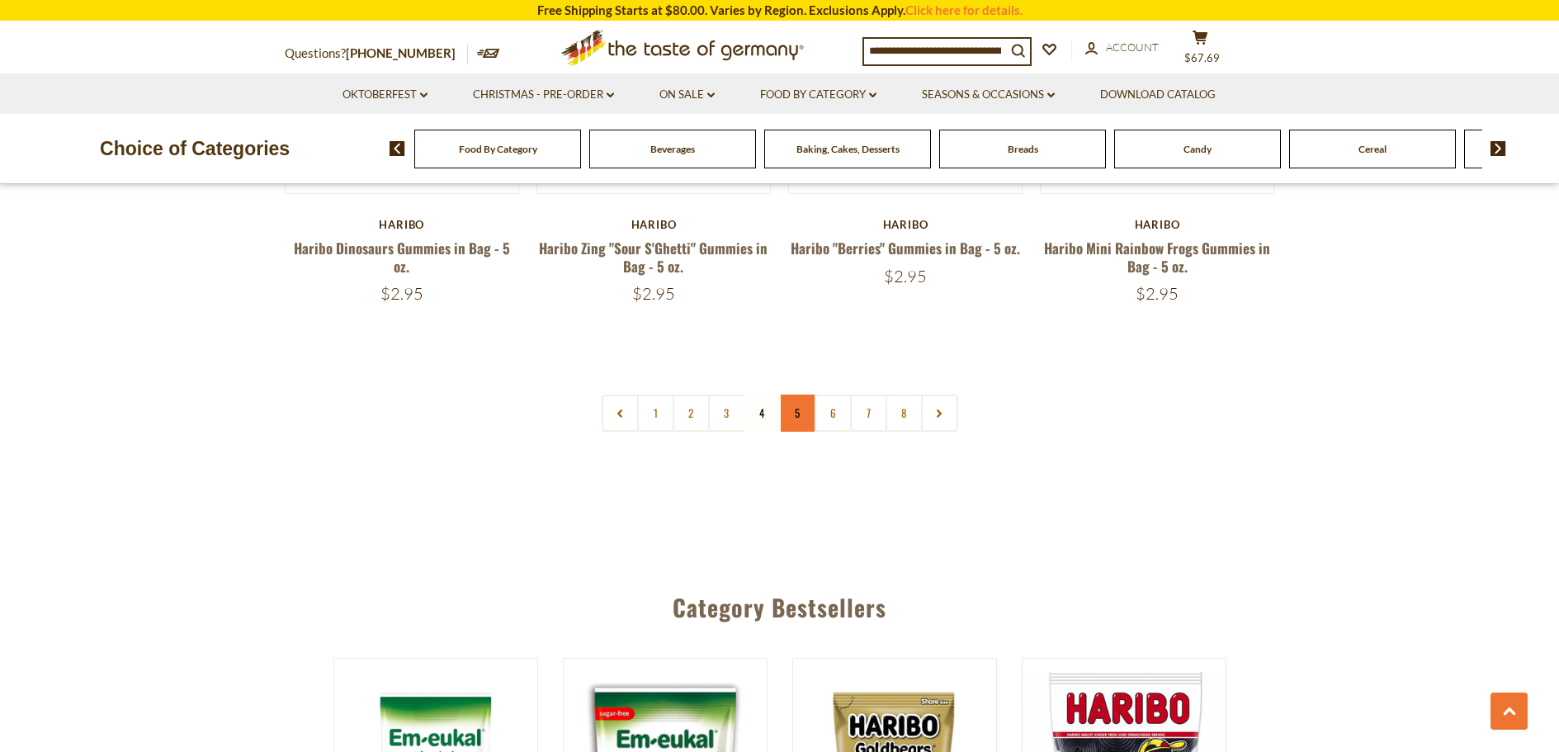
click at [799, 394] on link "5" at bounding box center [797, 412] width 37 height 37
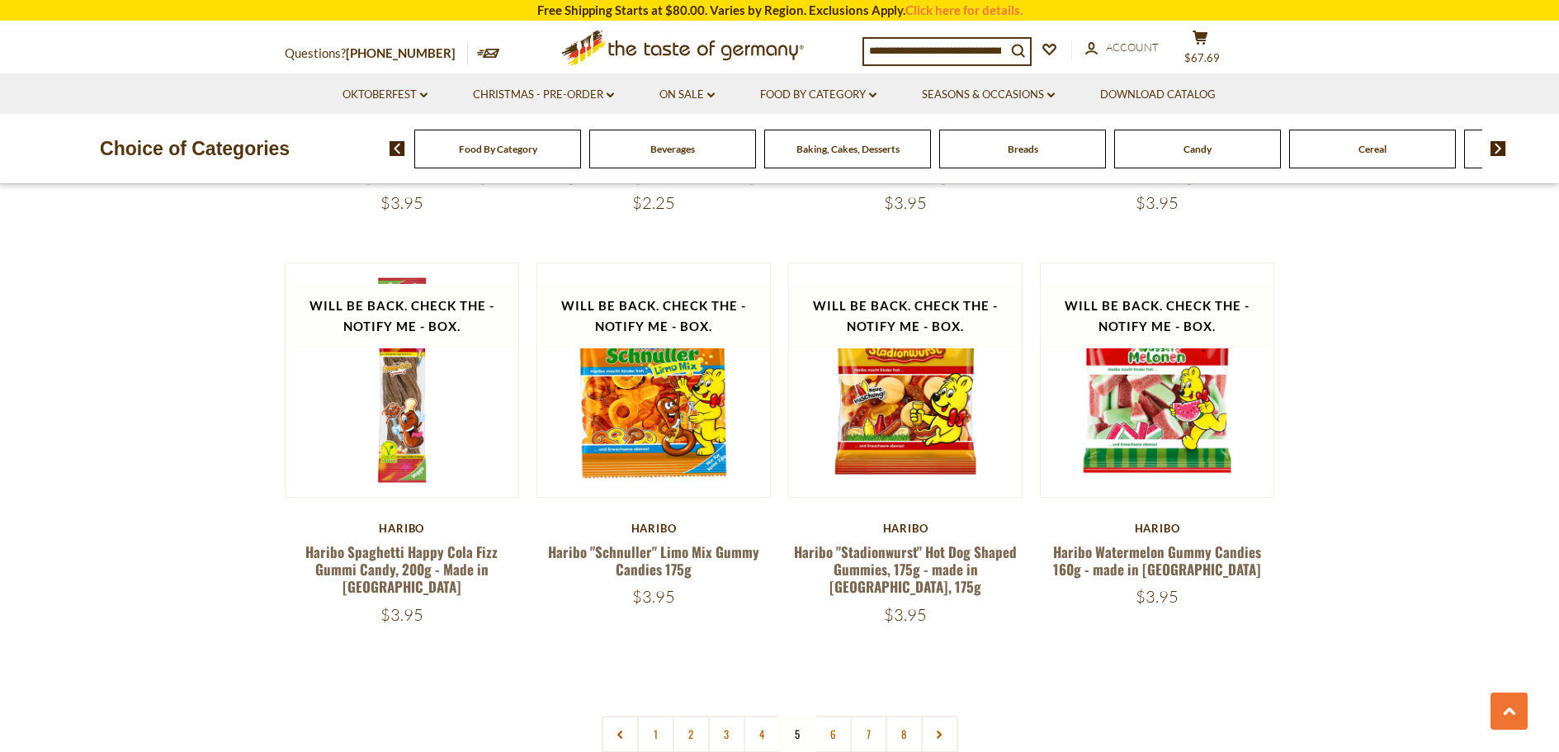
scroll to position [3909, 0]
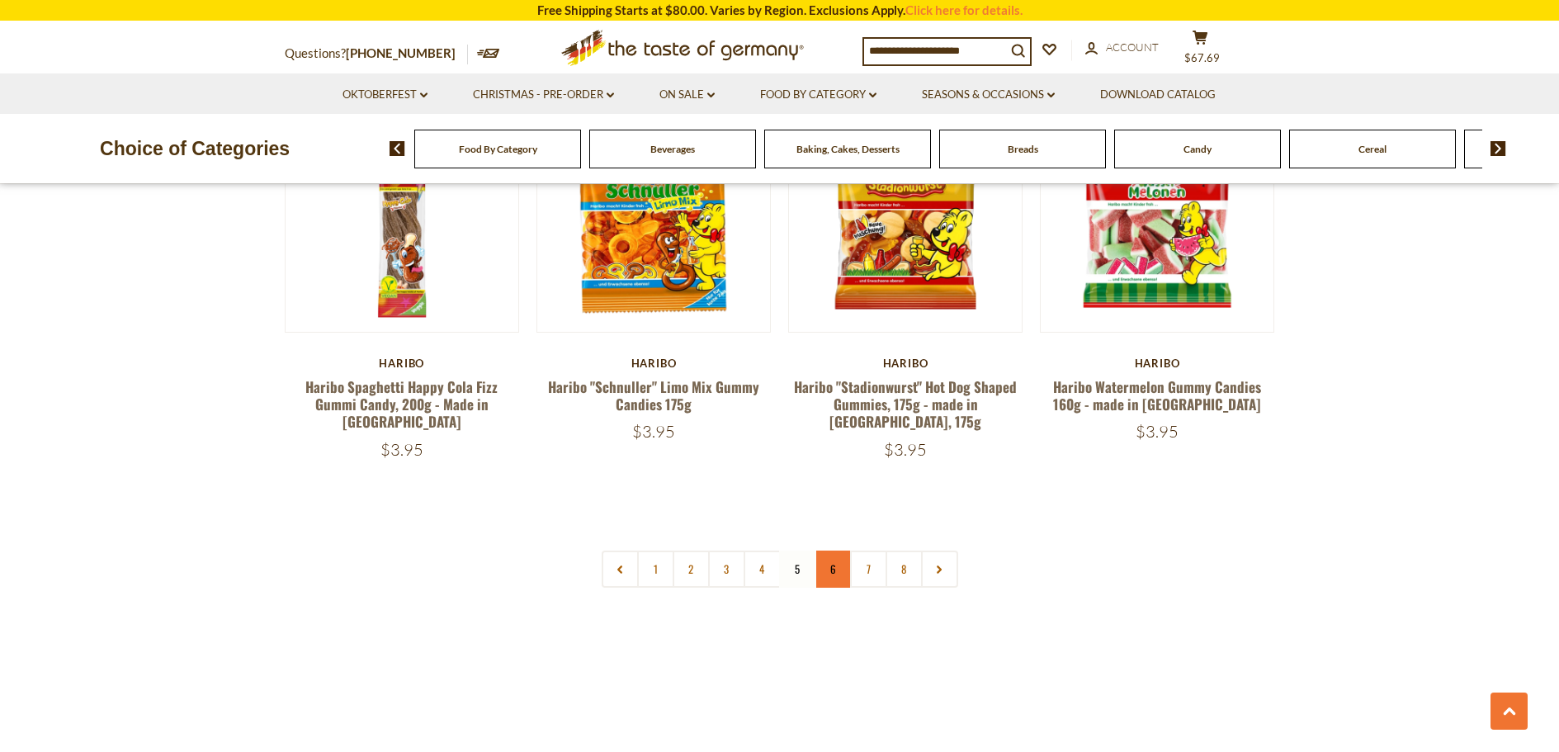
click at [838, 550] on link "6" at bounding box center [832, 568] width 37 height 37
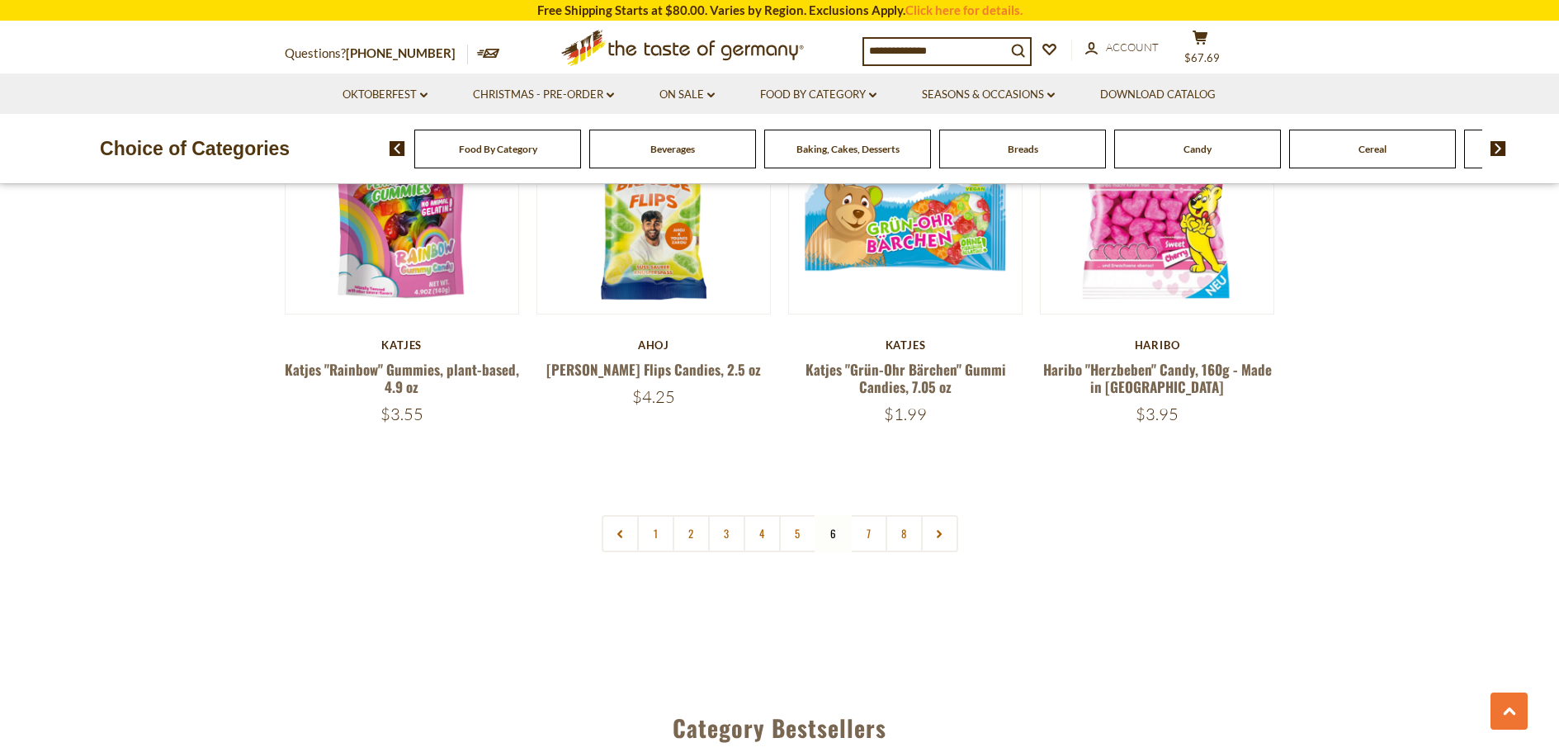
click at [1498, 148] on img at bounding box center [1498, 148] width 16 height 15
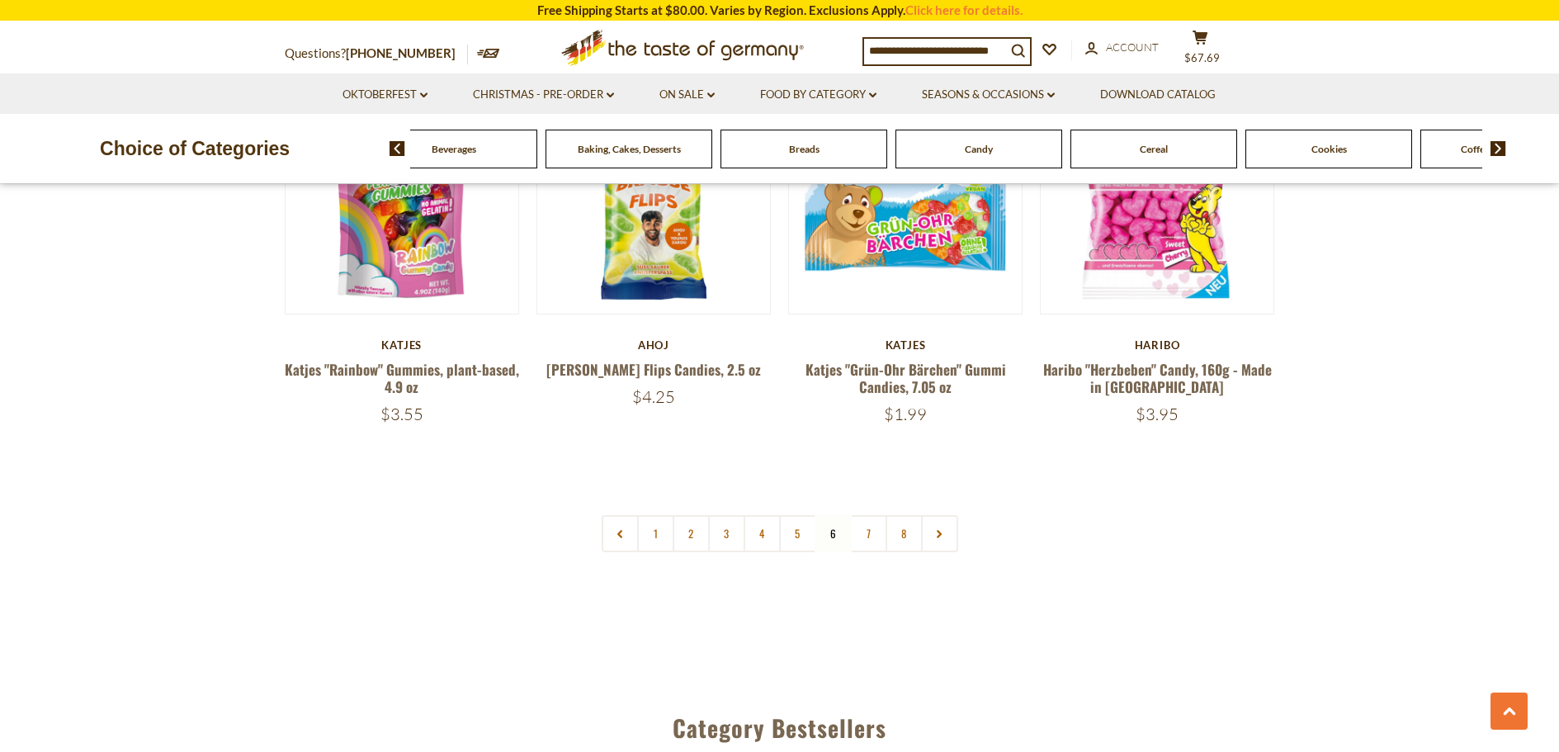
click at [1498, 148] on img at bounding box center [1498, 148] width 16 height 15
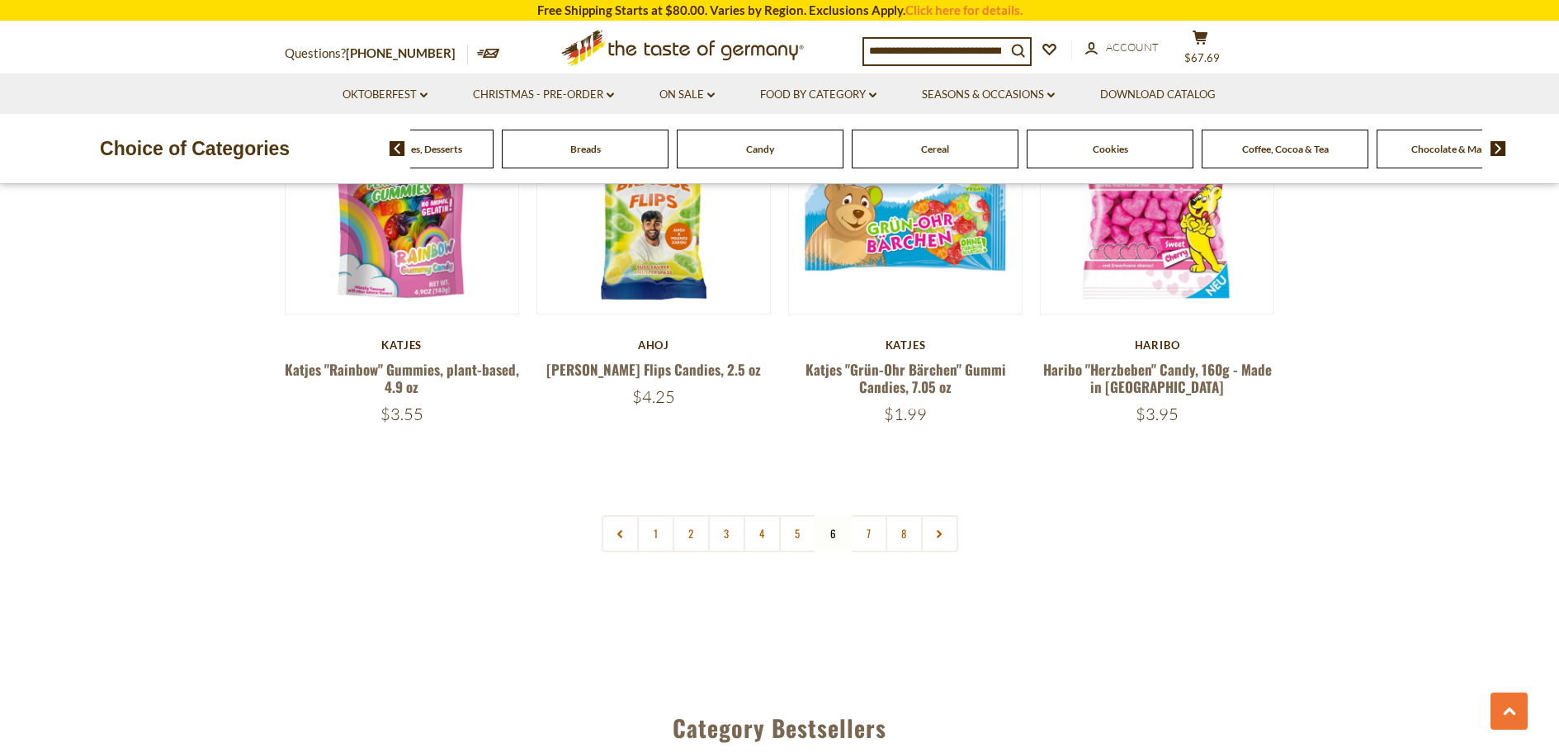
click at [1498, 148] on img at bounding box center [1498, 148] width 16 height 15
click at [1233, 145] on span "Chocolate & Marzipan" at bounding box center [1241, 149] width 98 height 12
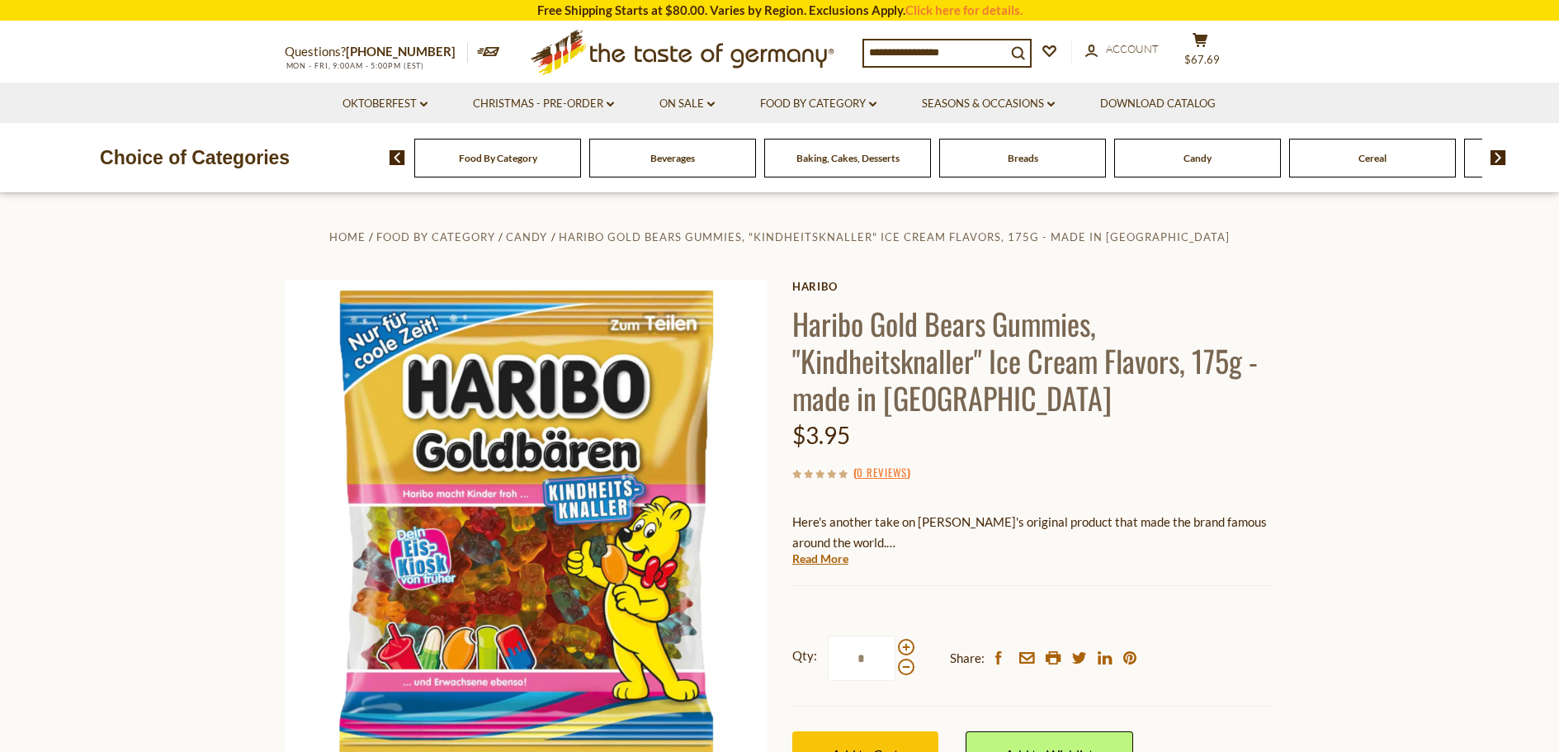
scroll to position [83, 0]
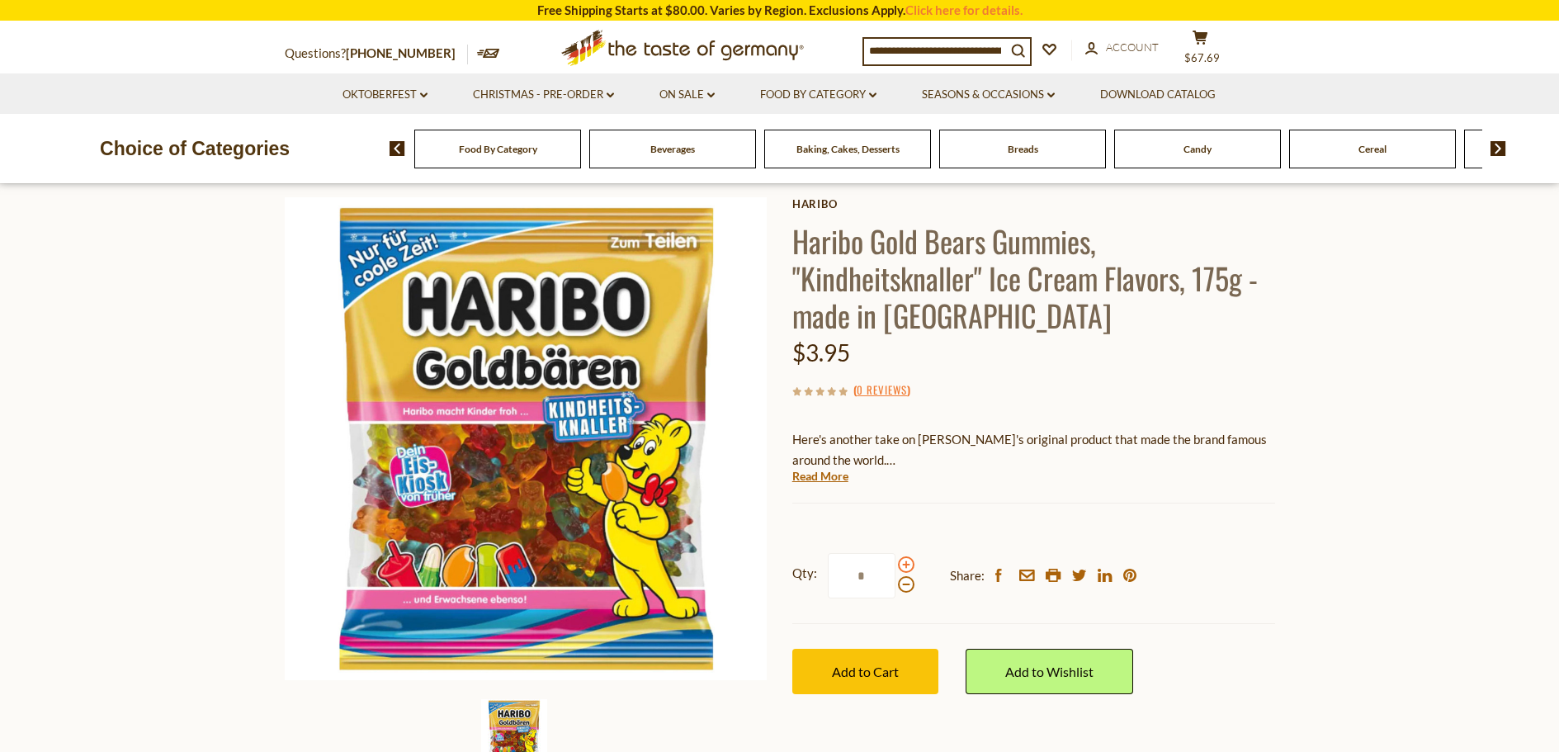
click at [905, 564] on span at bounding box center [906, 564] width 17 height 17
click at [895, 564] on input "*" at bounding box center [862, 575] width 68 height 45
type input "*"
click at [836, 659] on button "Add to Cart" at bounding box center [865, 671] width 146 height 45
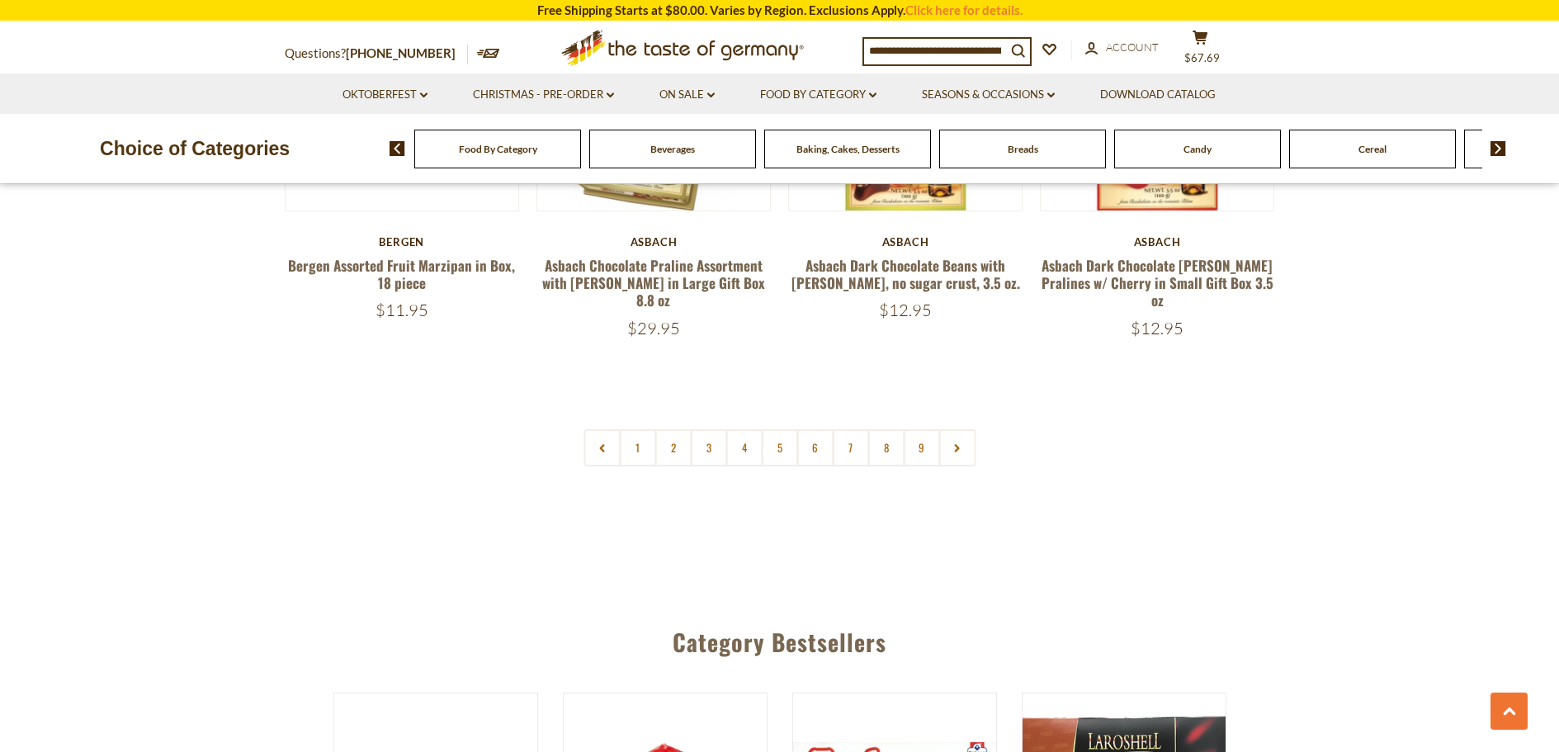
scroll to position [4043, 0]
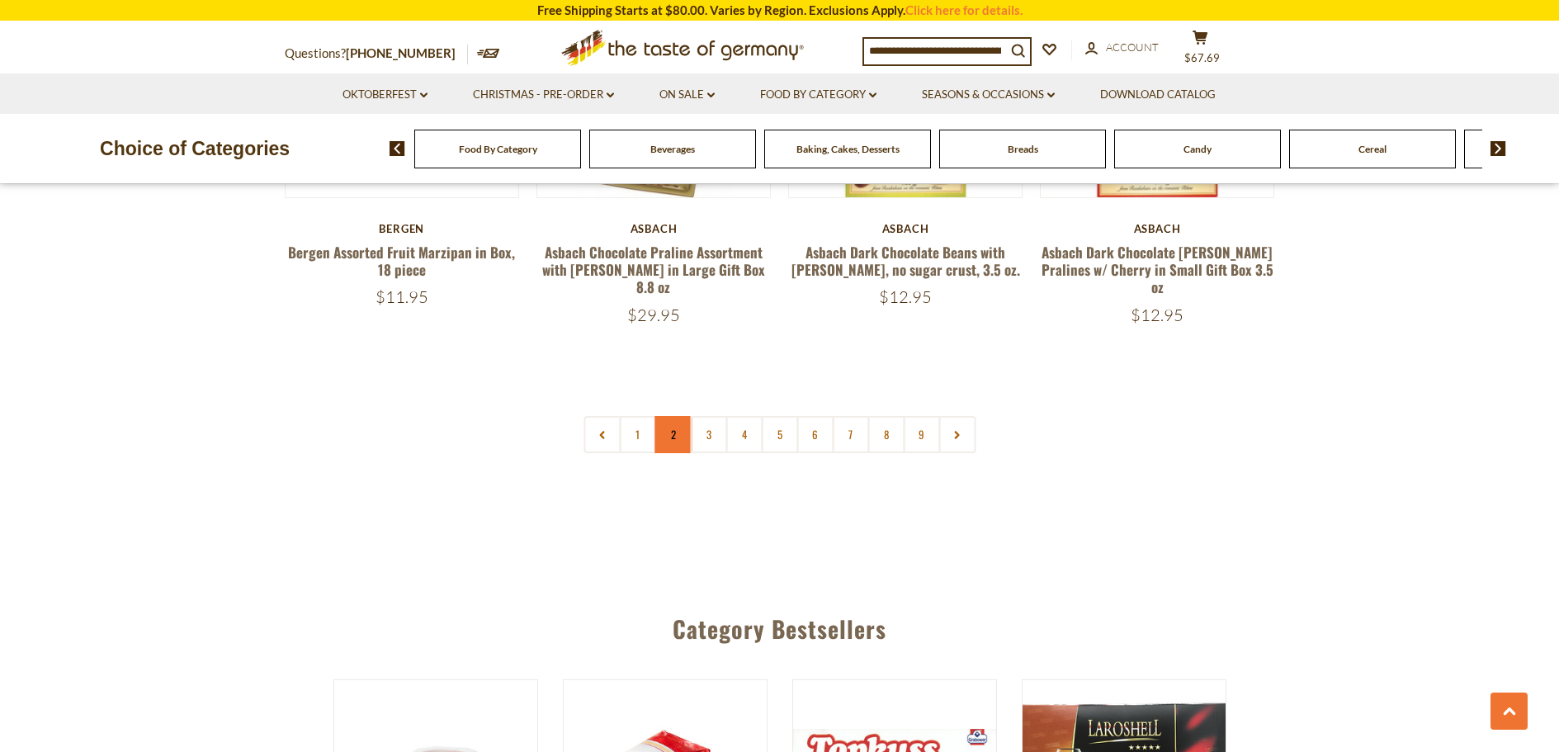
click at [670, 424] on link "2" at bounding box center [672, 434] width 37 height 37
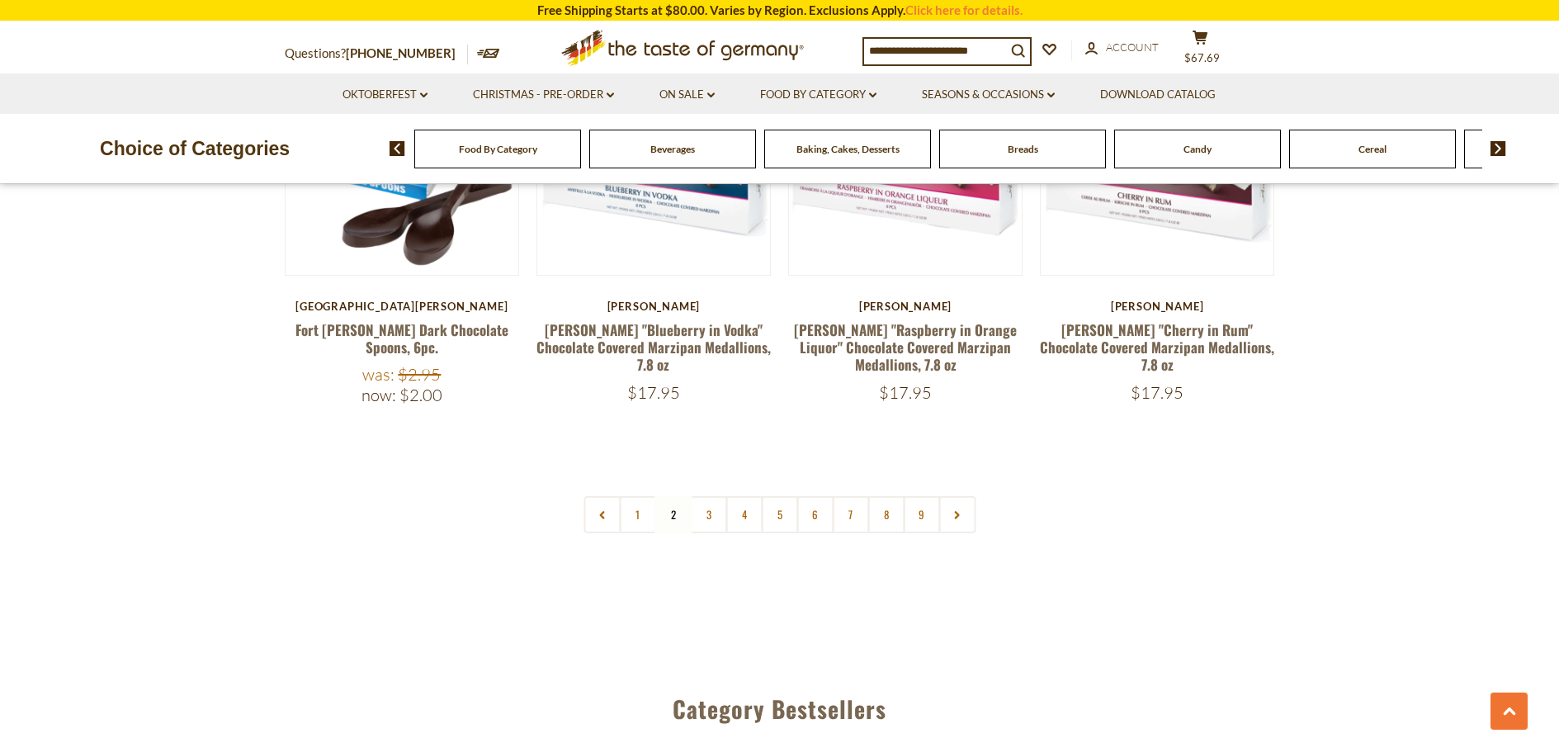
scroll to position [3991, 0]
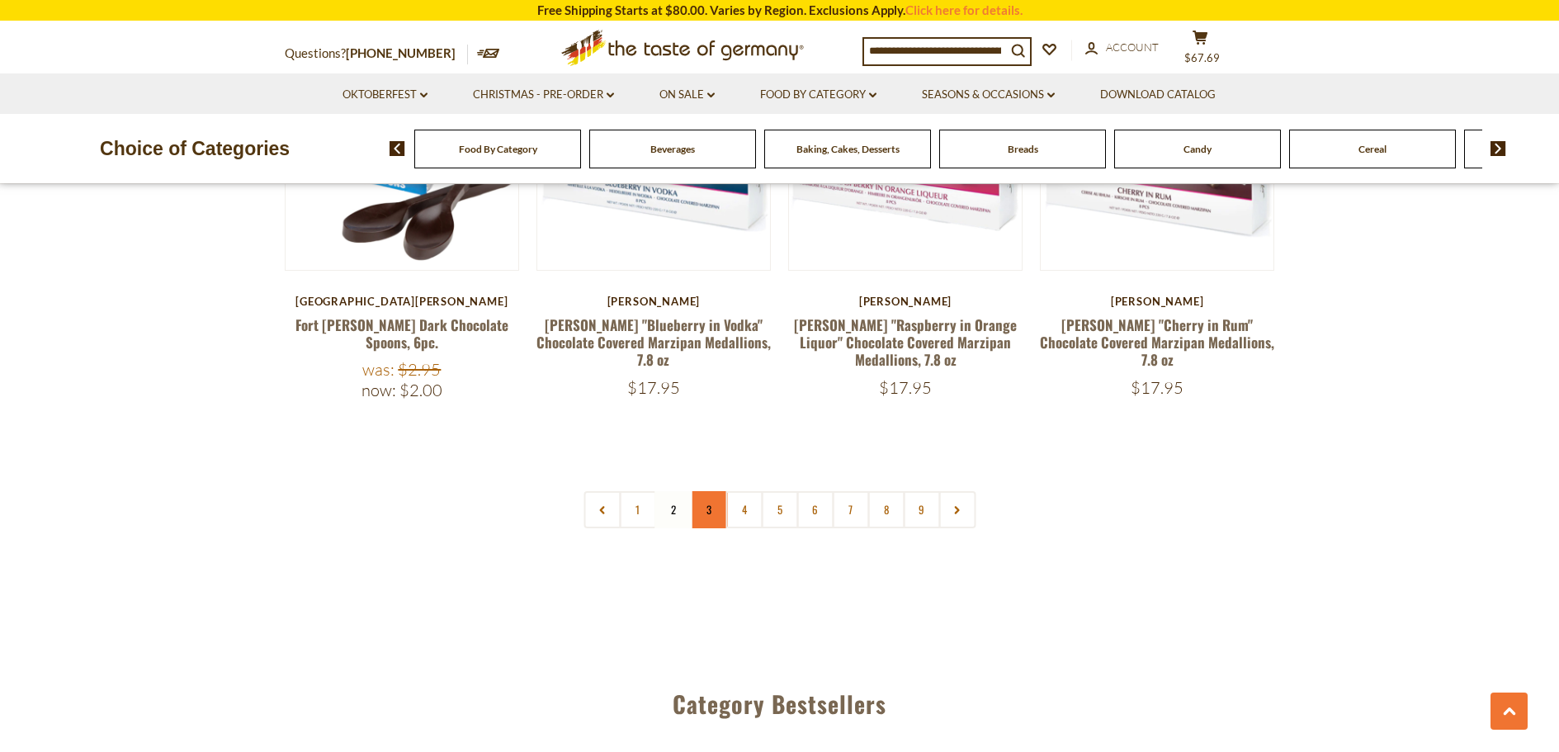
click at [710, 491] on link "3" at bounding box center [708, 509] width 37 height 37
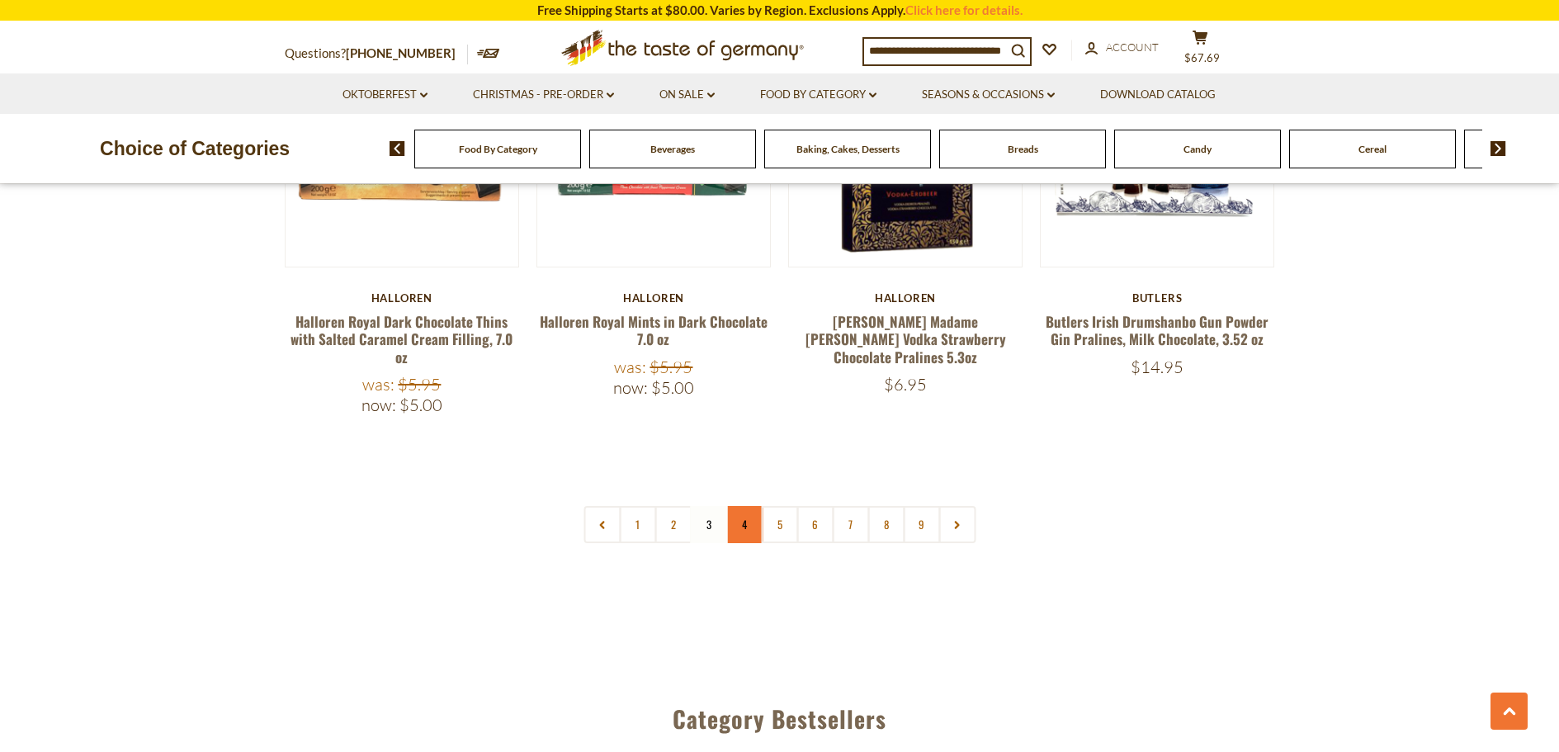
click at [737, 506] on link "4" at bounding box center [743, 524] width 37 height 37
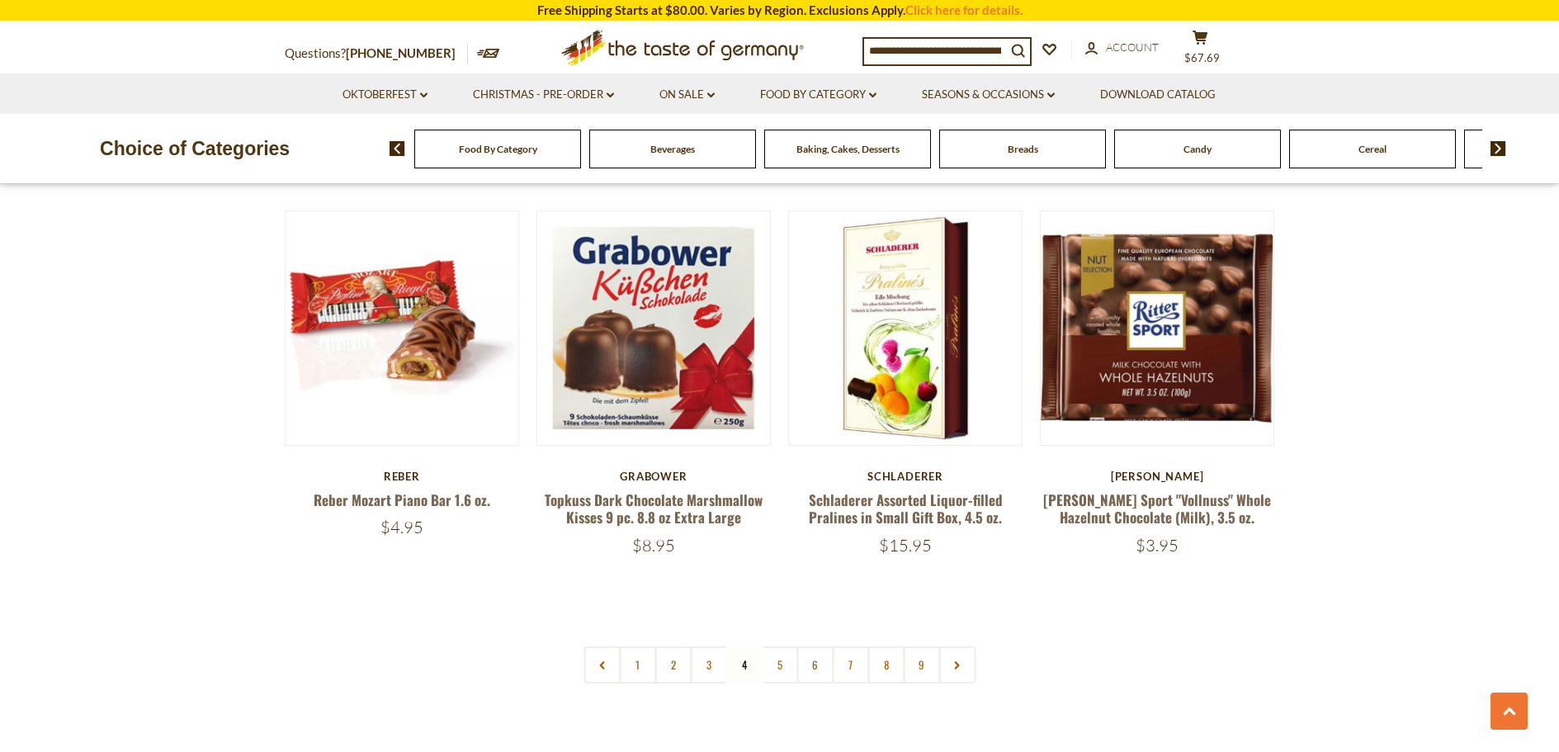
scroll to position [3826, 0]
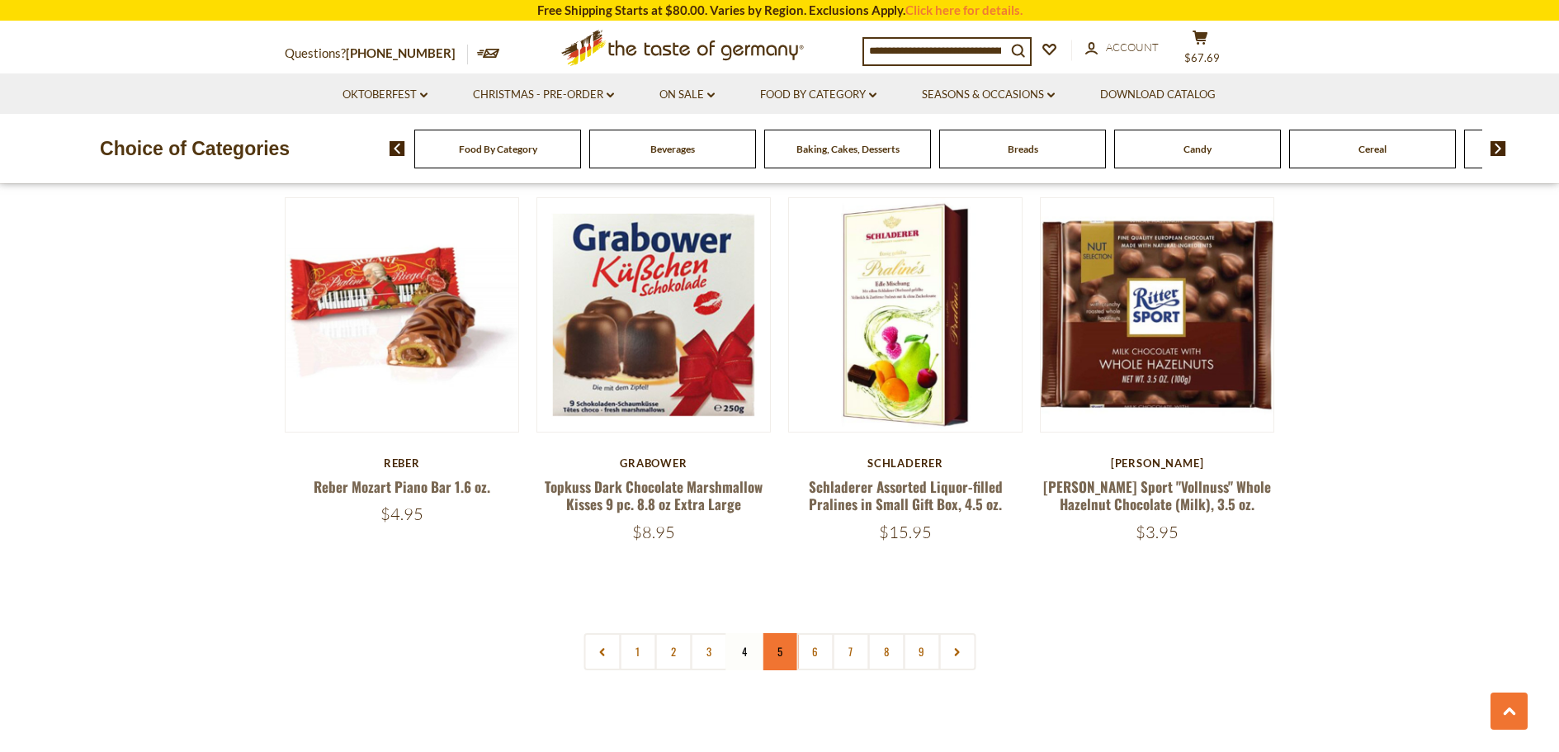
click at [785, 633] on link "5" at bounding box center [779, 651] width 37 height 37
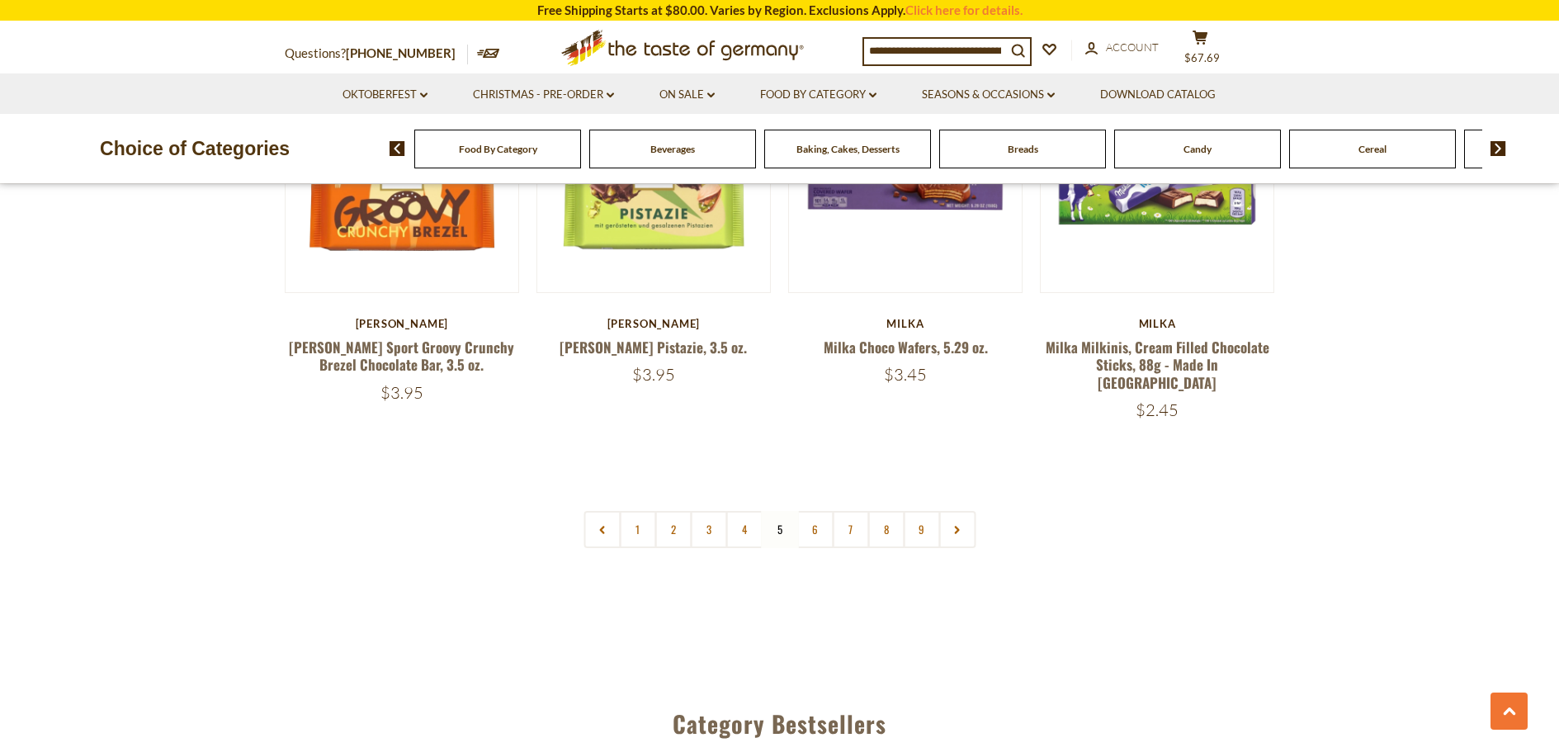
scroll to position [3909, 0]
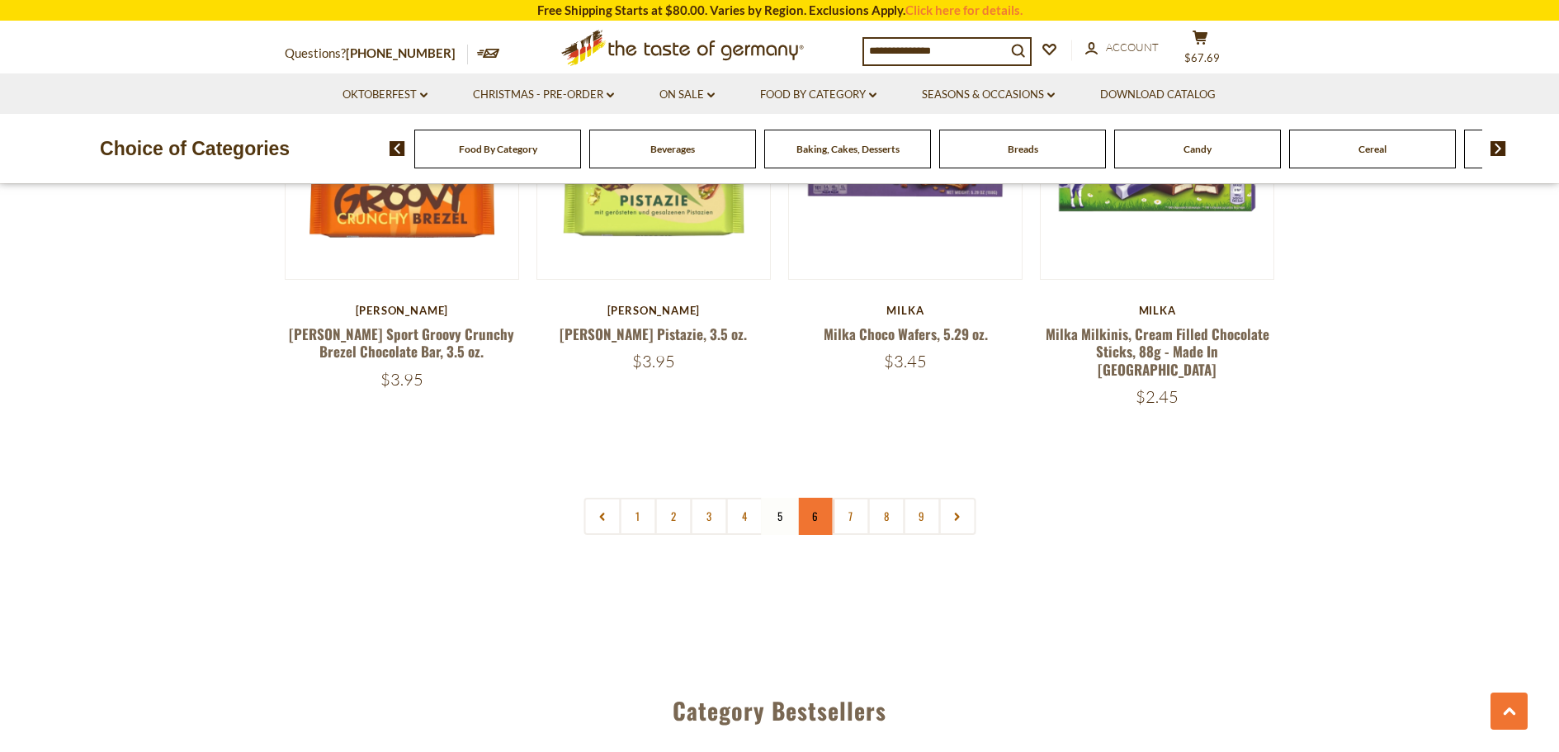
click at [817, 498] on link "6" at bounding box center [814, 516] width 37 height 37
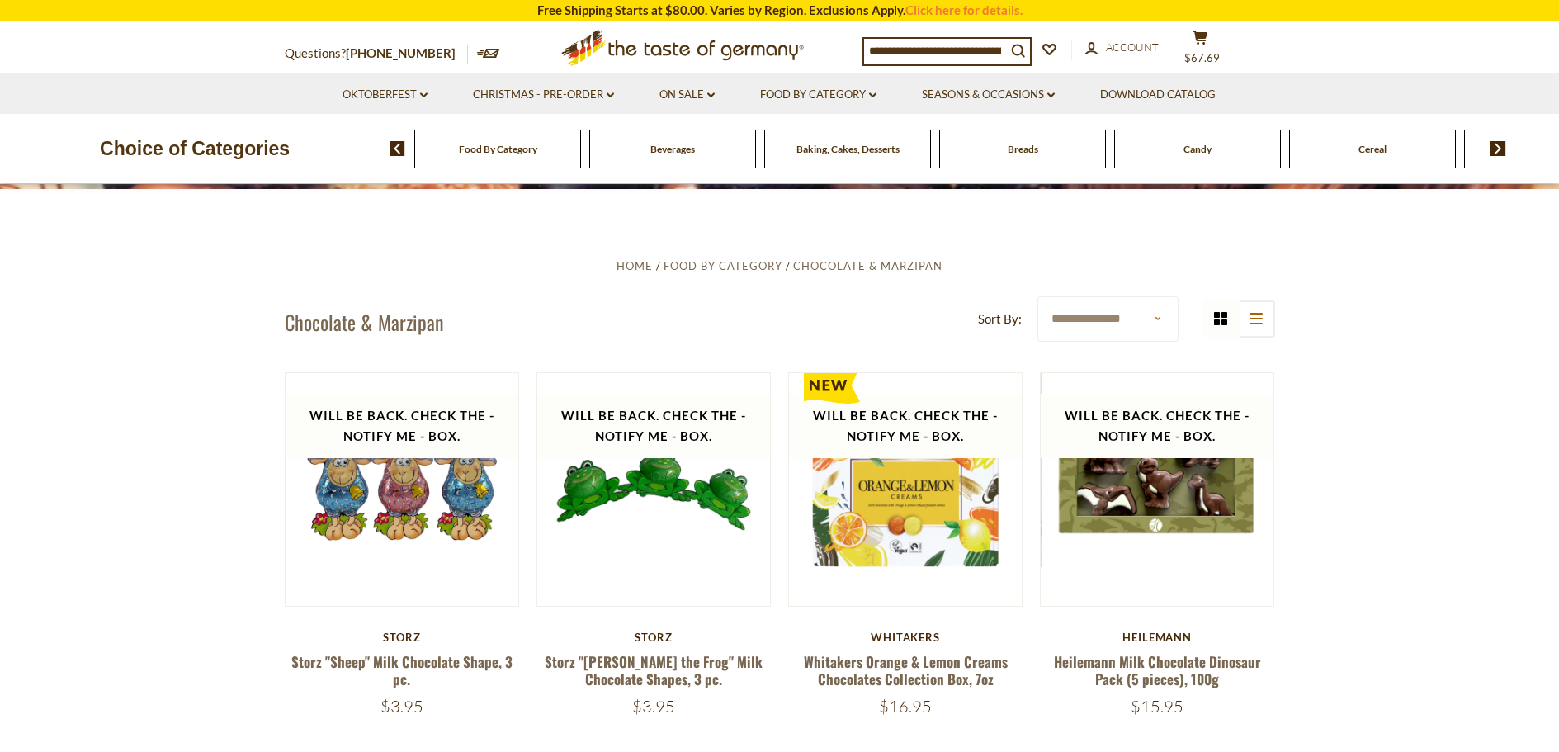
scroll to position [361, 0]
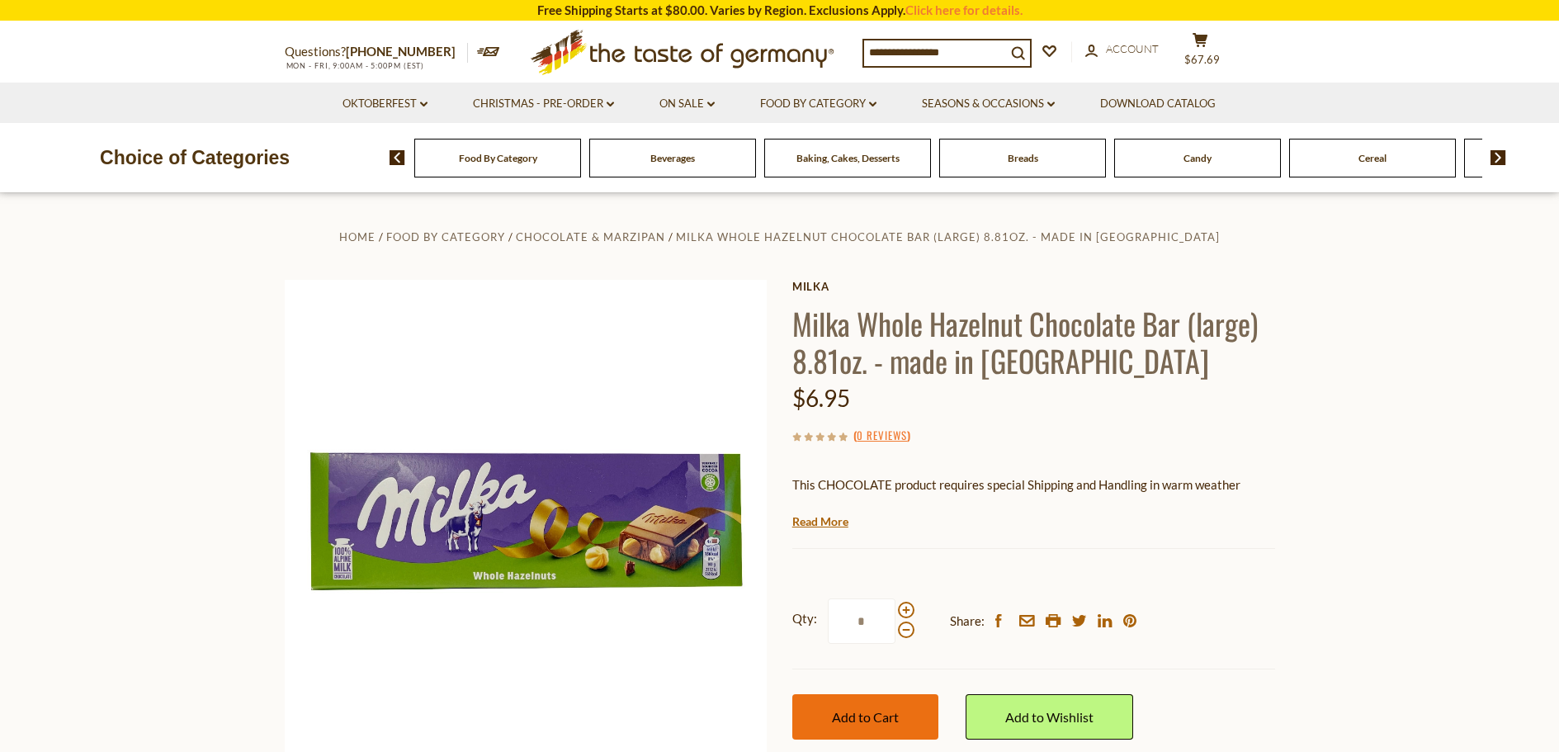
click at [856, 717] on span "Add to Cart" at bounding box center [865, 717] width 67 height 16
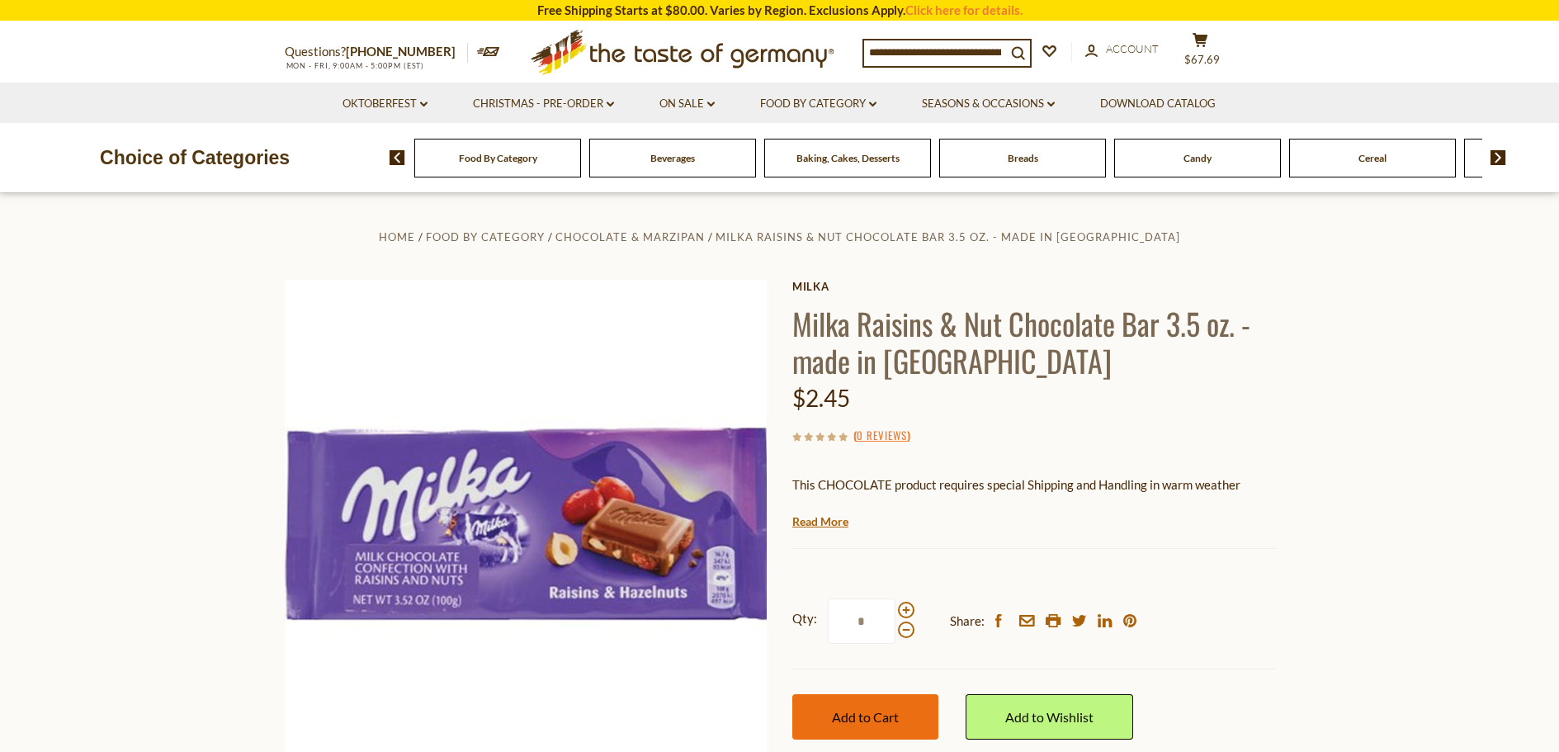
click at [846, 710] on span "Add to Cart" at bounding box center [865, 717] width 67 height 16
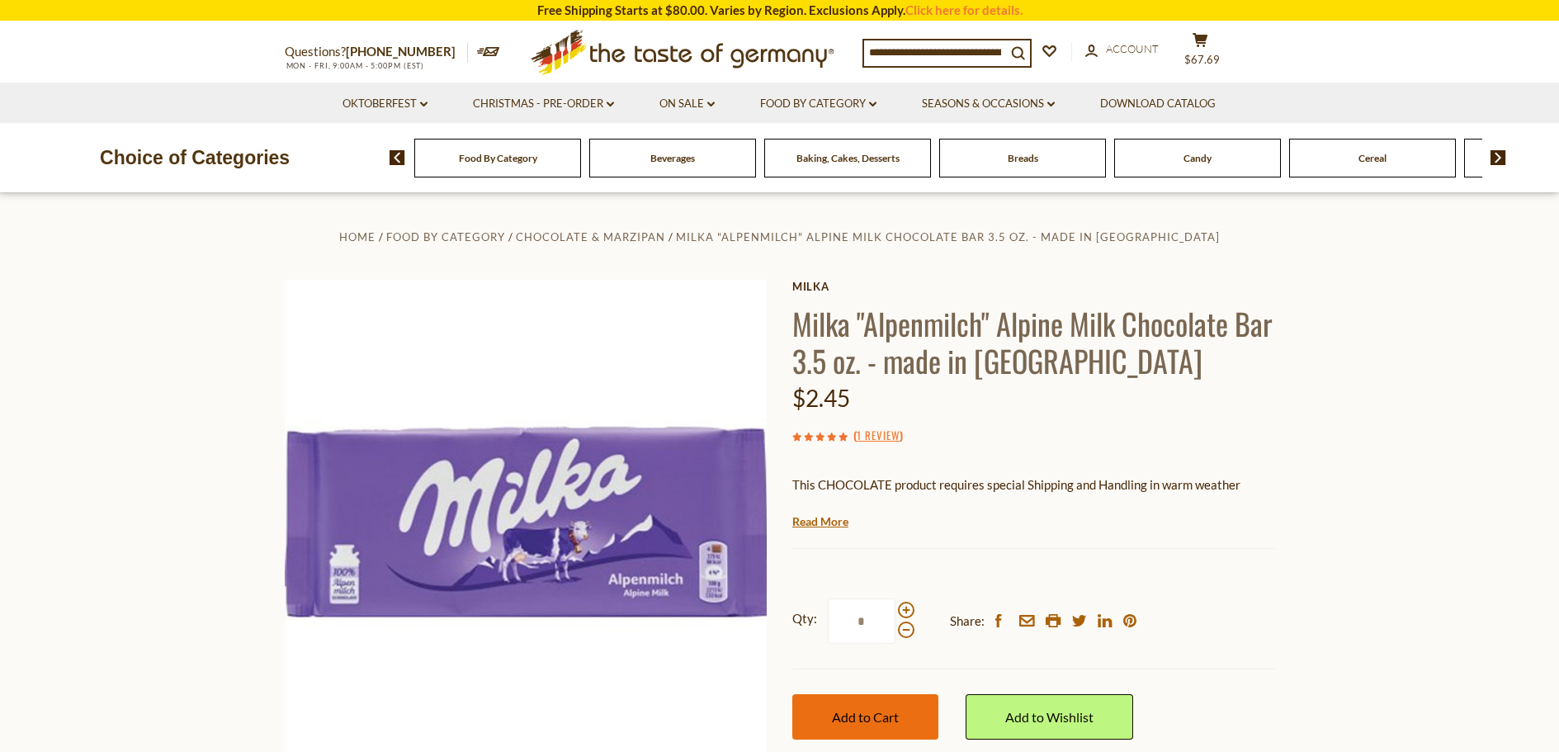
click at [871, 715] on span "Add to Cart" at bounding box center [865, 717] width 67 height 16
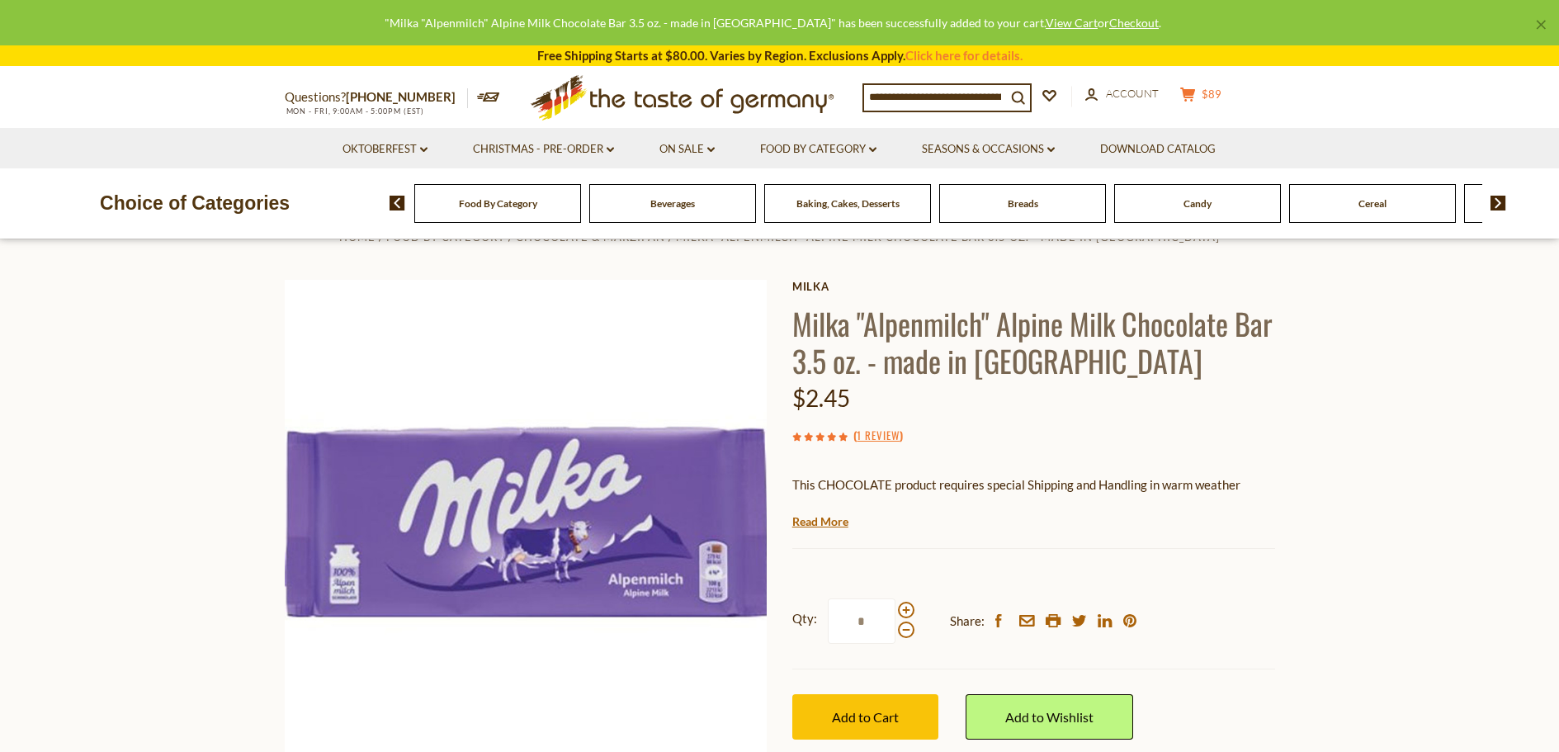
click at [1196, 91] on icon "cart" at bounding box center [1188, 94] width 16 height 14
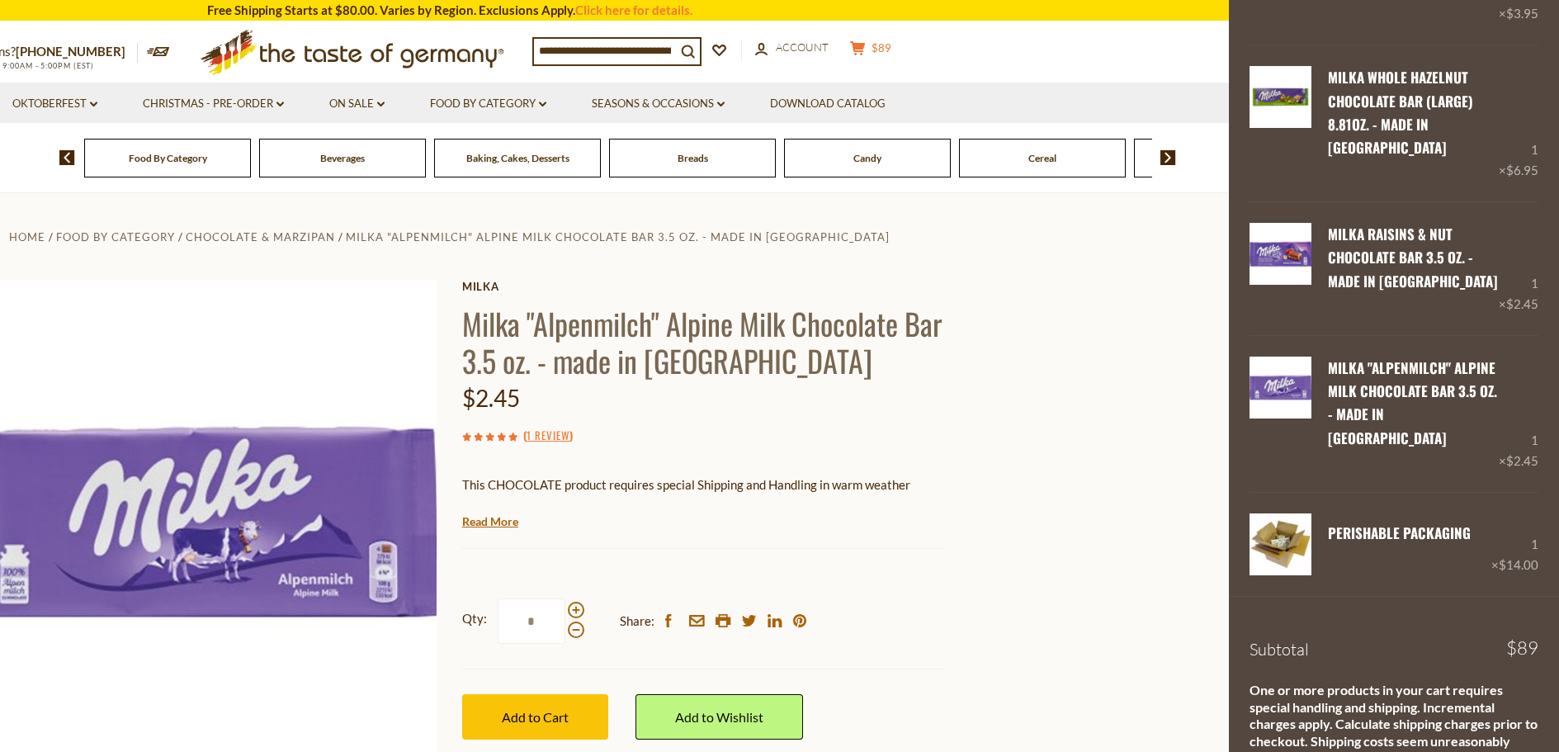
scroll to position [1189, 0]
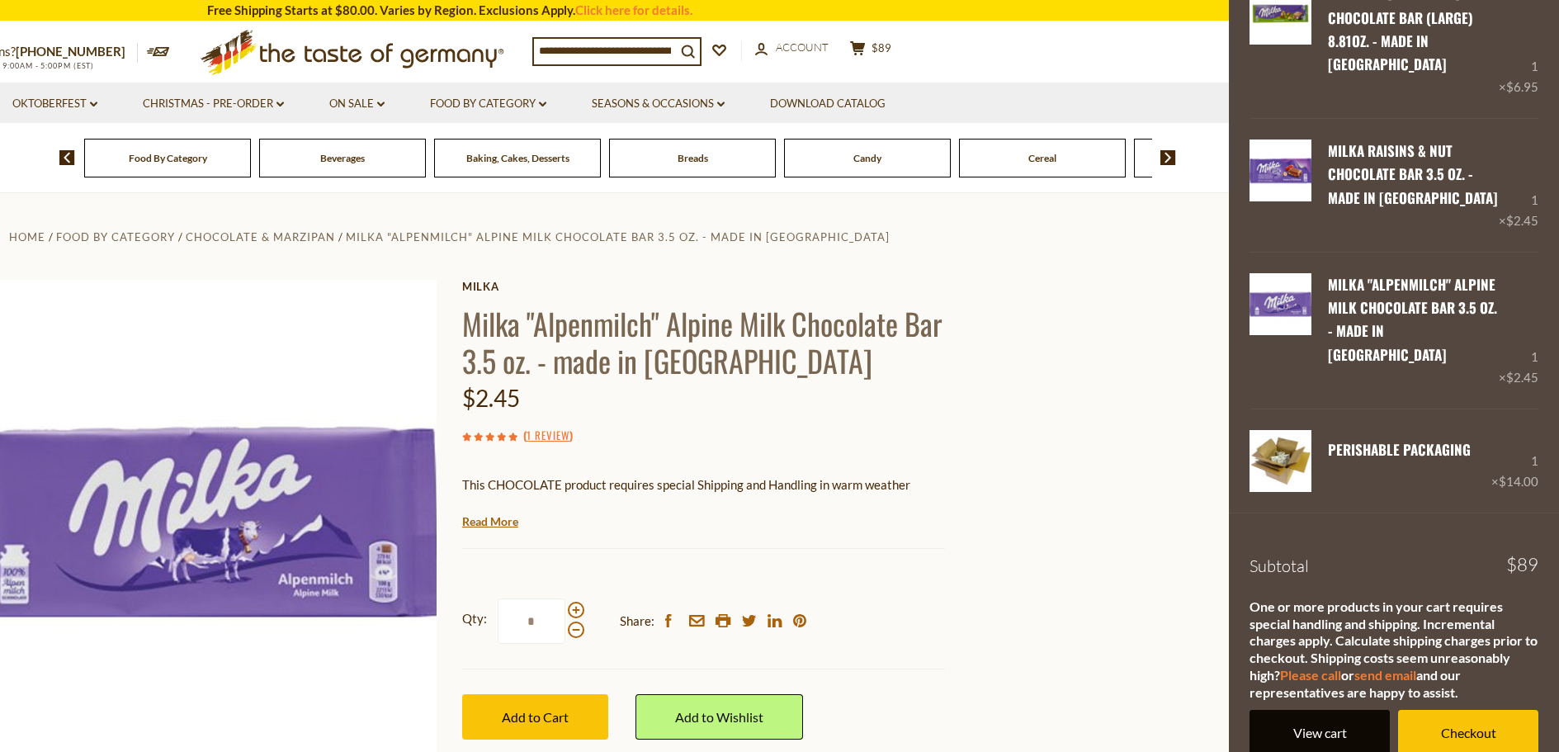
click at [1301, 710] on link "View cart" at bounding box center [1319, 732] width 140 height 45
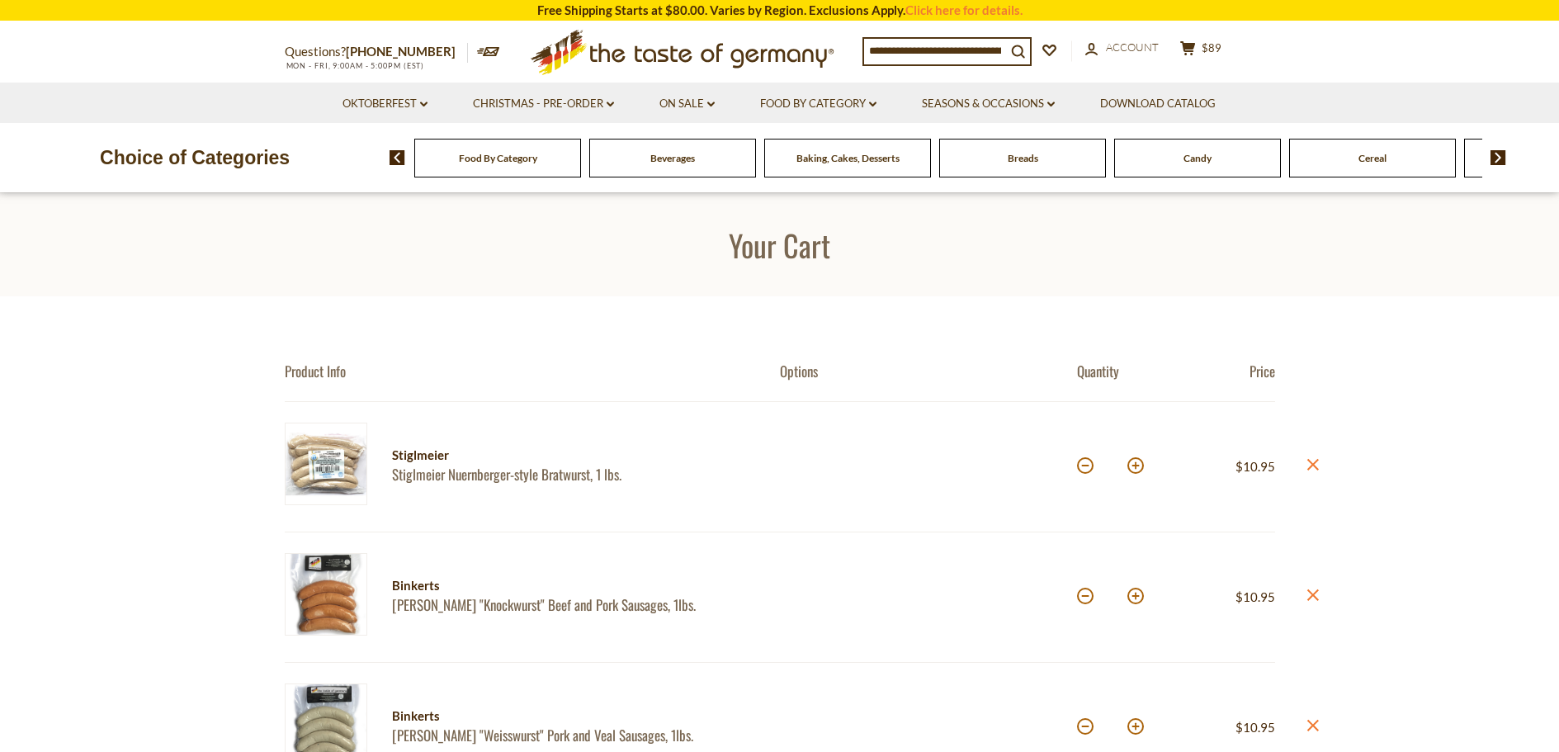
click at [887, 46] on input at bounding box center [935, 50] width 142 height 23
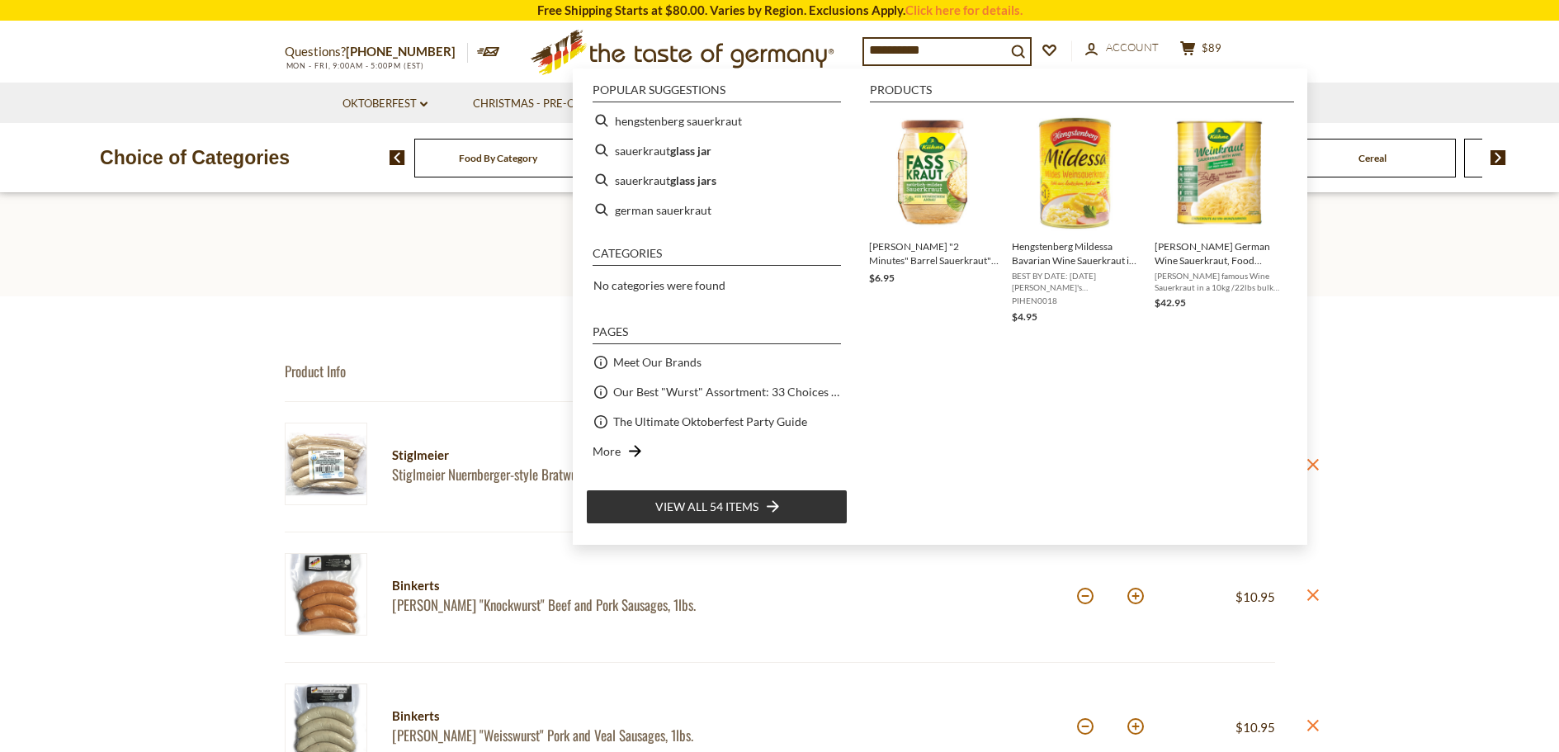
type input "**********"
click at [710, 506] on span "View all 54 items" at bounding box center [706, 507] width 103 height 18
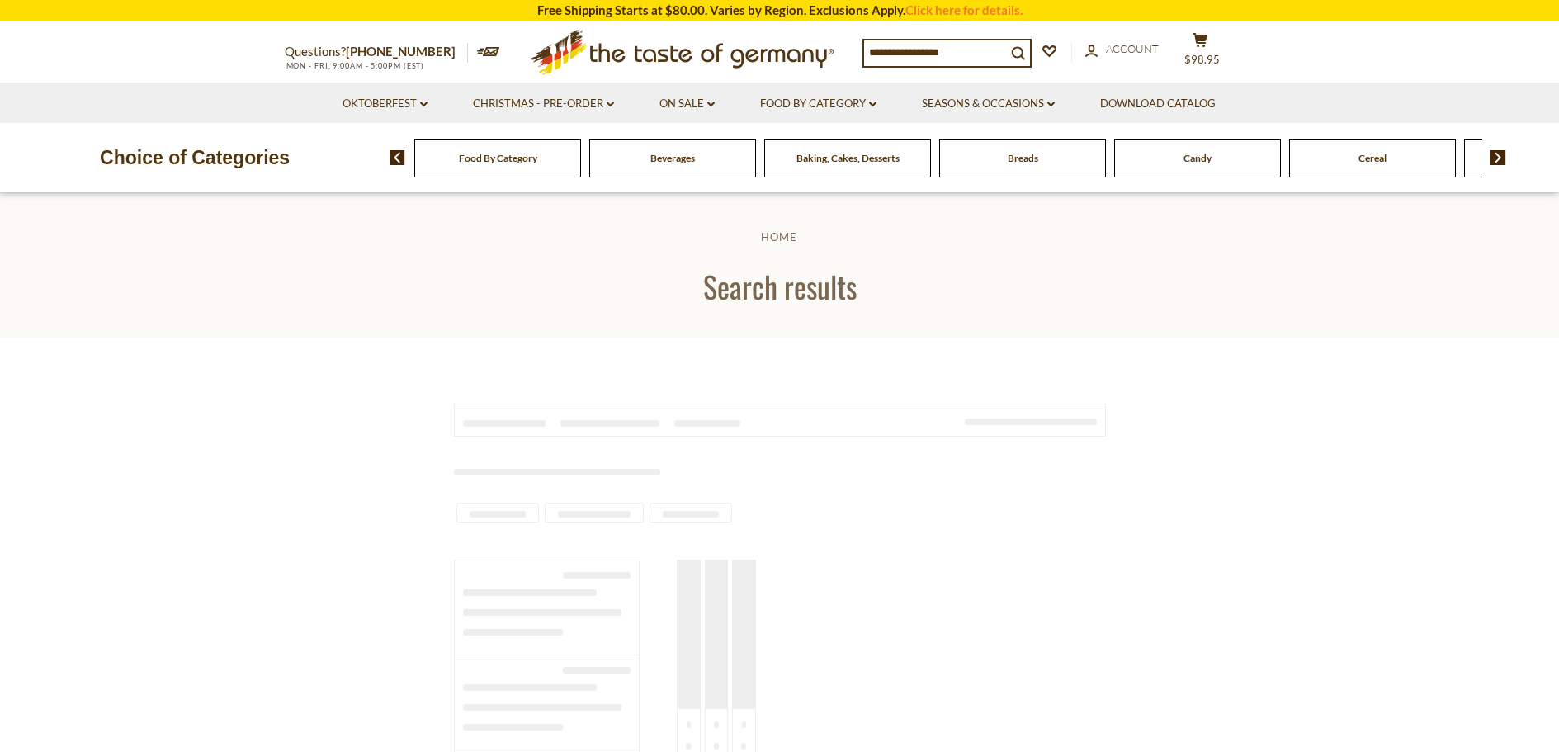
type input "**********"
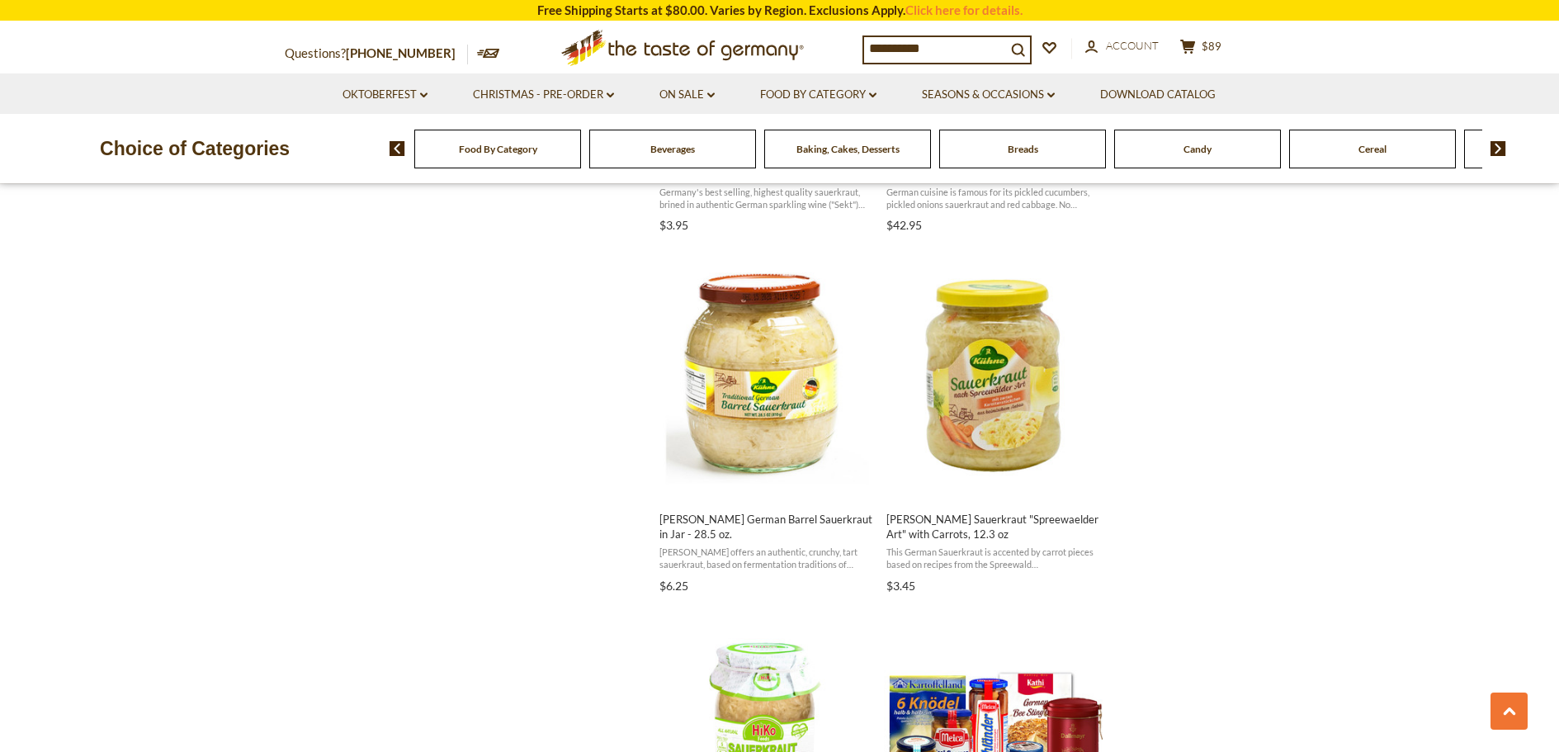
scroll to position [2063, 0]
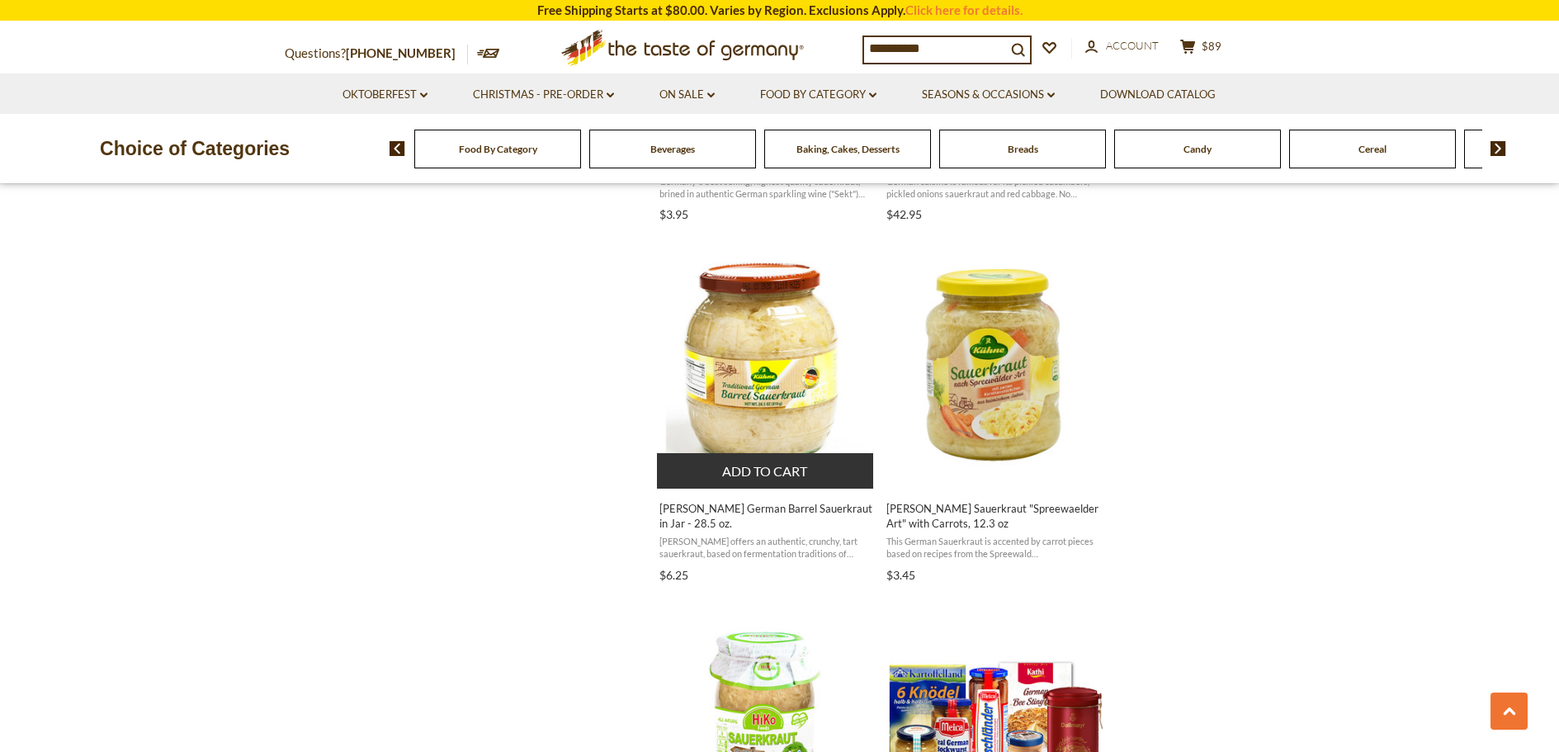
click at [734, 469] on button "Add to cart" at bounding box center [765, 470] width 217 height 35
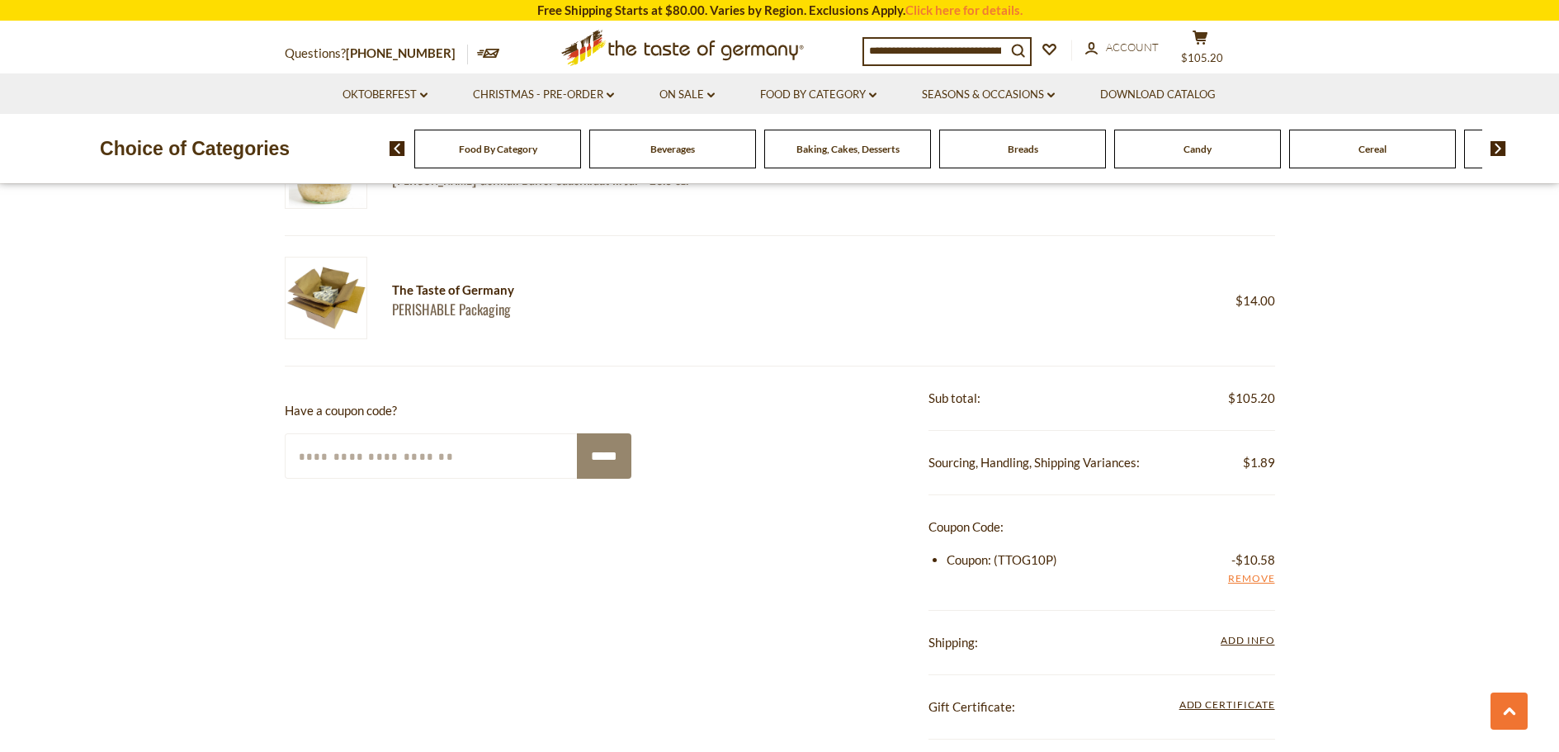
scroll to position [1733, 0]
click at [1245, 635] on span "Add Info" at bounding box center [1247, 636] width 54 height 12
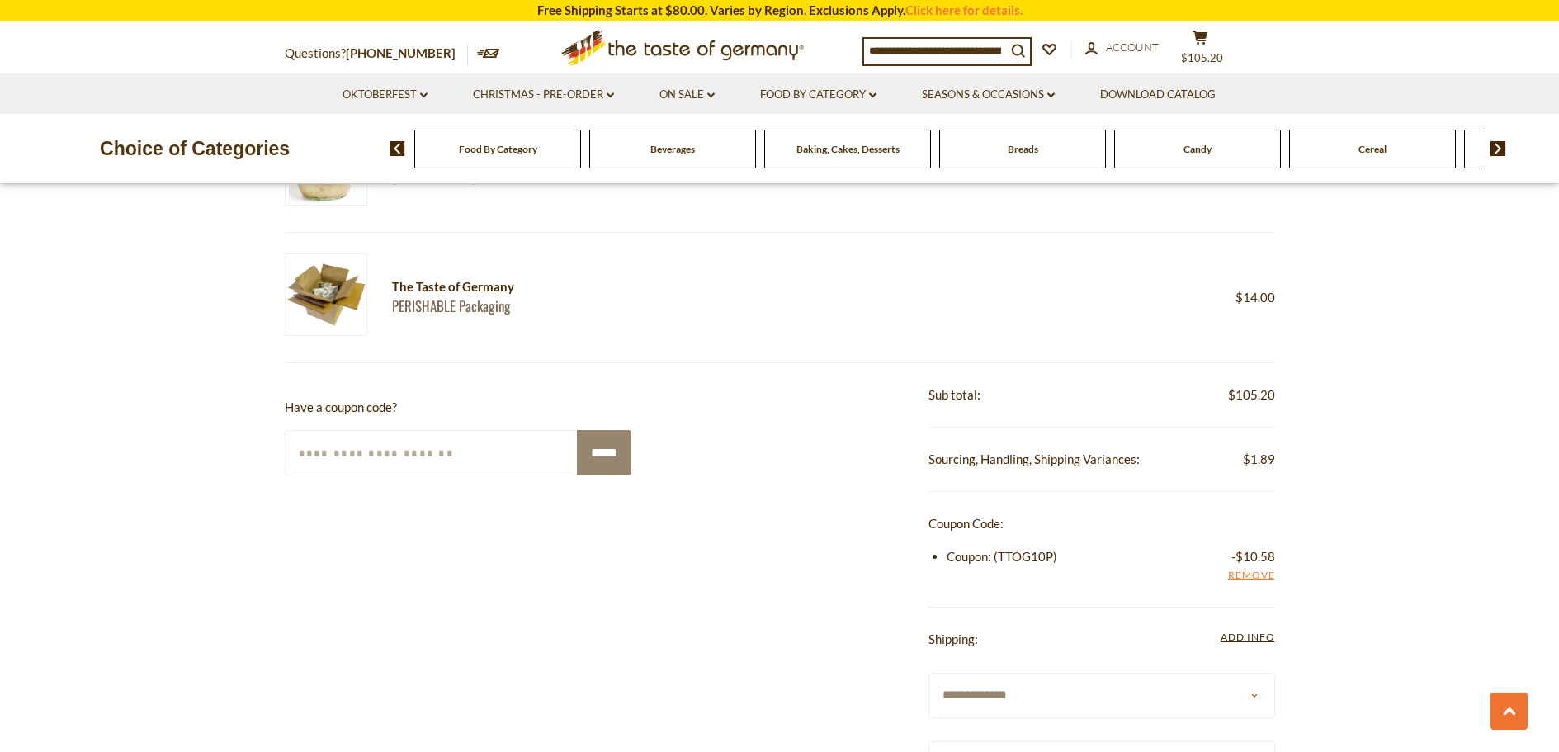
click at [958, 695] on select "**********" at bounding box center [1101, 694] width 347 height 45
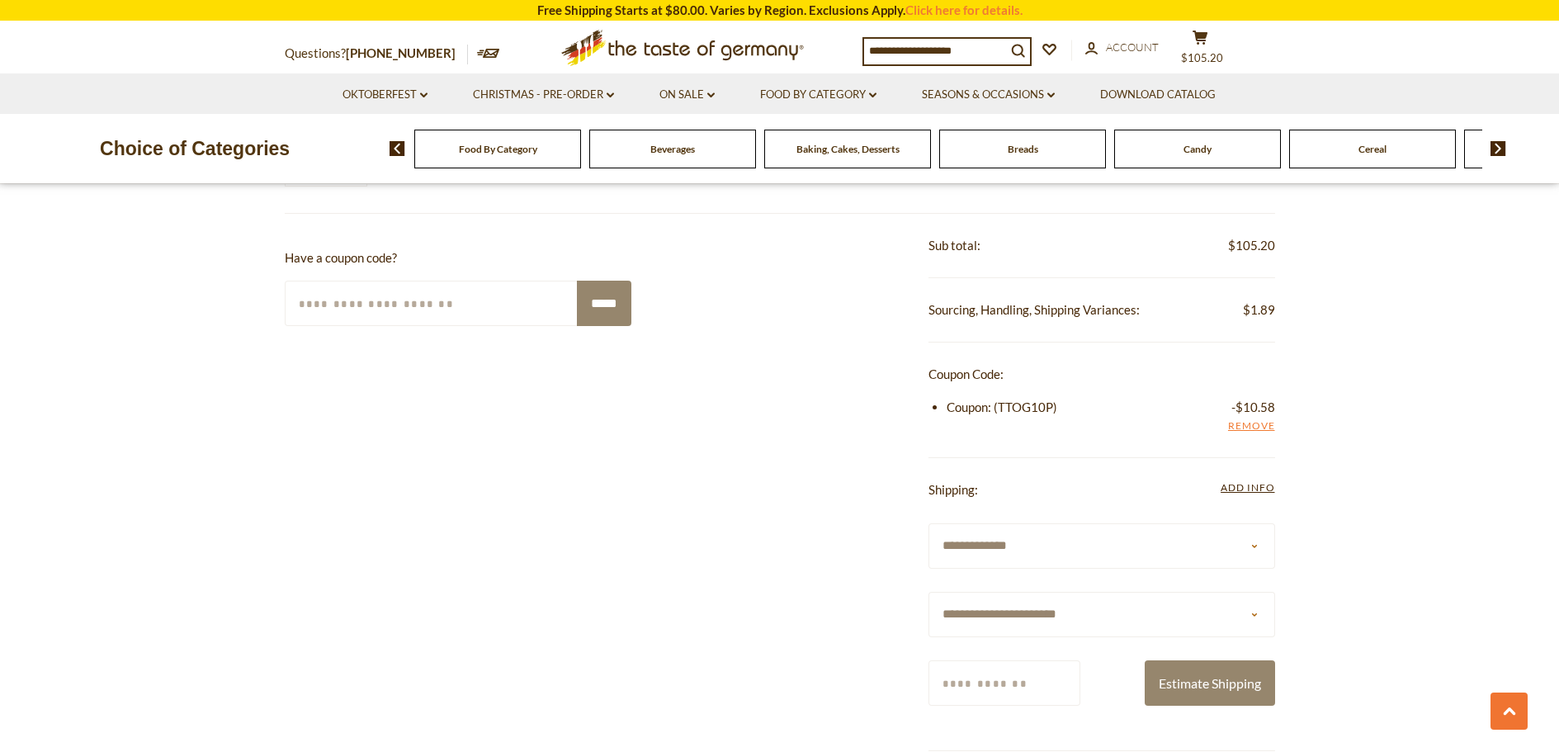
scroll to position [1898, 0]
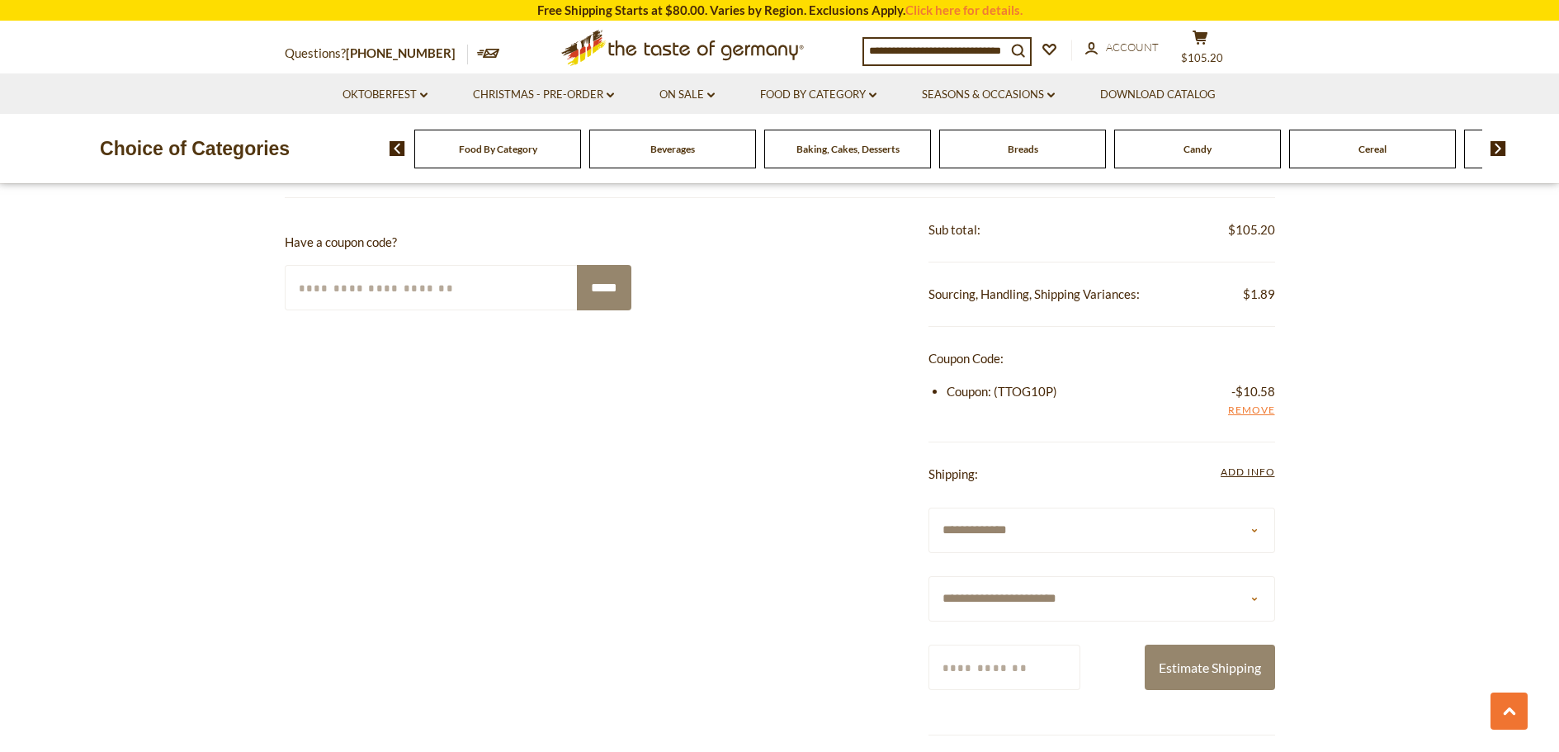
click at [961, 593] on select "**********" at bounding box center [1101, 598] width 347 height 45
select select "**"
click at [928, 576] on select "**********" at bounding box center [1101, 598] width 347 height 45
click at [985, 668] on input "Zip/Postcode" at bounding box center [1004, 666] width 152 height 45
type input "*****"
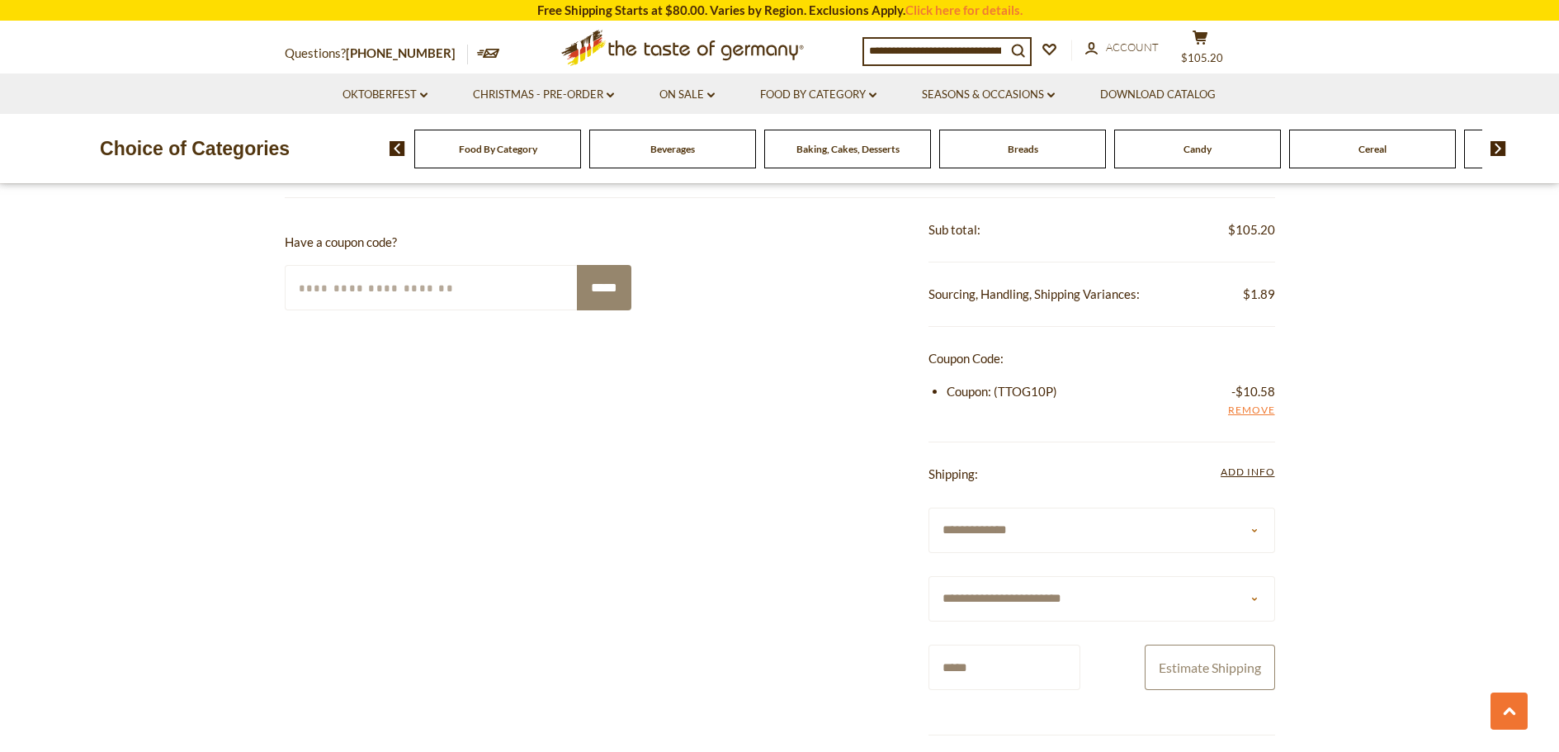
click at [1211, 672] on button "Estimate Shipping" at bounding box center [1209, 666] width 130 height 45
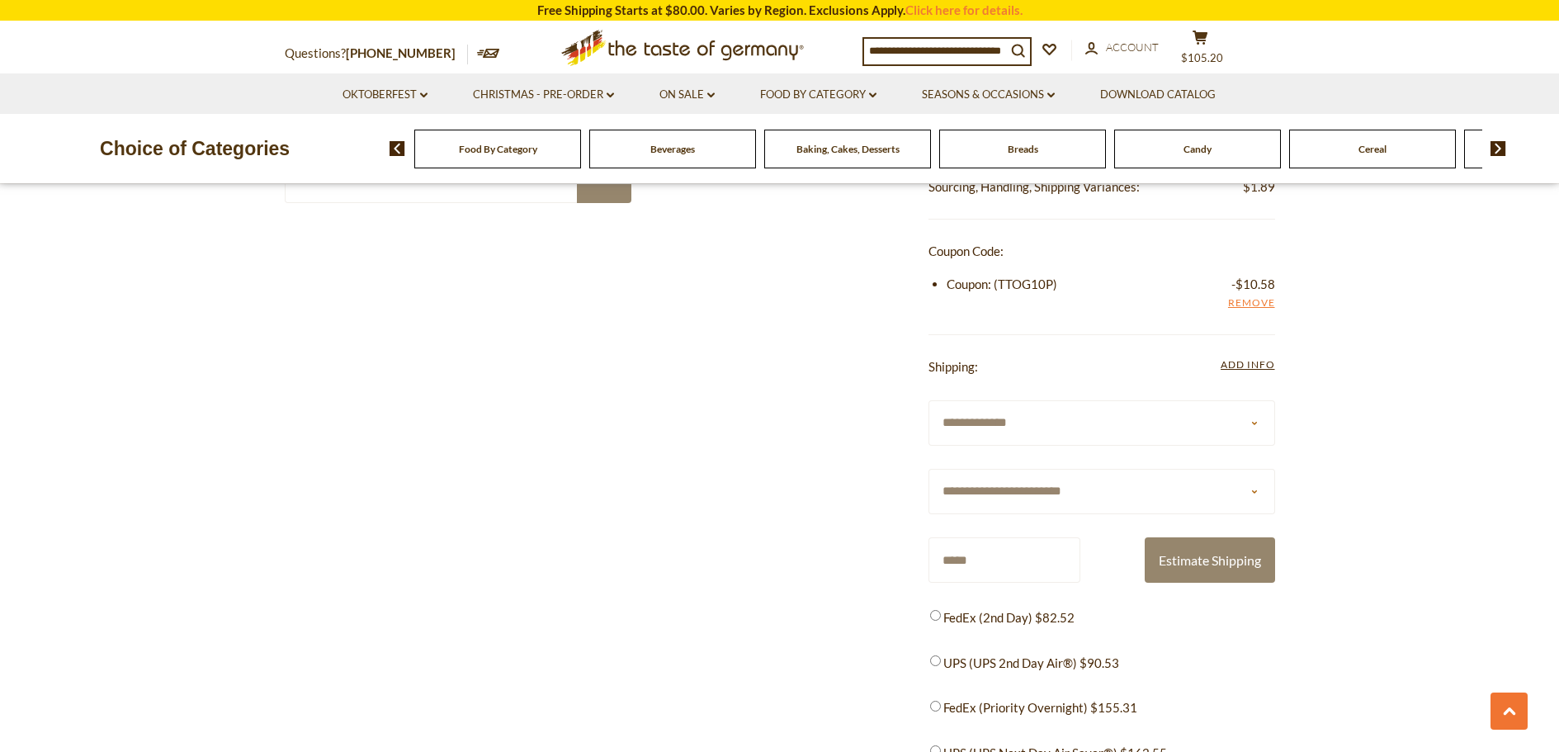
scroll to position [2228, 0]
